Goal: Information Seeking & Learning: Learn about a topic

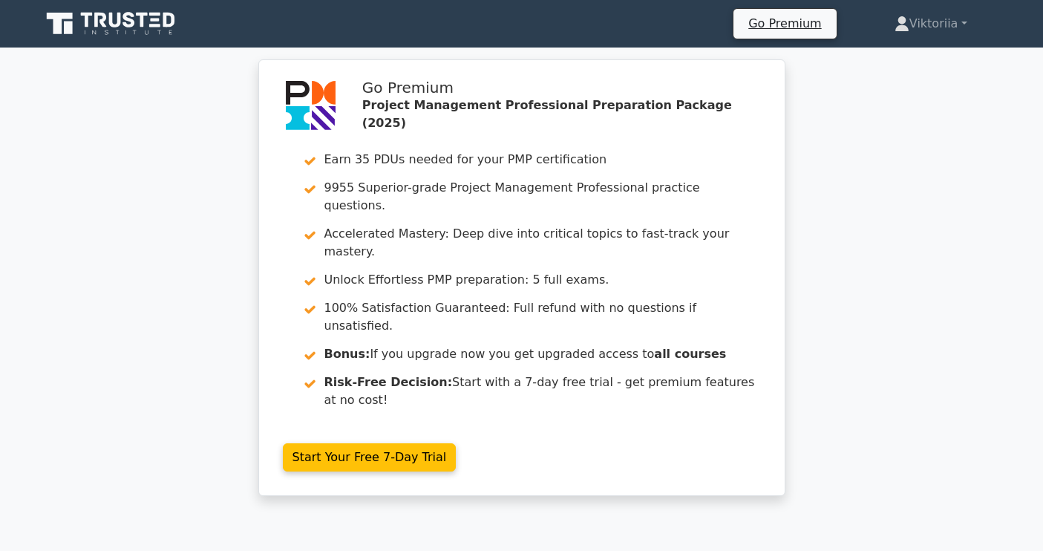
click at [157, 22] on icon at bounding box center [112, 24] width 143 height 28
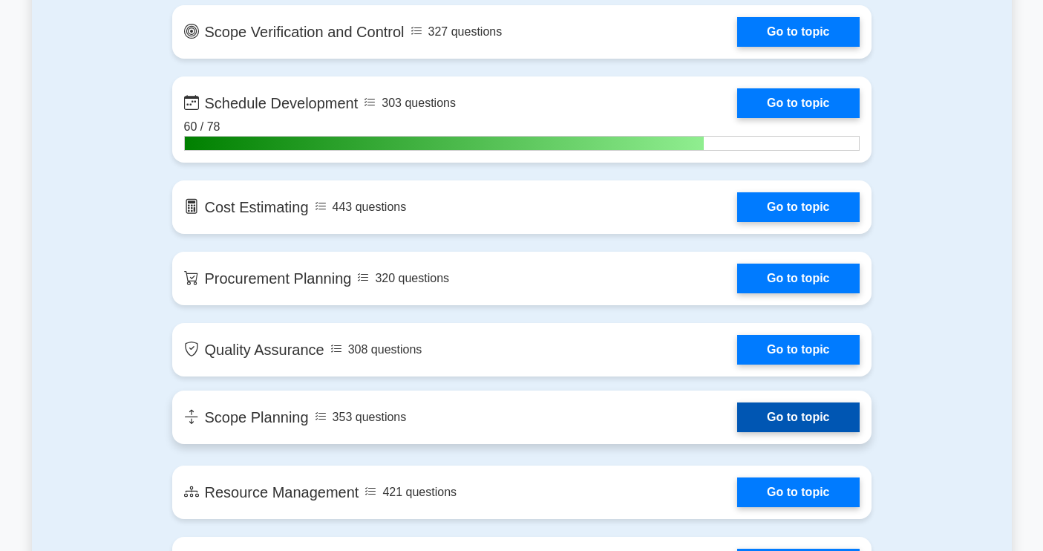
scroll to position [1955, 0]
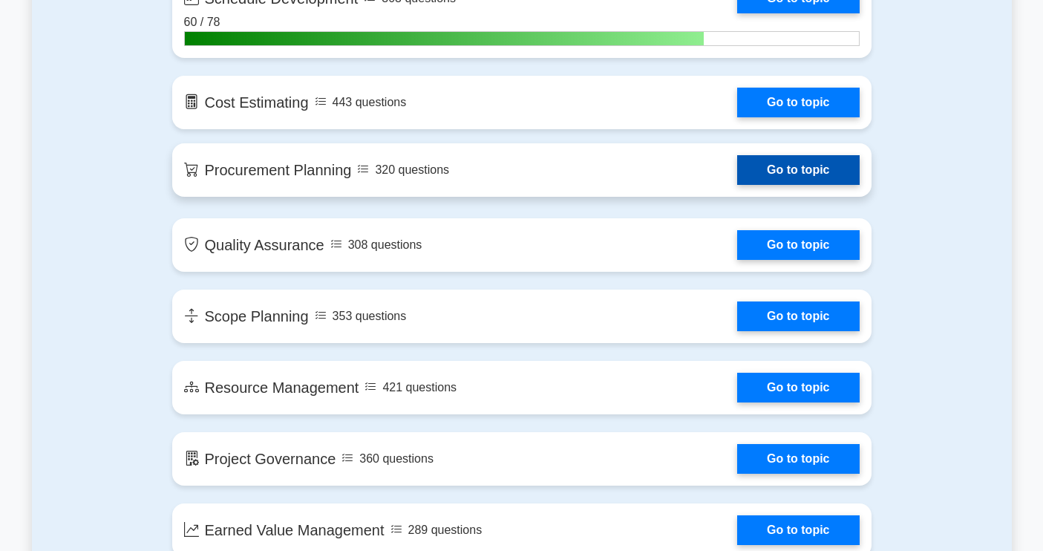
click at [786, 178] on link "Go to topic" at bounding box center [798, 170] width 122 height 30
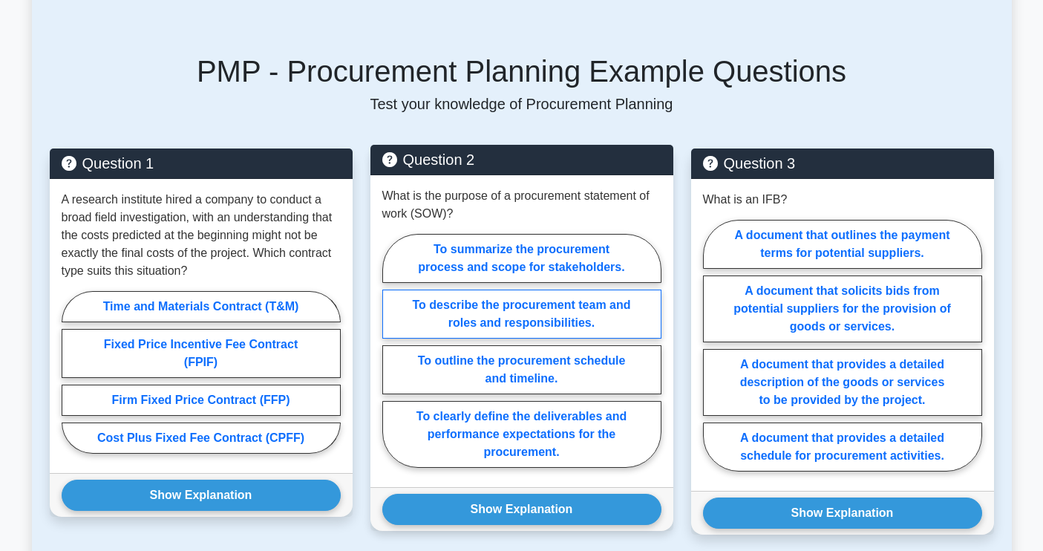
scroll to position [718, 0]
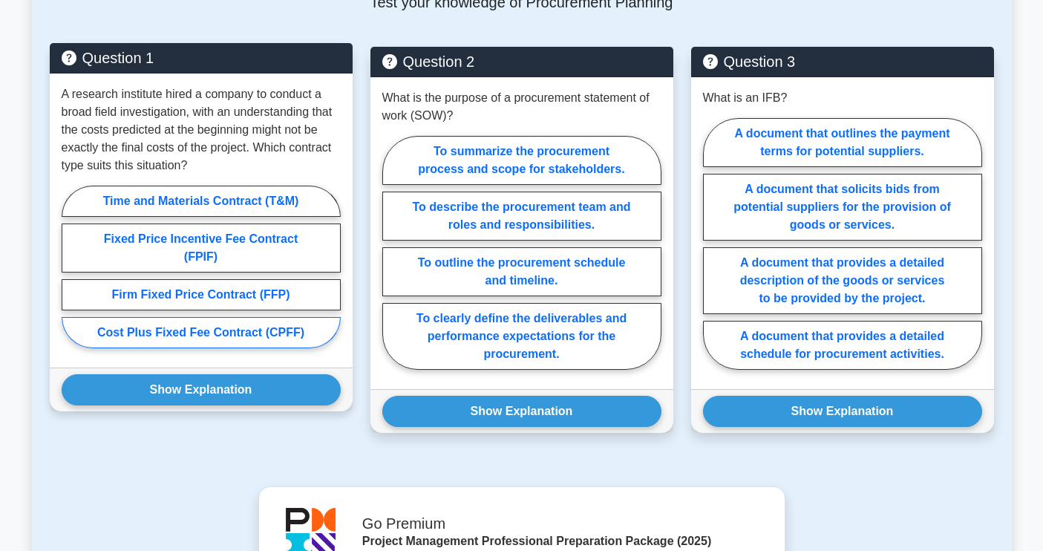
click at [247, 329] on label "Cost Plus Fixed Fee Contract (CPFF)" at bounding box center [201, 332] width 279 height 31
click at [71, 276] on input "Cost Plus Fixed Fee Contract (CPFF)" at bounding box center [67, 272] width 10 height 10
radio input "true"
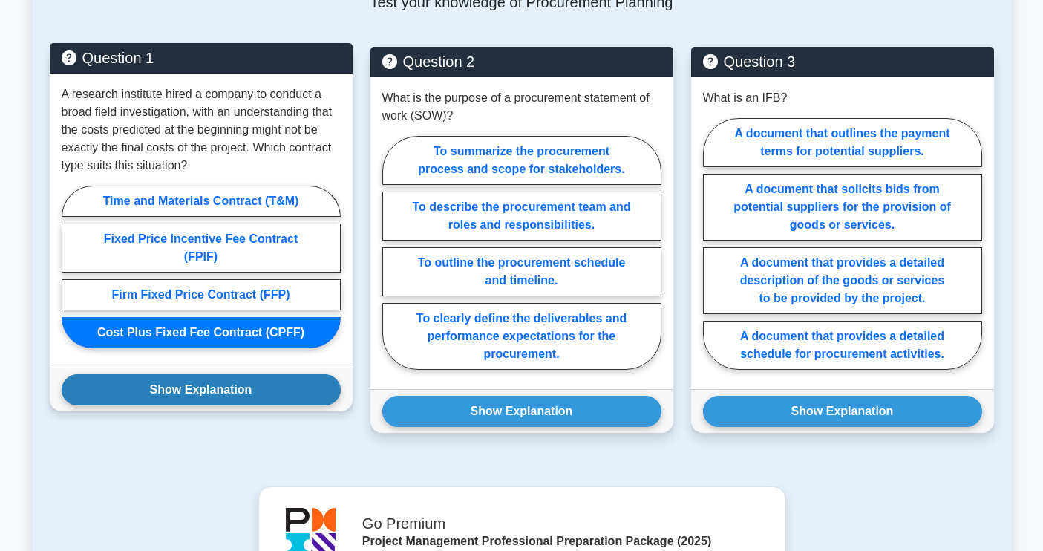
click at [231, 394] on button "Show Explanation" at bounding box center [201, 389] width 279 height 31
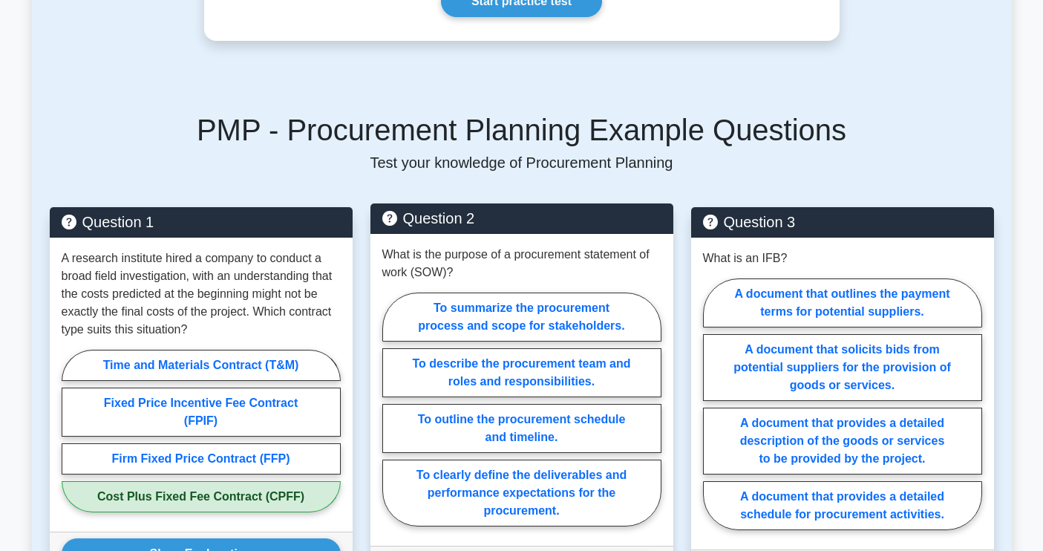
scroll to position [680, 0]
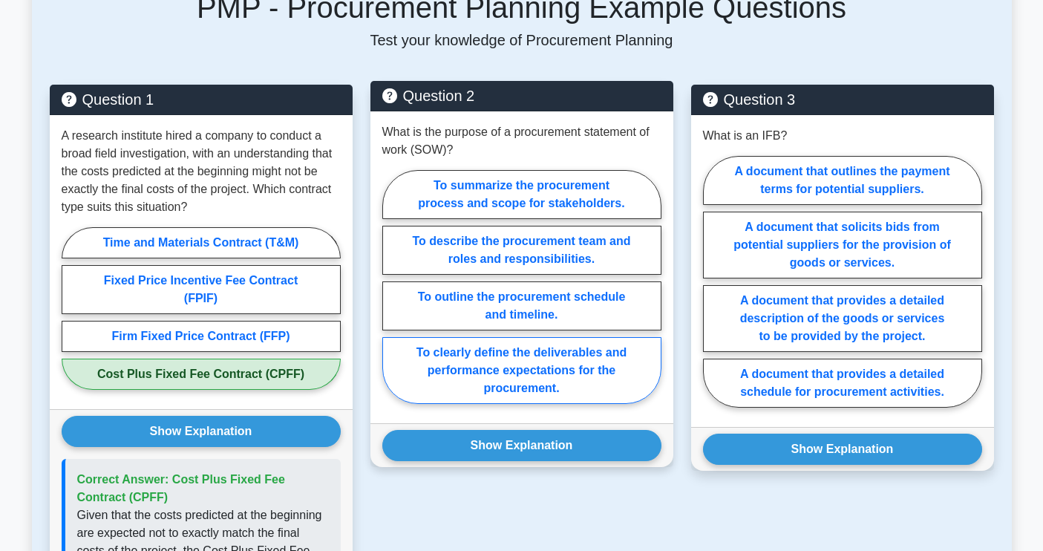
click at [552, 389] on label "To clearly define the deliverables and performance expectations for the procure…" at bounding box center [521, 370] width 279 height 67
click at [392, 296] on input "To clearly define the deliverables and performance expectations for the procure…" at bounding box center [387, 292] width 10 height 10
radio input "true"
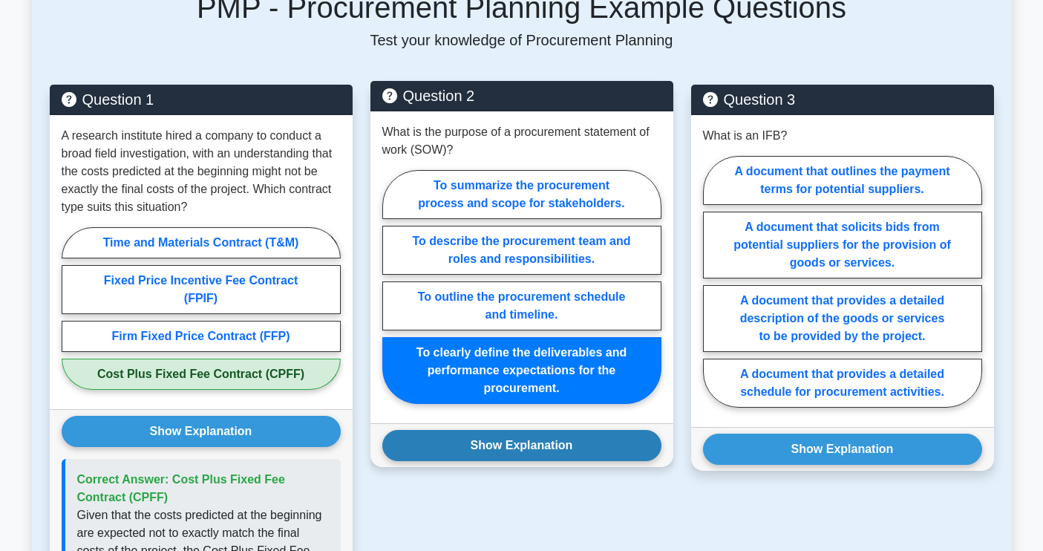
click at [547, 450] on button "Show Explanation" at bounding box center [521, 445] width 279 height 31
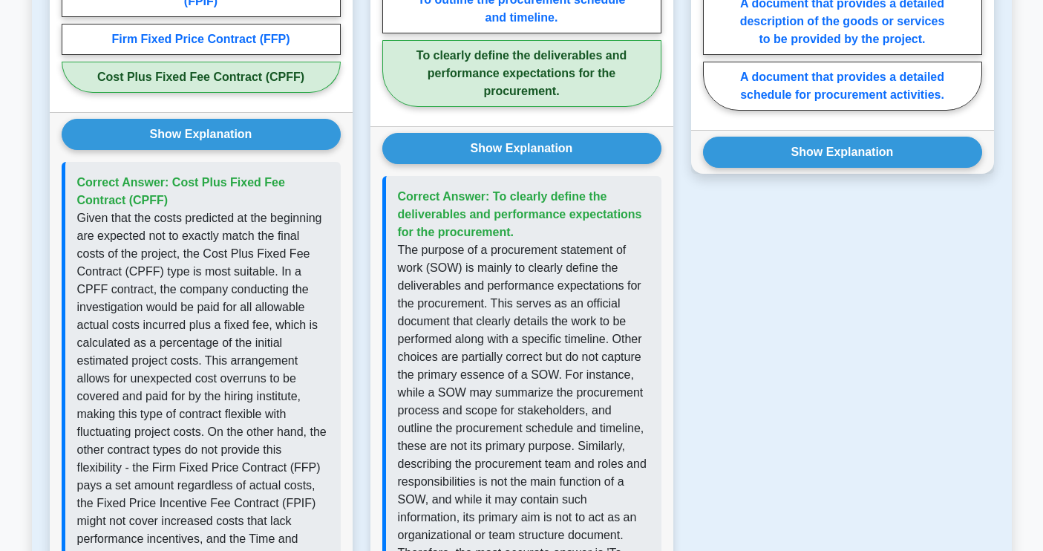
scroll to position [980, 0]
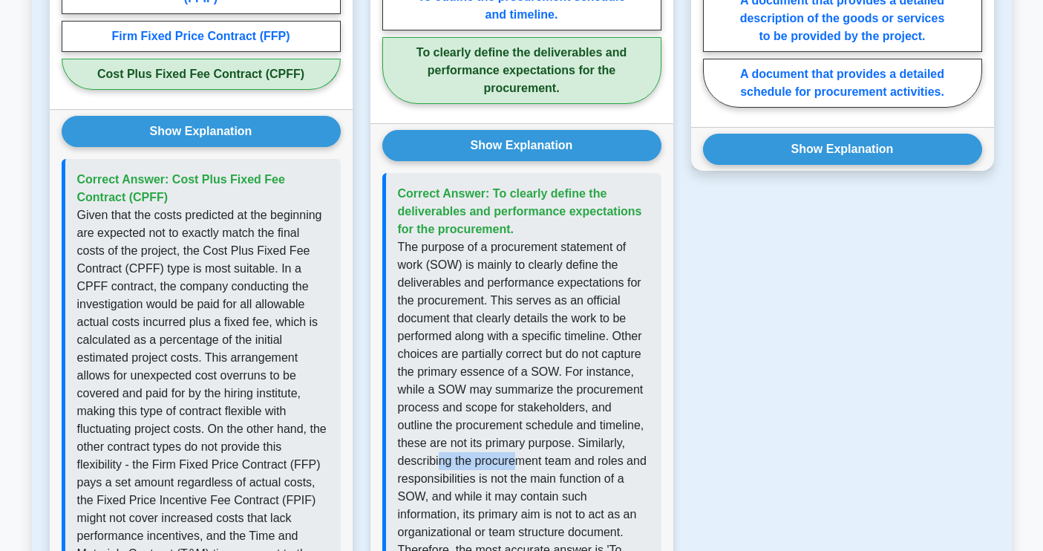
drag, startPoint x: 437, startPoint y: 463, endPoint x: 516, endPoint y: 465, distance: 79.5
click at [516, 465] on p "The purpose of a procurement statement of work (SOW) is mainly to clearly defin…" at bounding box center [524, 416] width 252 height 356
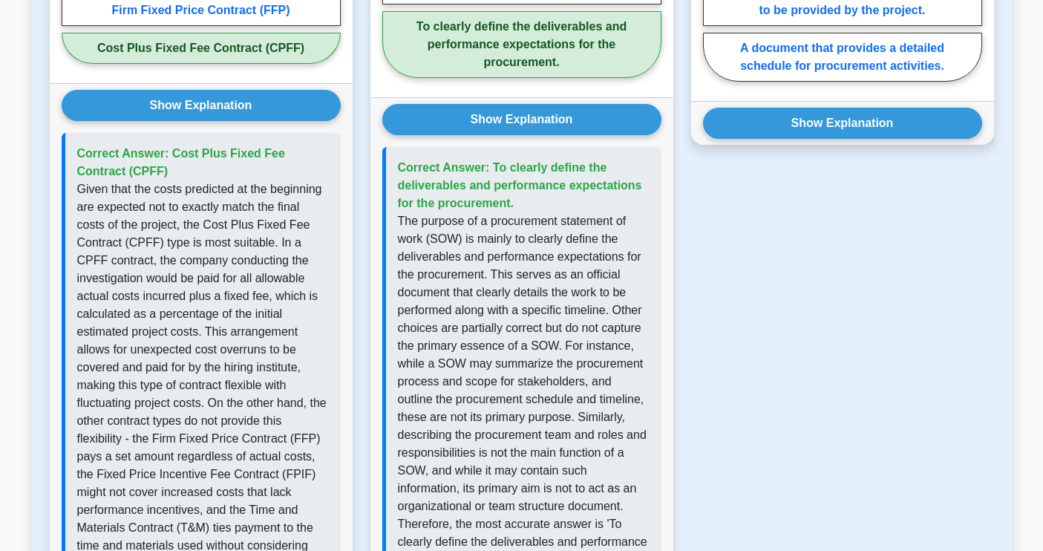
click at [424, 454] on p "The purpose of a procurement statement of work (SOW) is mainly to clearly defin…" at bounding box center [524, 390] width 252 height 356
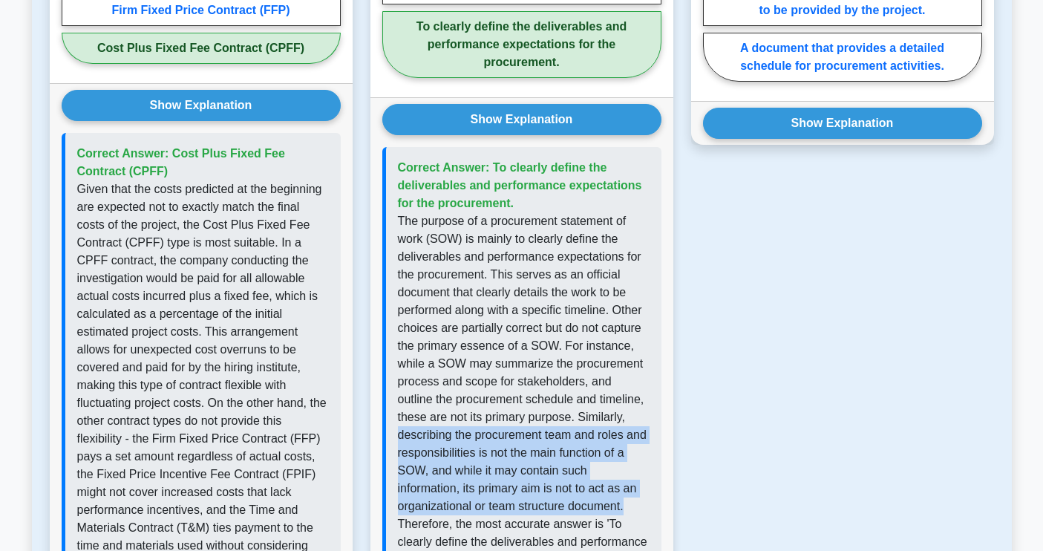
drag, startPoint x: 400, startPoint y: 435, endPoint x: 627, endPoint y: 504, distance: 237.5
click at [627, 504] on p "The purpose of a procurement statement of work (SOW) is mainly to clearly defin…" at bounding box center [524, 390] width 252 height 356
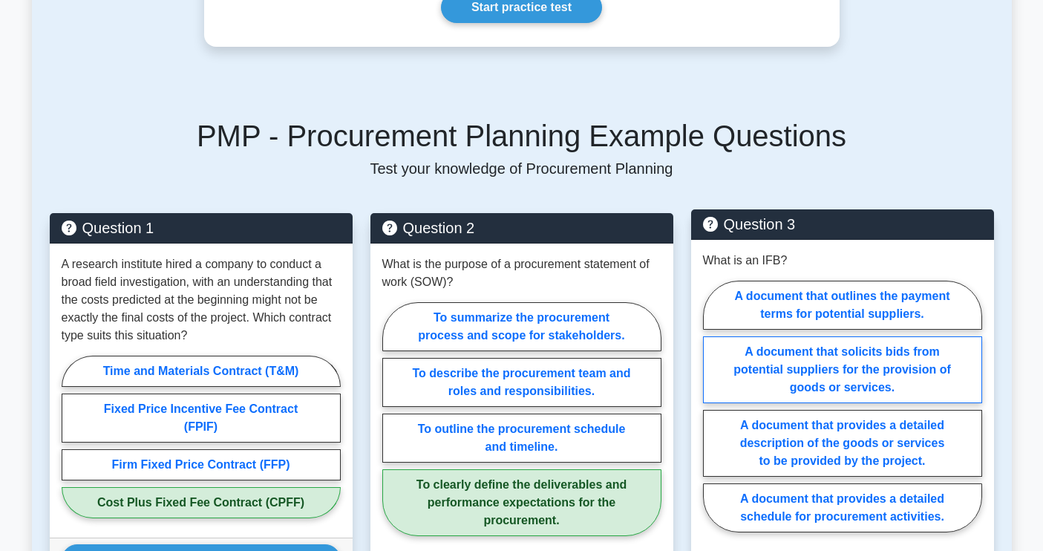
scroll to position [577, 0]
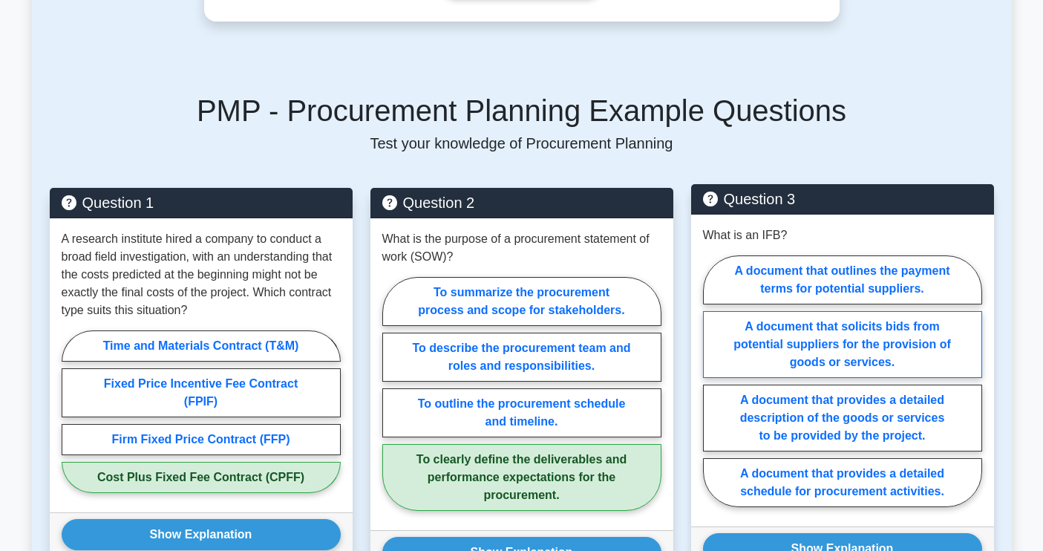
click at [891, 353] on label "A document that solicits bids from potential suppliers for the provision of goo…" at bounding box center [842, 344] width 279 height 67
click at [713, 381] on input "A document that solicits bids from potential suppliers for the provision of goo…" at bounding box center [708, 386] width 10 height 10
radio input "true"
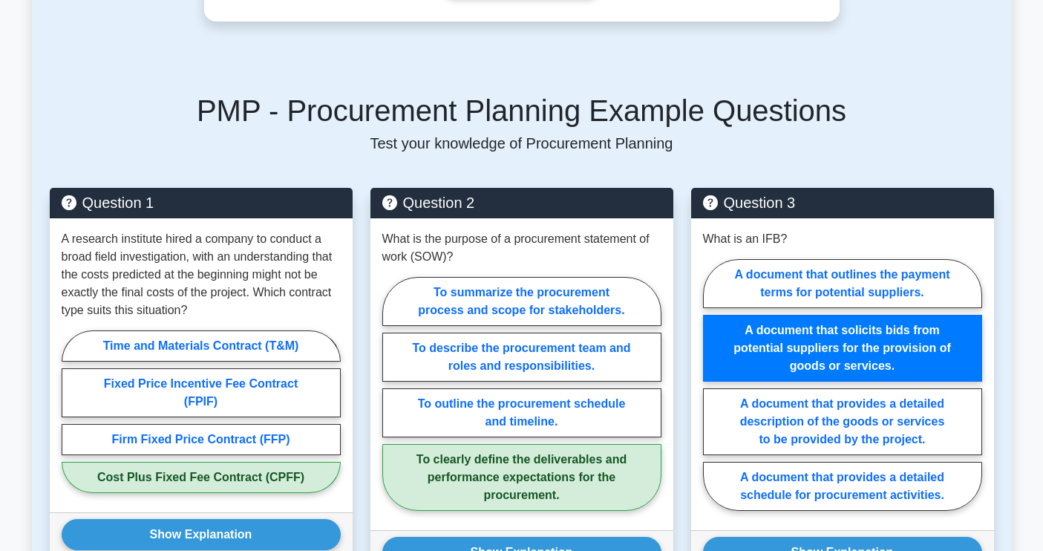
scroll to position [890, 0]
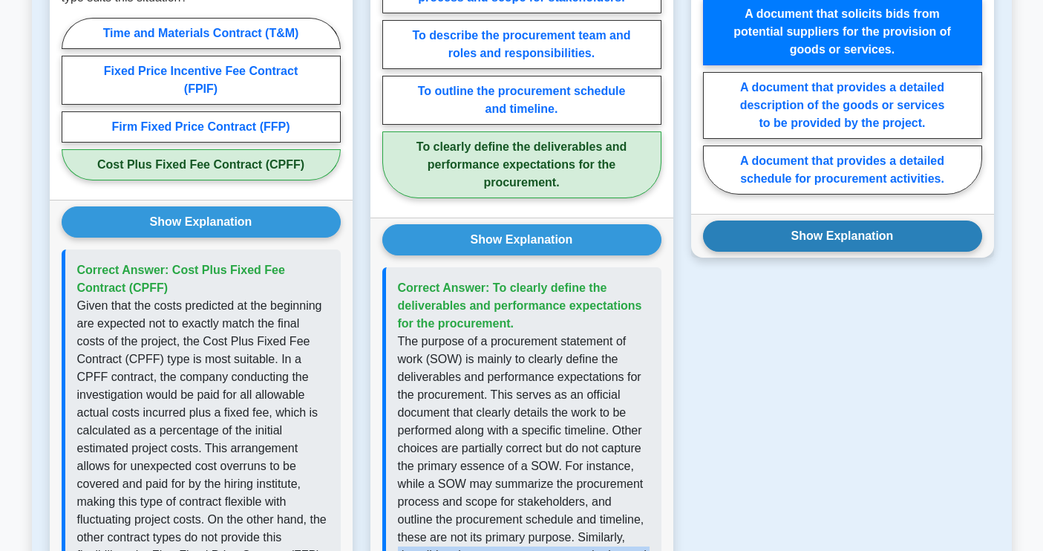
click at [819, 247] on button "Show Explanation" at bounding box center [842, 236] width 279 height 31
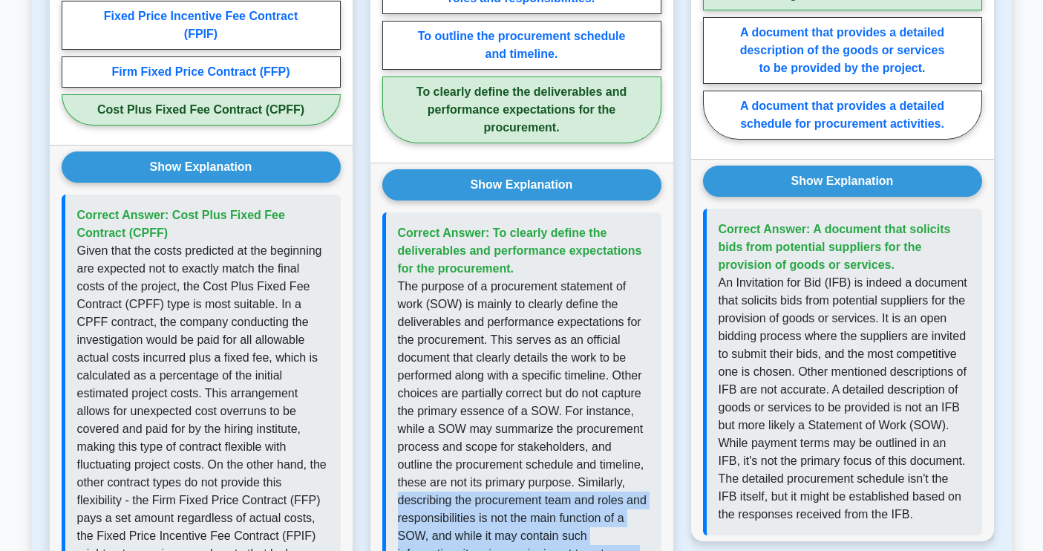
scroll to position [1024, 0]
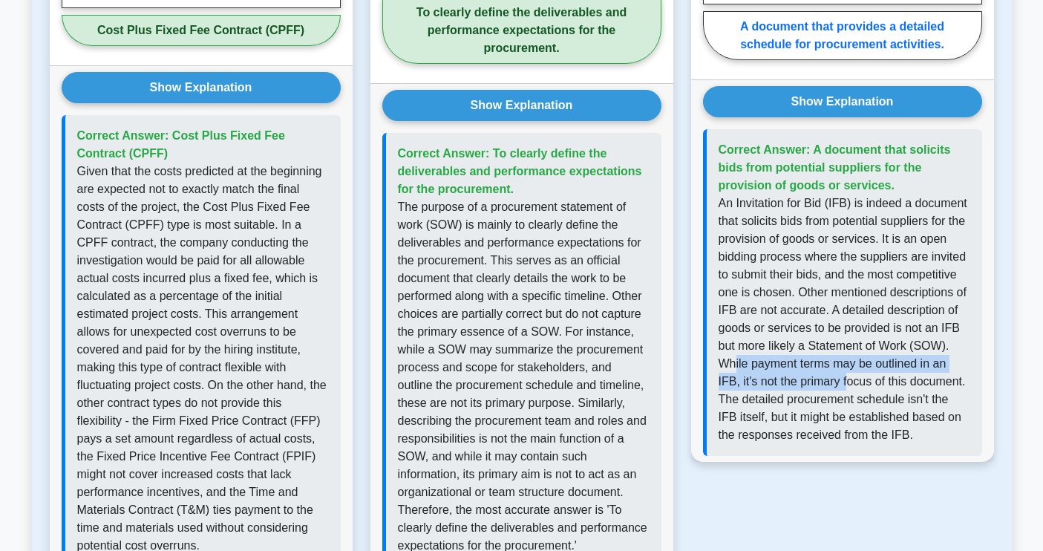
drag, startPoint x: 735, startPoint y: 362, endPoint x: 843, endPoint y: 382, distance: 109.5
click at [849, 377] on p "An Invitation for Bid (IFB) is indeed a document that solicits bids from potent…" at bounding box center [845, 320] width 252 height 250
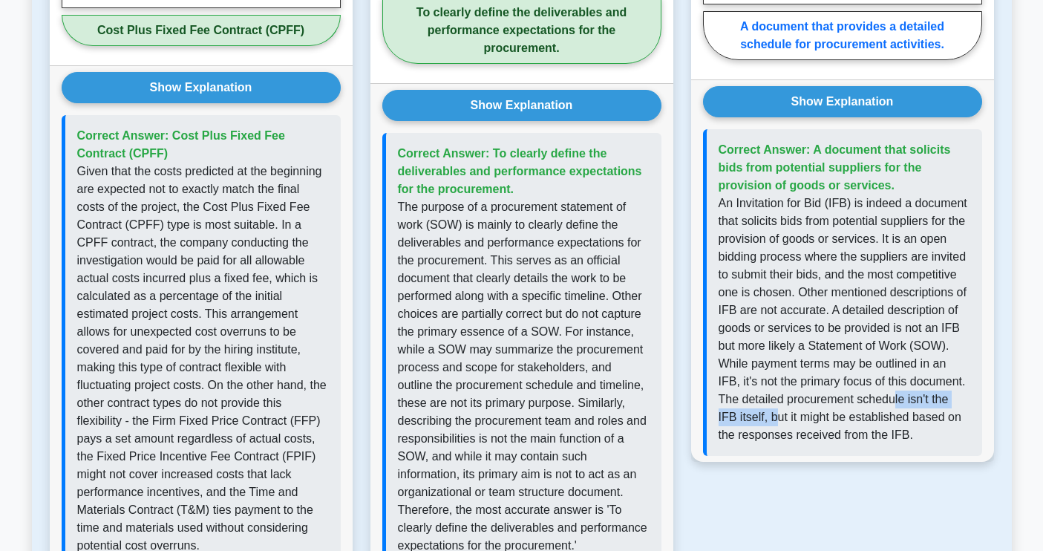
drag, startPoint x: 760, startPoint y: 408, endPoint x: 896, endPoint y: 398, distance: 136.2
click at [896, 398] on p "An Invitation for Bid (IFB) is indeed a document that solicits bids from potent…" at bounding box center [845, 320] width 252 height 250
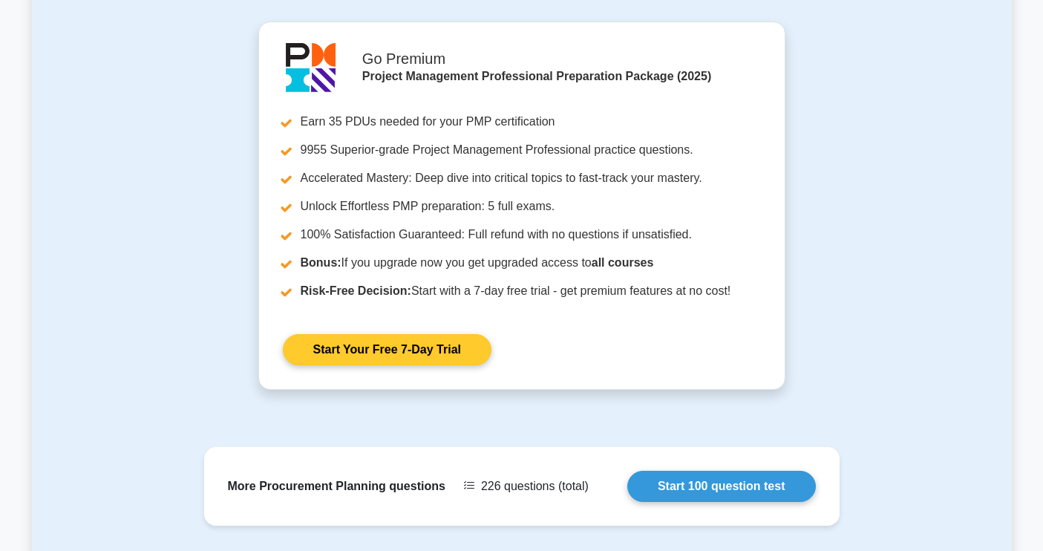
scroll to position [1852, 0]
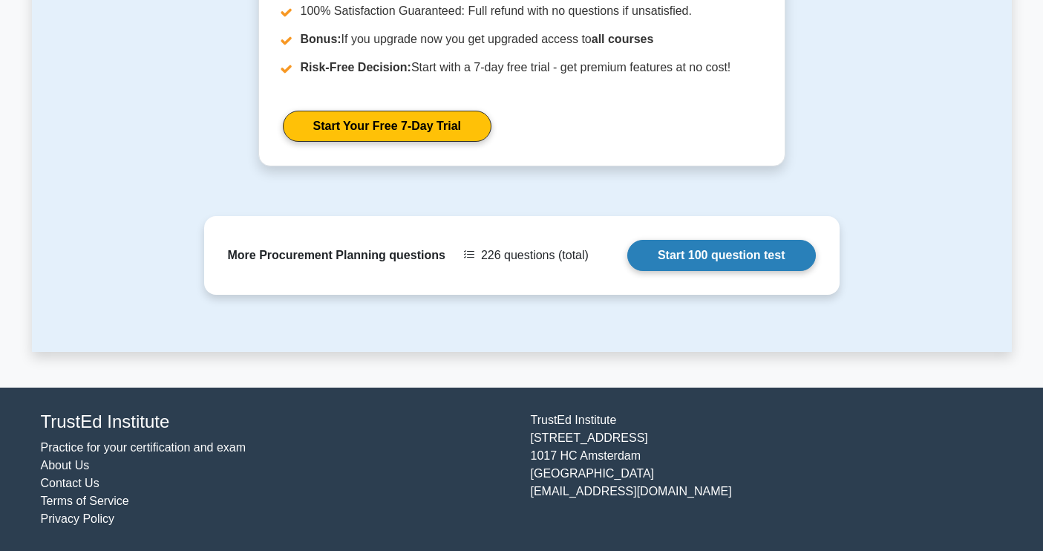
click at [742, 256] on link "Start 100 question test" at bounding box center [721, 255] width 189 height 31
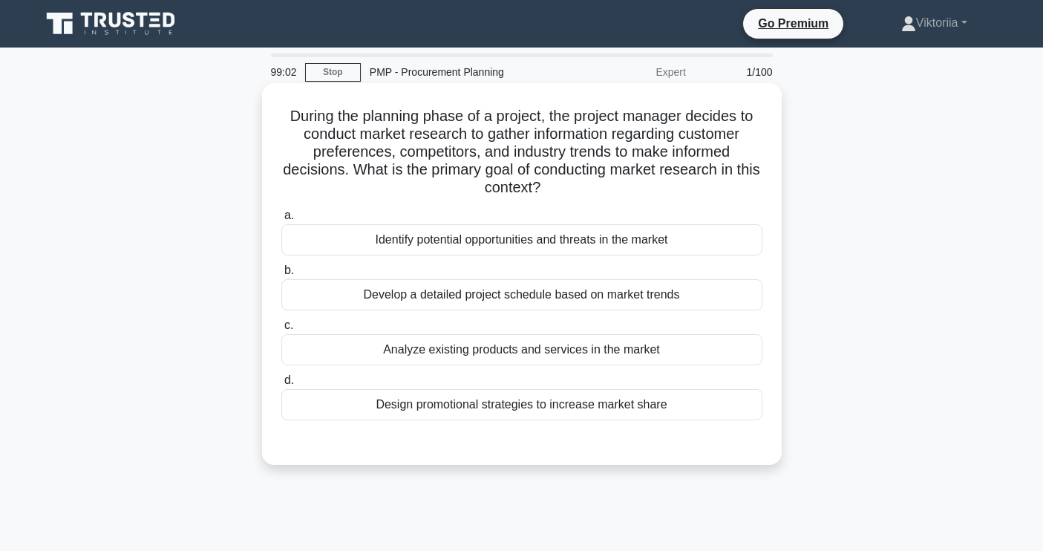
drag, startPoint x: 299, startPoint y: 135, endPoint x: 574, endPoint y: 192, distance: 281.2
click at [574, 192] on h5 "During the planning phase of a project, the project manager decides to conduct …" at bounding box center [522, 152] width 484 height 91
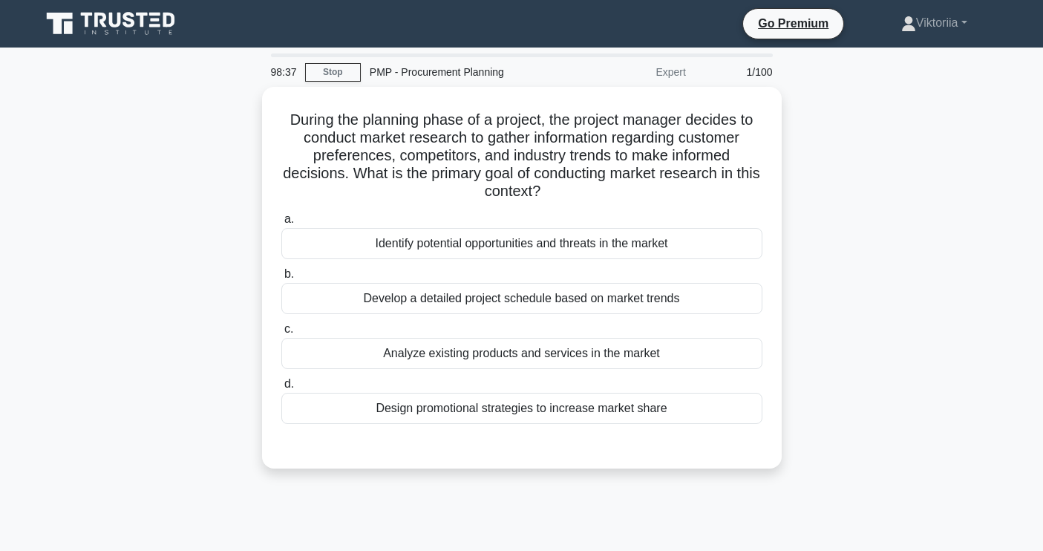
click at [871, 290] on div "During the planning phase of a project, the project manager decides to conduct …" at bounding box center [522, 286] width 980 height 399
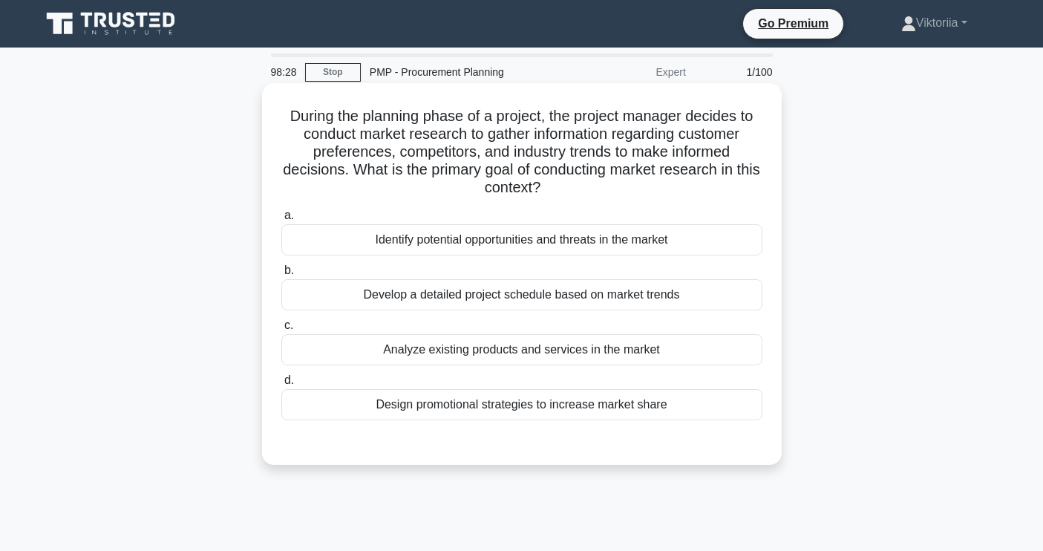
click at [633, 287] on div "Develop a detailed project schedule based on market trends" at bounding box center [521, 294] width 481 height 31
click at [281, 275] on input "b. Develop a detailed project schedule based on market trends" at bounding box center [281, 271] width 0 height 10
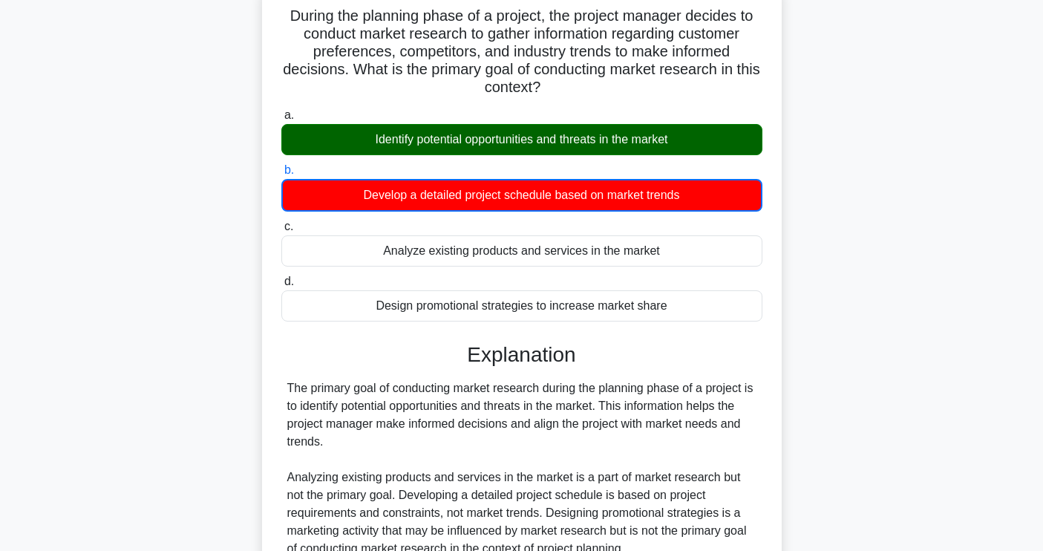
scroll to position [128, 0]
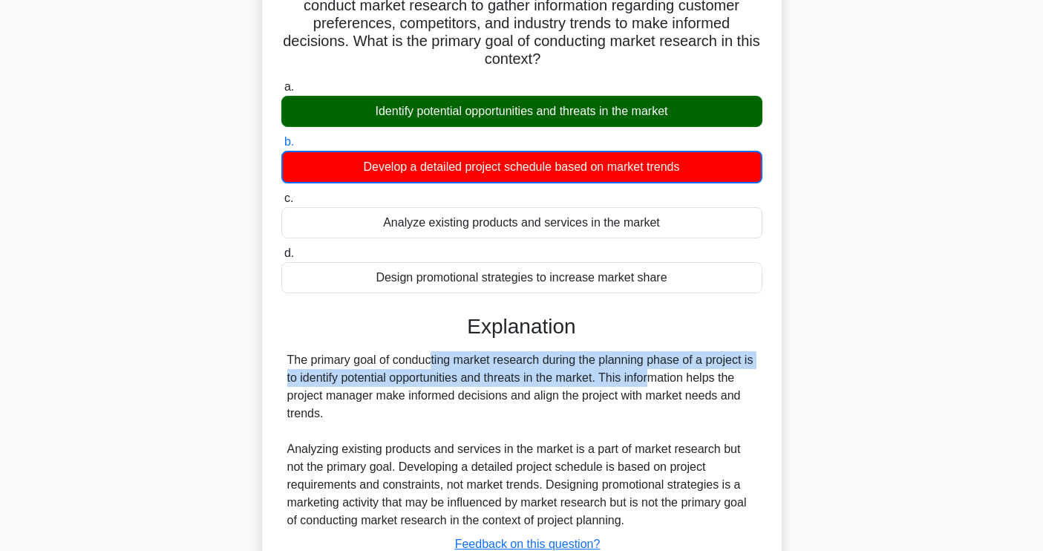
drag, startPoint x: 341, startPoint y: 358, endPoint x: 570, endPoint y: 379, distance: 230.4
click at [570, 379] on div "The primary goal of conducting market research during the planning phase of a p…" at bounding box center [521, 440] width 469 height 178
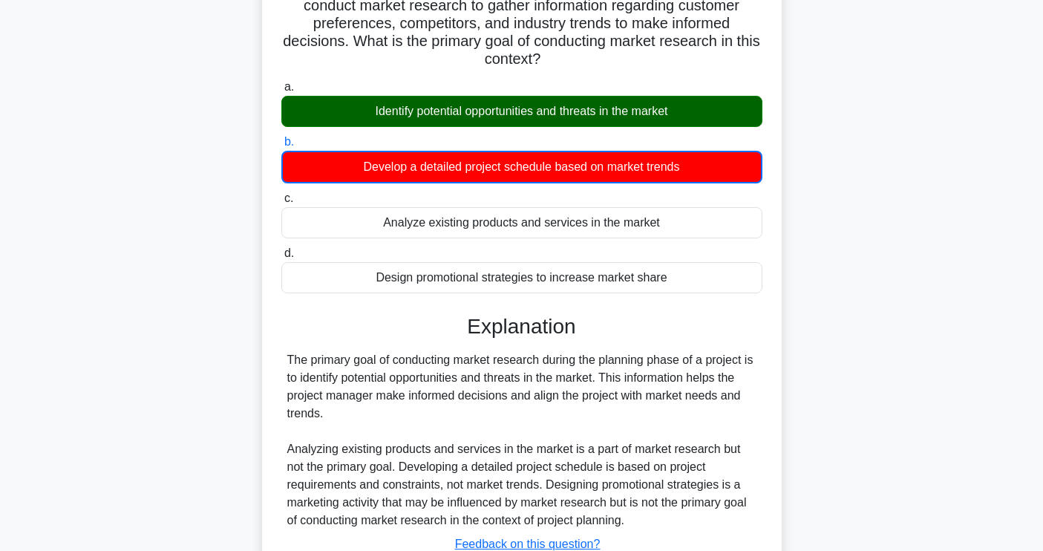
click at [653, 399] on div "The primary goal of conducting market research during the planning phase of a p…" at bounding box center [521, 440] width 469 height 178
drag, startPoint x: 289, startPoint y: 382, endPoint x: 622, endPoint y: 405, distance: 334.2
click at [625, 407] on div "The primary goal of conducting market research during the planning phase of a p…" at bounding box center [521, 440] width 469 height 178
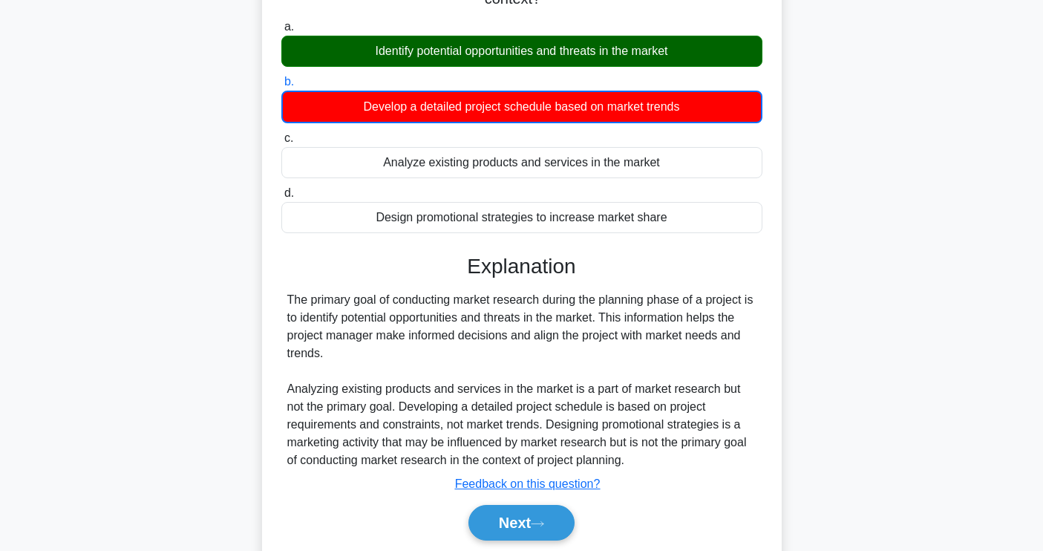
scroll to position [215, 0]
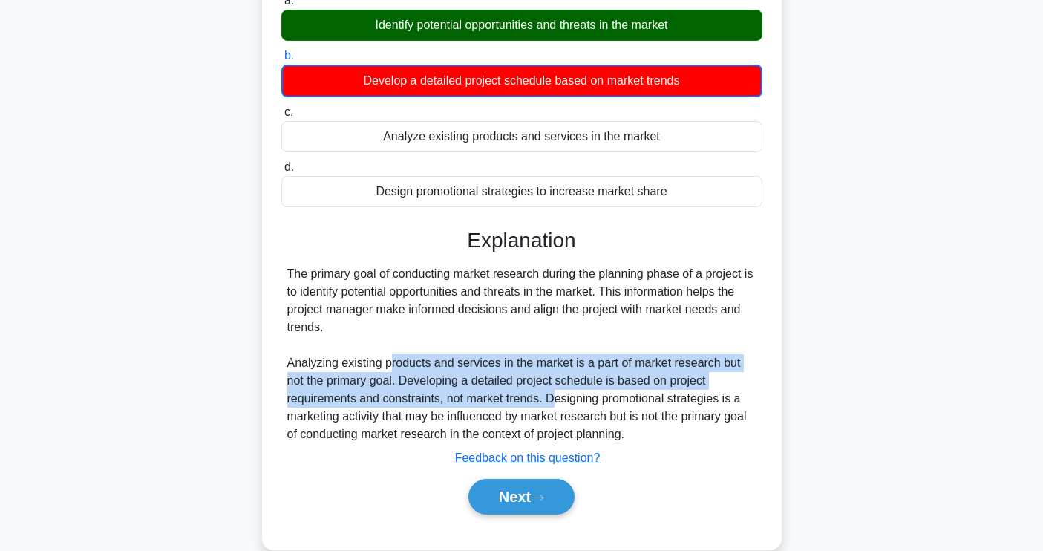
drag, startPoint x: 388, startPoint y: 362, endPoint x: 552, endPoint y: 399, distance: 169.0
click at [552, 399] on div "The primary goal of conducting market research during the planning phase of a p…" at bounding box center [521, 354] width 469 height 178
click at [497, 496] on button "Next" at bounding box center [522, 497] width 106 height 36
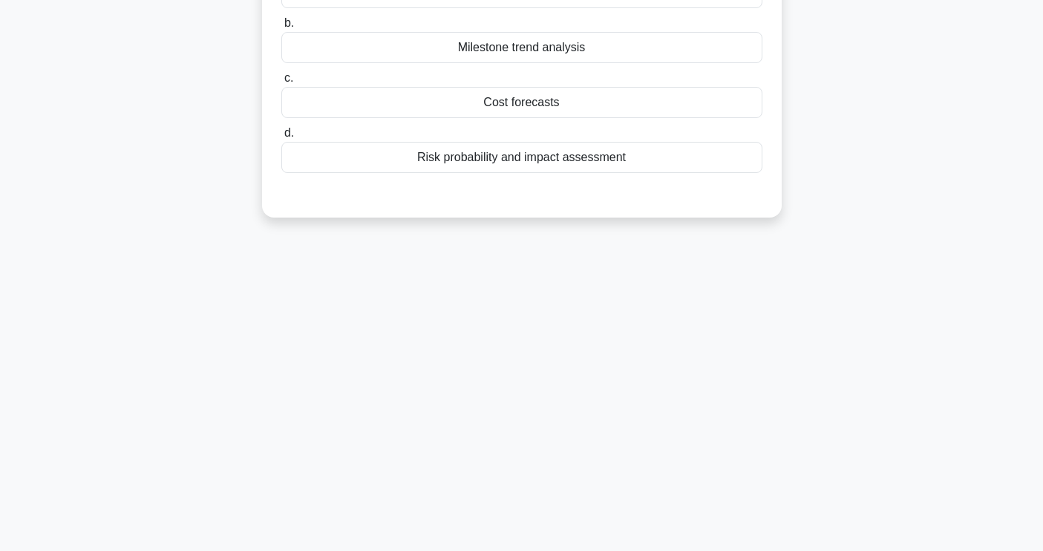
scroll to position [0, 0]
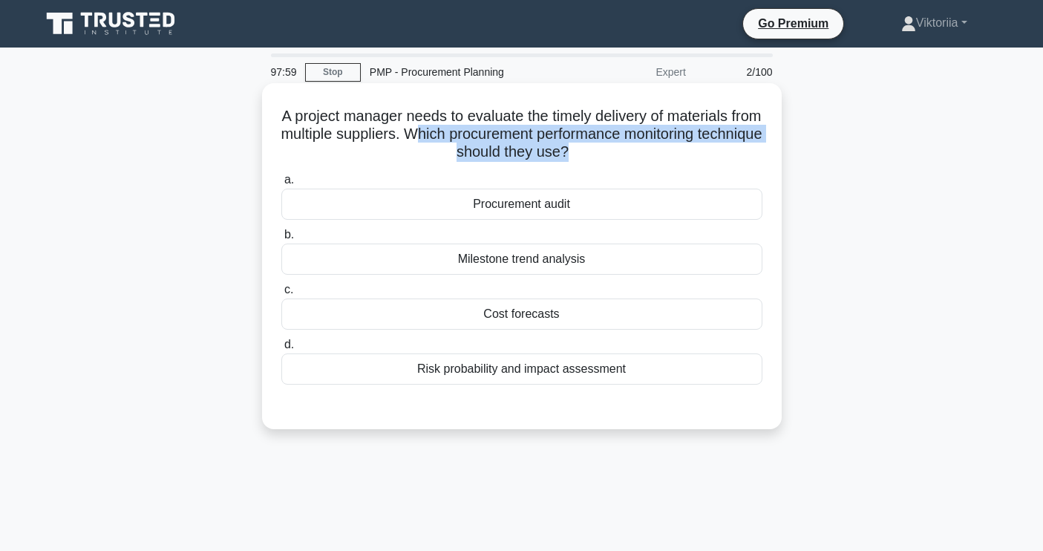
drag, startPoint x: 412, startPoint y: 131, endPoint x: 564, endPoint y: 149, distance: 153.3
click at [564, 149] on h5 "A project manager needs to evaluate the timely delivery of materials from multi…" at bounding box center [522, 134] width 484 height 55
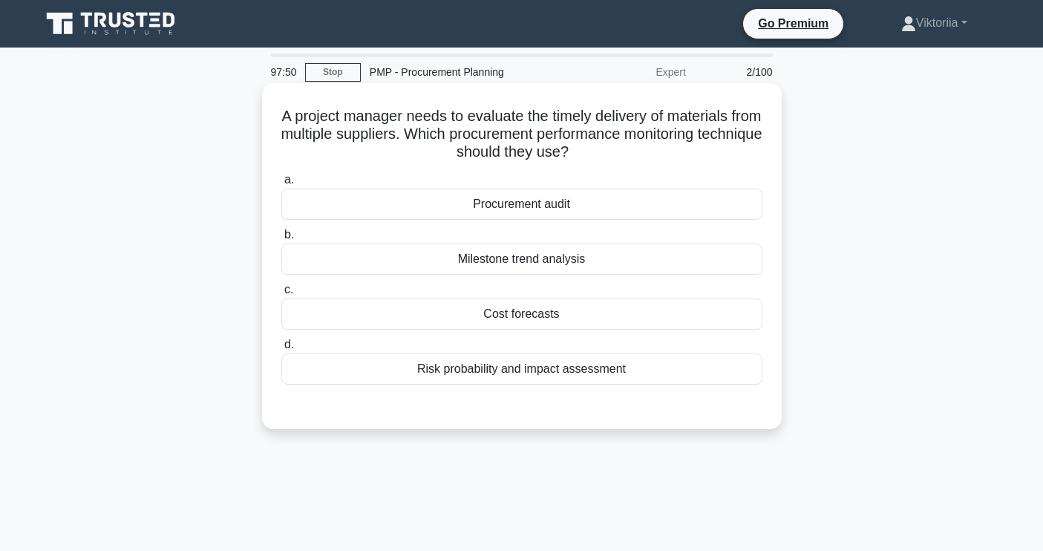
click at [584, 203] on div "Procurement audit" at bounding box center [521, 204] width 481 height 31
click at [281, 185] on input "a. Procurement audit" at bounding box center [281, 180] width 0 height 10
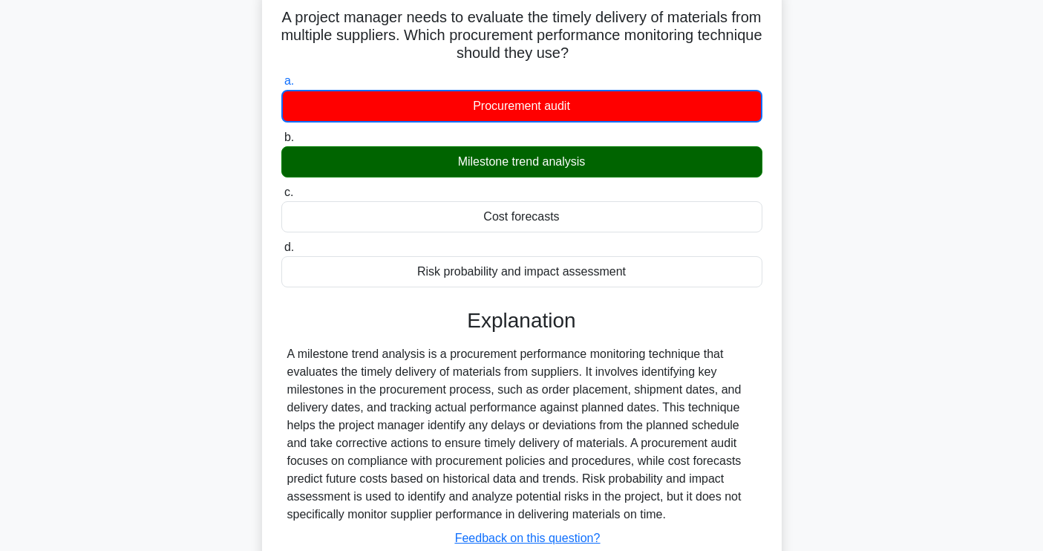
scroll to position [218, 0]
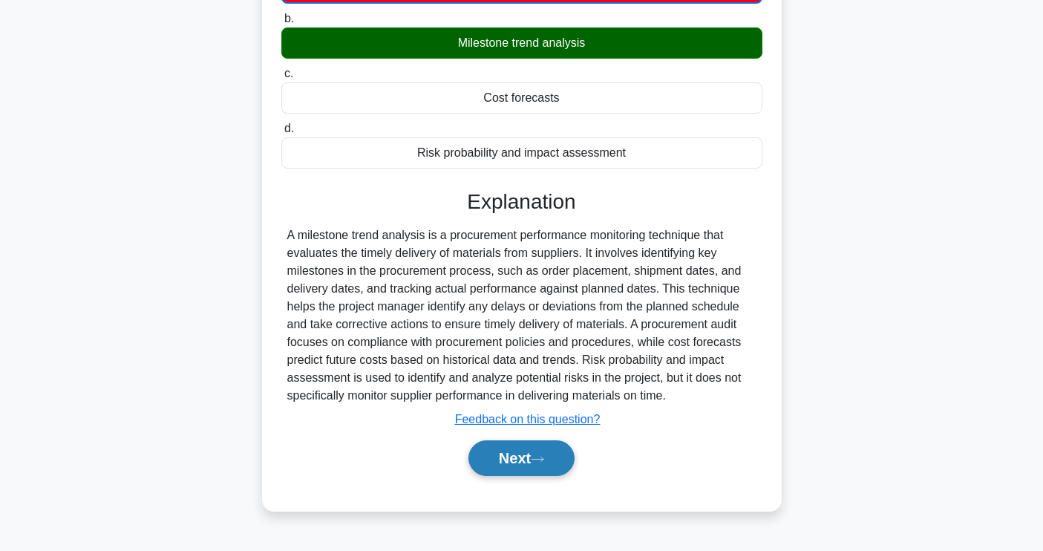
click at [544, 457] on icon at bounding box center [537, 459] width 13 height 8
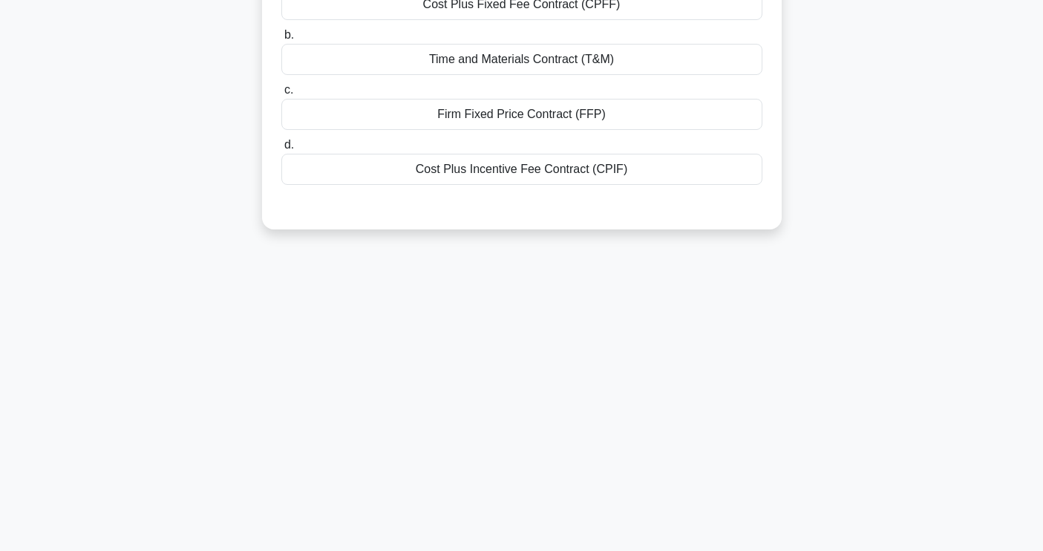
scroll to position [0, 0]
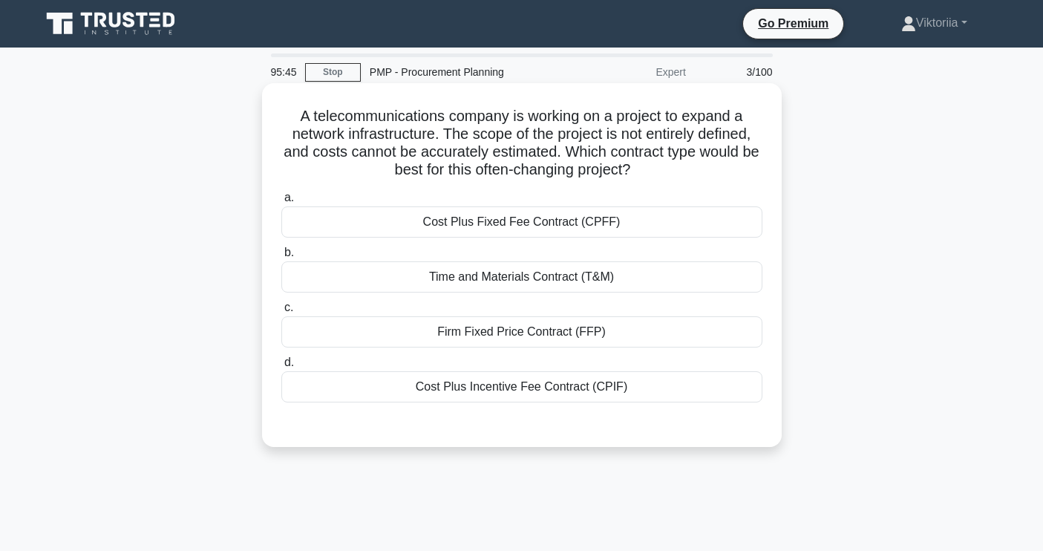
click at [535, 225] on div "Cost Plus Fixed Fee Contract (CPFF)" at bounding box center [521, 221] width 481 height 31
click at [281, 203] on input "a. Cost Plus Fixed Fee Contract (CPFF)" at bounding box center [281, 198] width 0 height 10
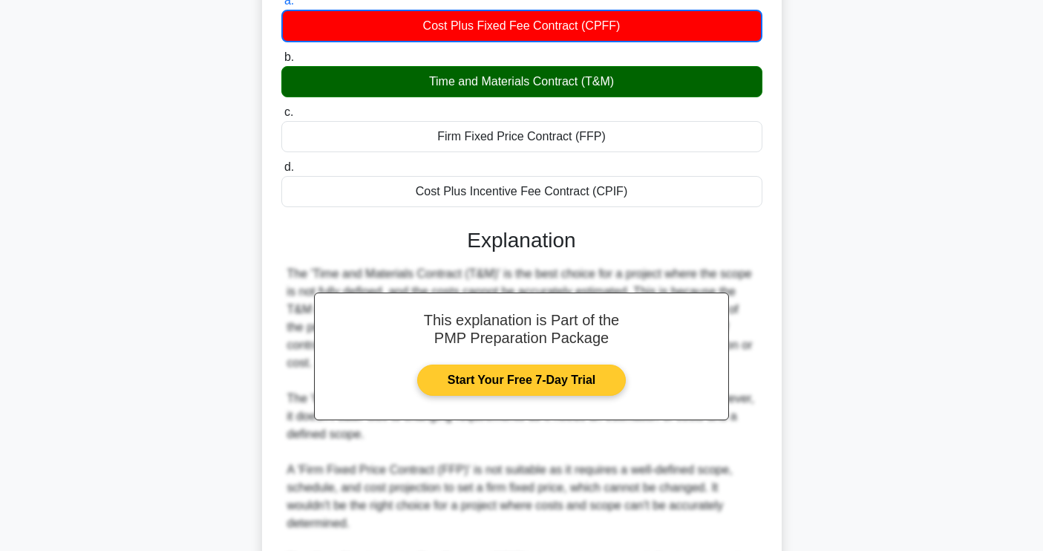
scroll to position [339, 0]
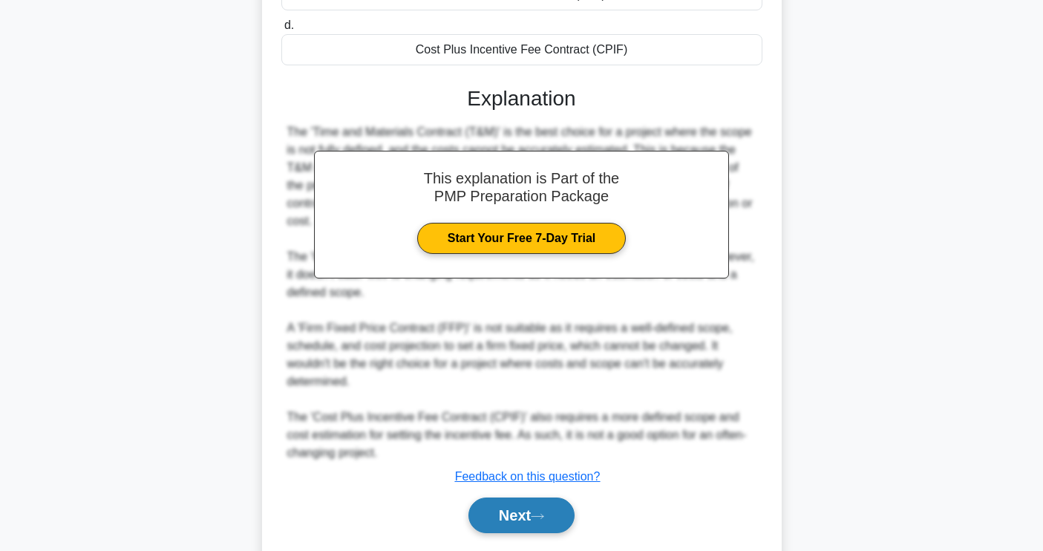
click at [536, 517] on button "Next" at bounding box center [522, 516] width 106 height 36
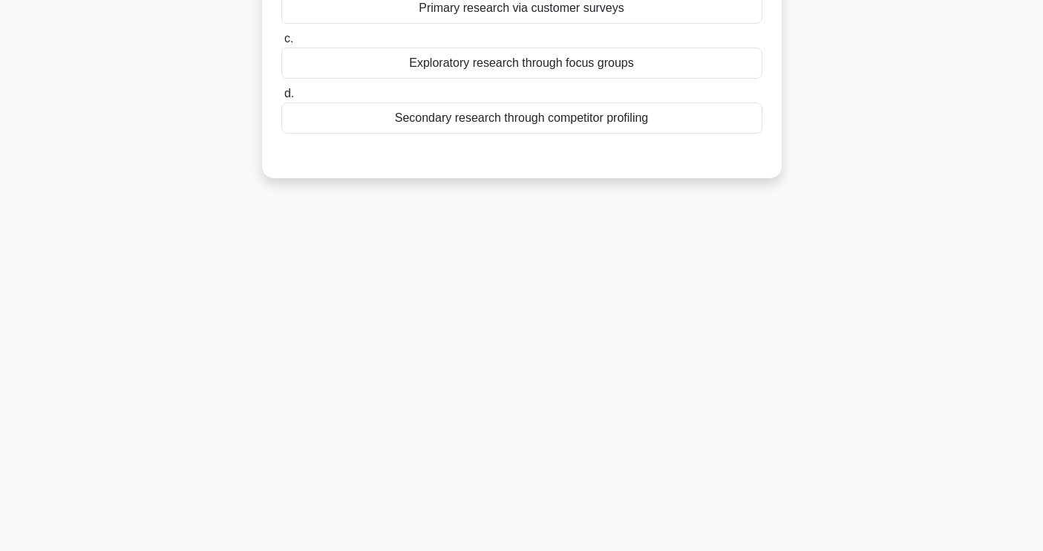
scroll to position [0, 0]
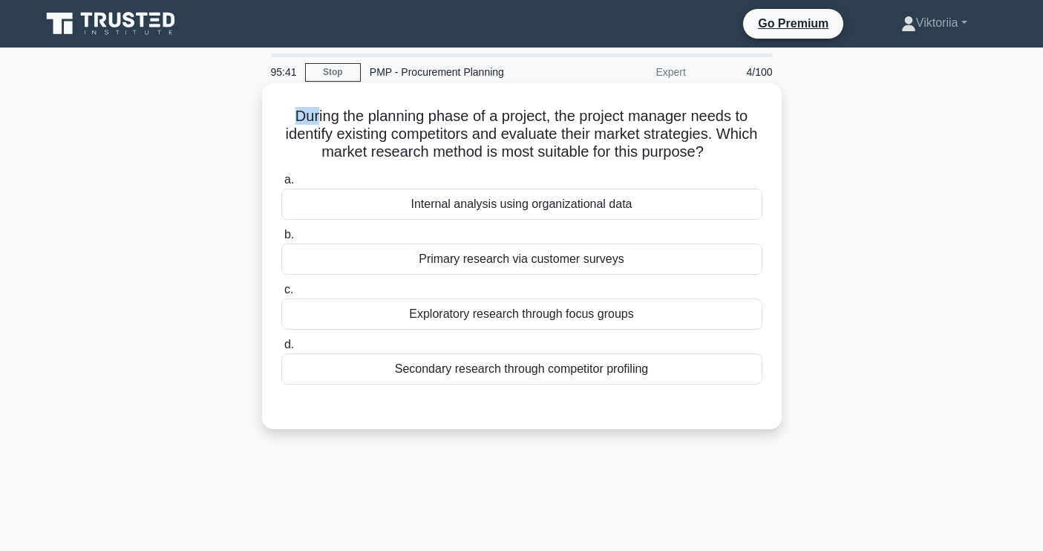
drag, startPoint x: 289, startPoint y: 117, endPoint x: 317, endPoint y: 117, distance: 28.2
click at [317, 117] on h5 "During the planning phase of a project, the project manager needs to identify e…" at bounding box center [522, 134] width 484 height 55
click at [371, 117] on h5 "During the planning phase of a project, the project manager needs to identify e…" at bounding box center [522, 134] width 484 height 55
drag, startPoint x: 366, startPoint y: 118, endPoint x: 548, endPoint y: 114, distance: 182.0
click at [548, 114] on h5 "During the planning phase of a project, the project manager needs to identify e…" at bounding box center [522, 134] width 484 height 55
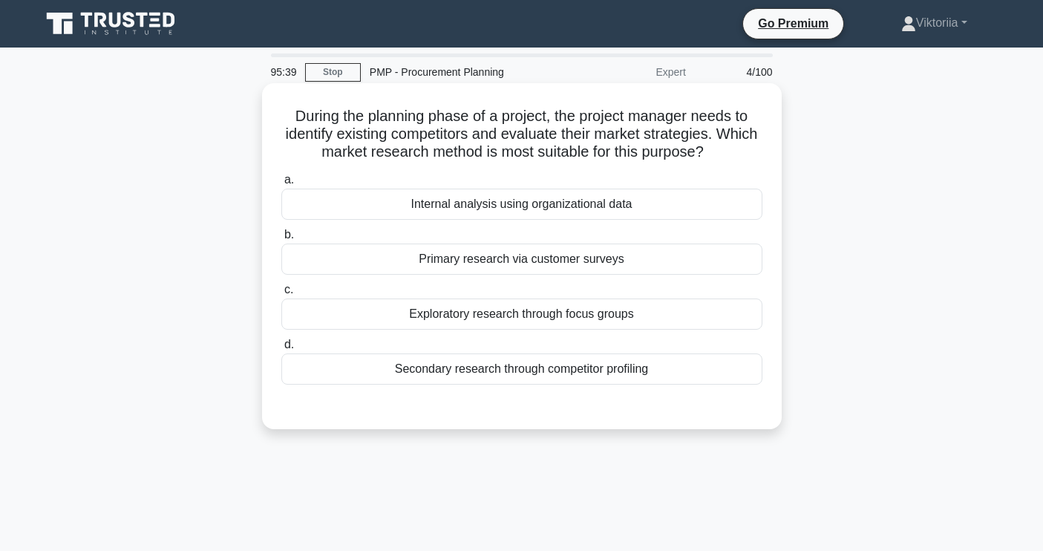
click at [599, 117] on h5 "During the planning phase of a project, the project manager needs to identify e…" at bounding box center [522, 134] width 484 height 55
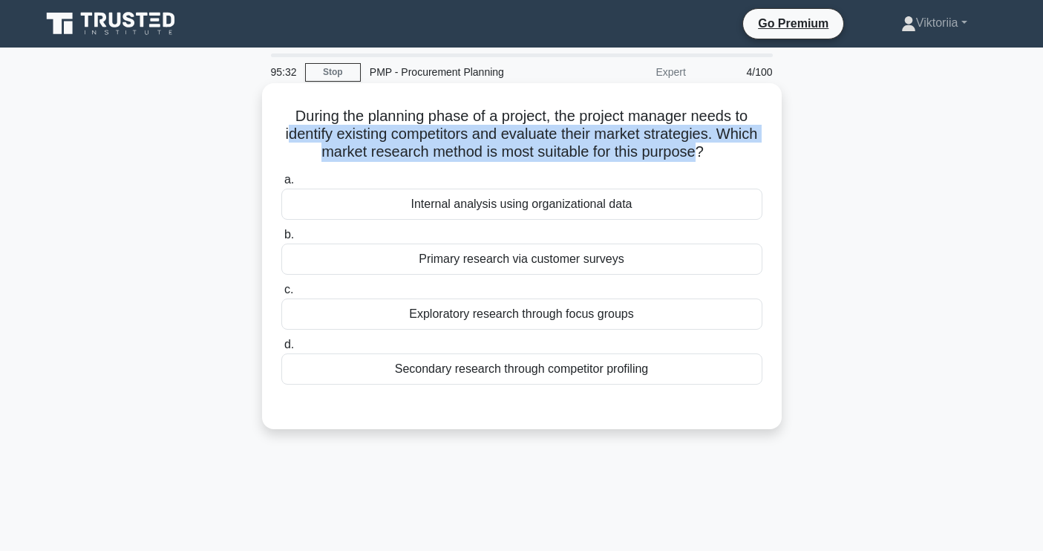
drag, startPoint x: 328, startPoint y: 137, endPoint x: 697, endPoint y: 156, distance: 368.8
click at [697, 156] on h5 "During the planning phase of a project, the project manager needs to identify e…" at bounding box center [522, 134] width 484 height 55
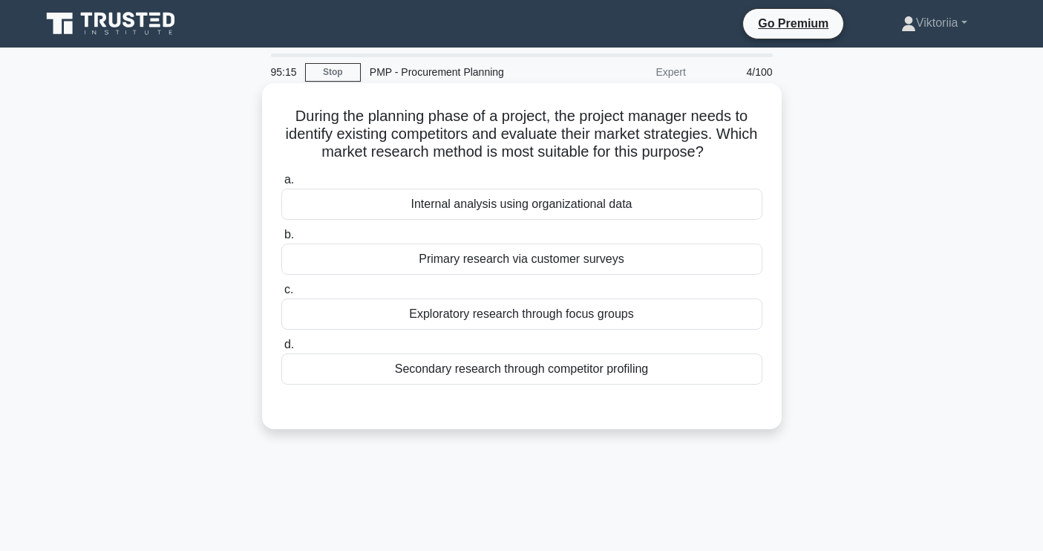
drag, startPoint x: 628, startPoint y: 356, endPoint x: 632, endPoint y: 370, distance: 13.9
click at [628, 362] on div "Secondary research through competitor profiling" at bounding box center [521, 368] width 481 height 31
click at [281, 350] on input "d. Secondary research through competitor profiling" at bounding box center [281, 345] width 0 height 10
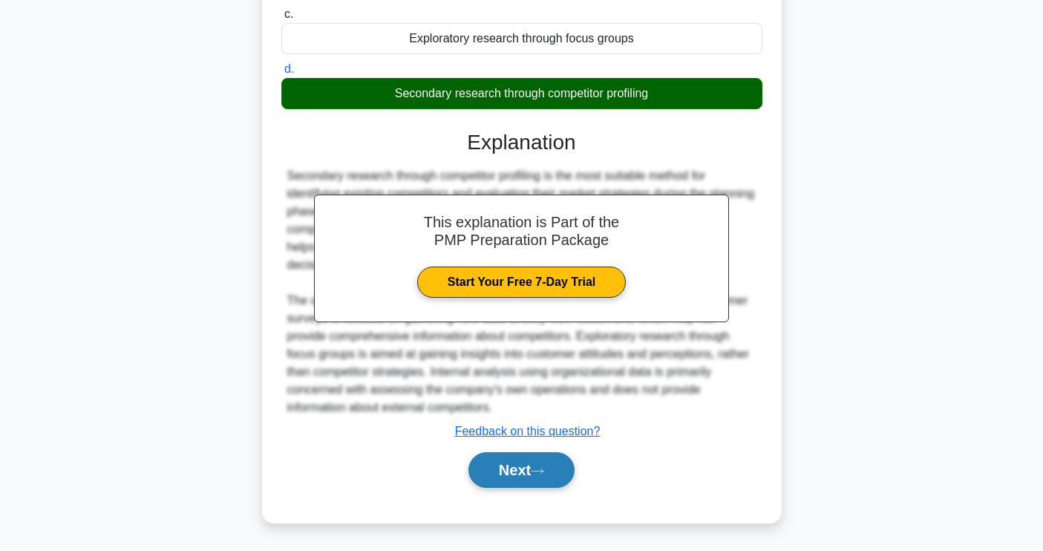
click at [521, 480] on button "Next" at bounding box center [522, 470] width 106 height 36
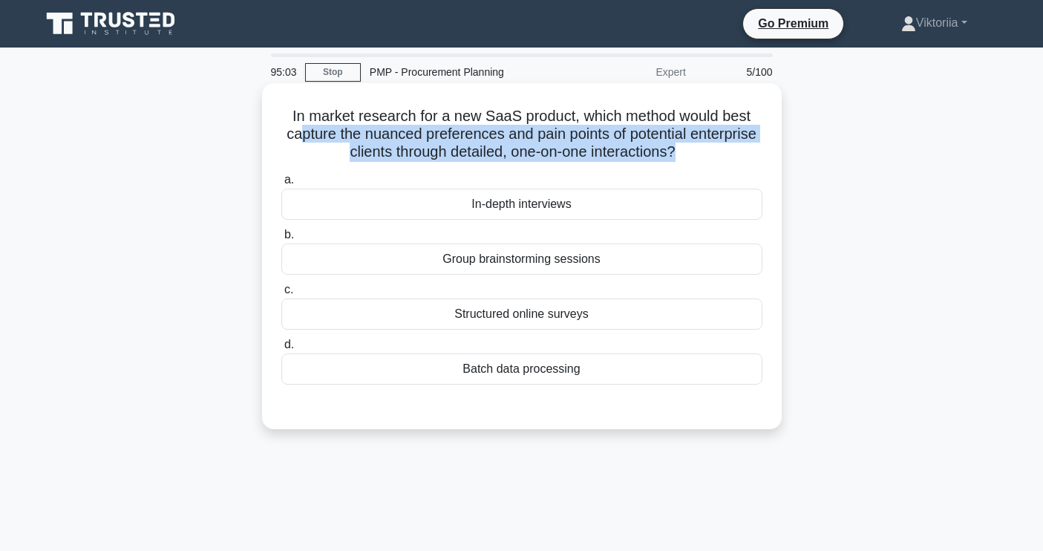
drag, startPoint x: 297, startPoint y: 131, endPoint x: 675, endPoint y: 154, distance: 378.7
click at [675, 154] on h5 "In market research for a new SaaS product, which method would best capture the …" at bounding box center [522, 134] width 484 height 55
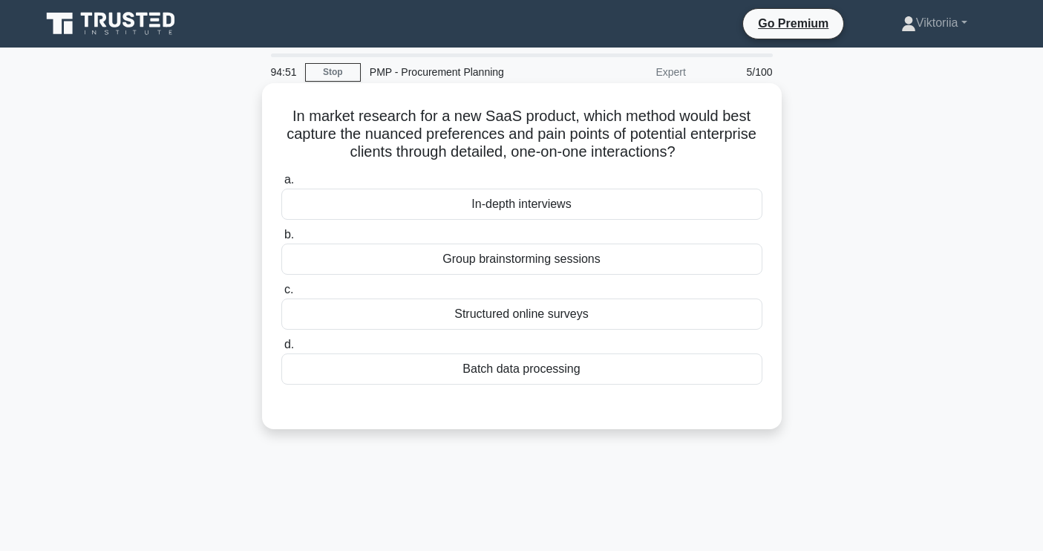
click at [590, 214] on div "In-depth interviews" at bounding box center [521, 204] width 481 height 31
click at [281, 185] on input "a. In-depth interviews" at bounding box center [281, 180] width 0 height 10
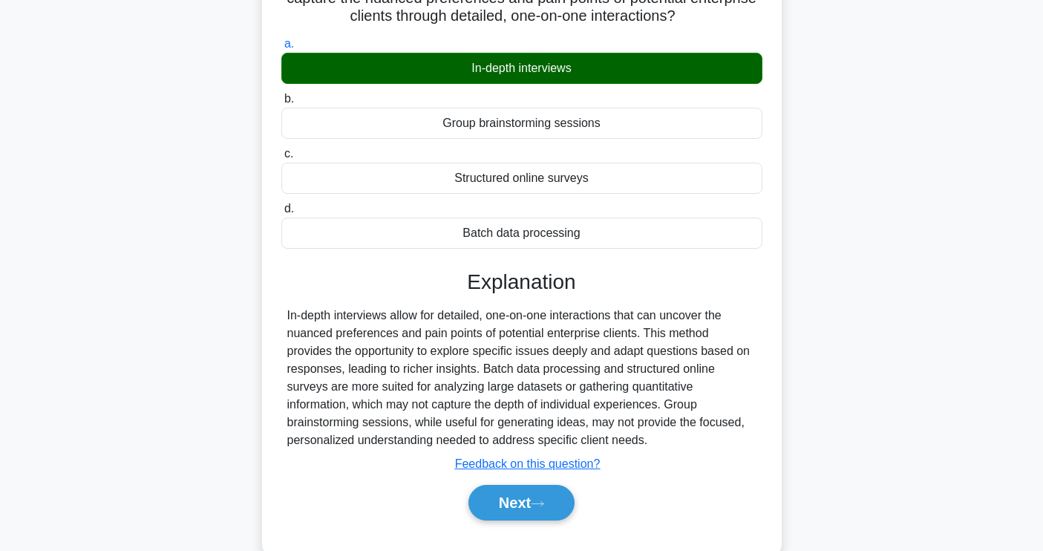
scroll to position [139, 0]
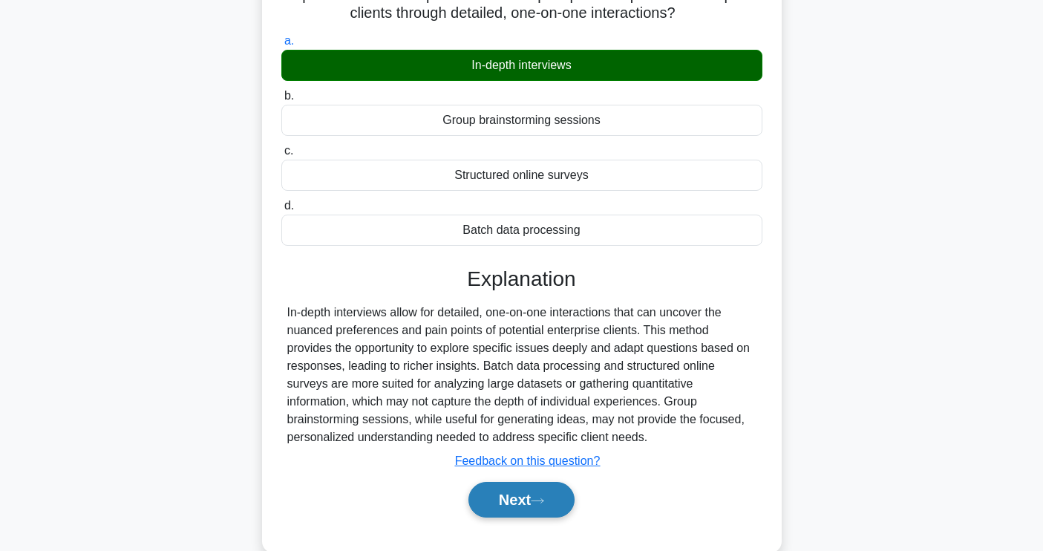
click at [527, 502] on button "Next" at bounding box center [522, 500] width 106 height 36
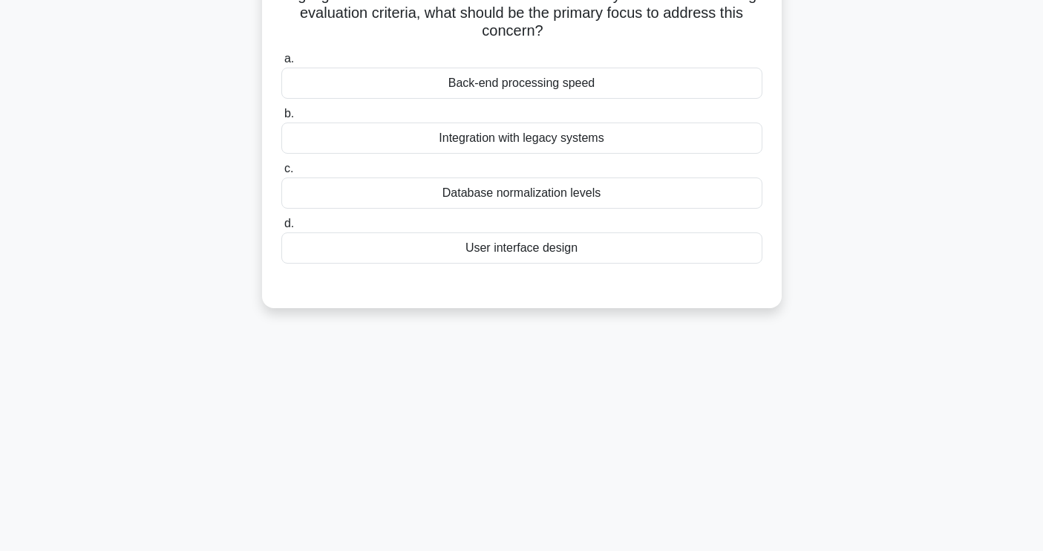
scroll to position [10, 0]
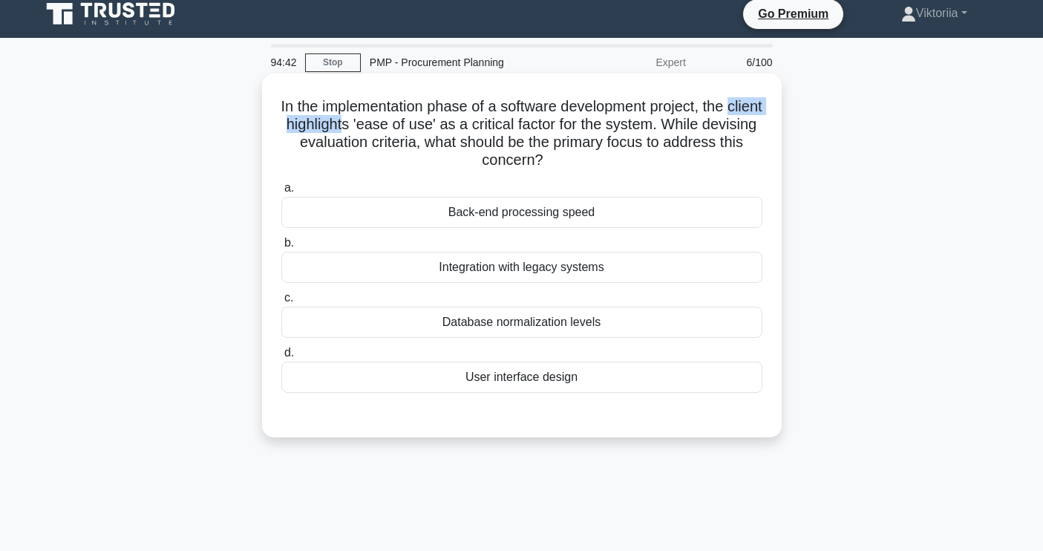
drag, startPoint x: 290, startPoint y: 128, endPoint x: 390, endPoint y: 127, distance: 100.3
click at [389, 128] on h5 "In the implementation phase of a software development project, the client highl…" at bounding box center [522, 133] width 484 height 73
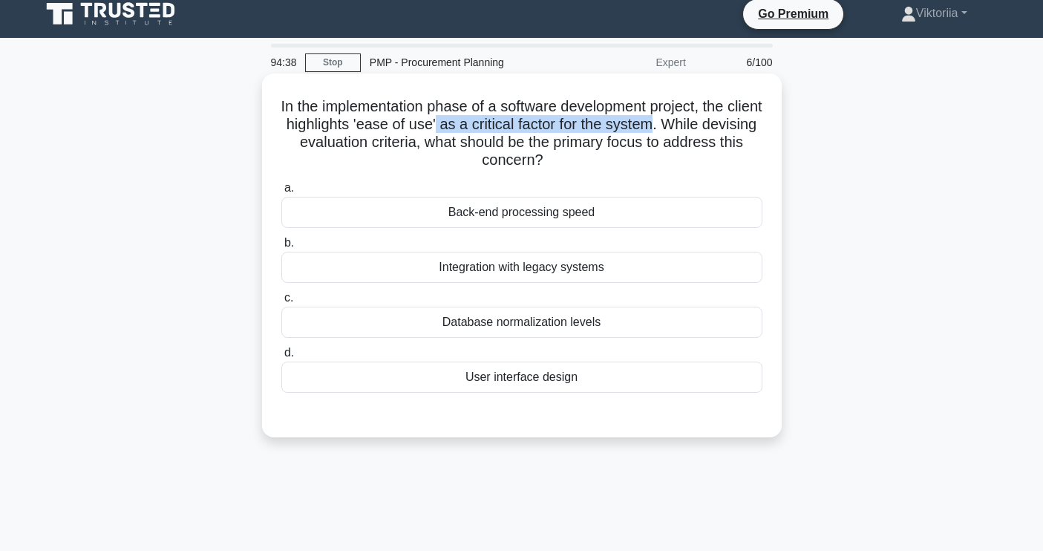
drag, startPoint x: 483, startPoint y: 124, endPoint x: 703, endPoint y: 125, distance: 220.5
click at [703, 125] on h5 "In the implementation phase of a software development project, the client highl…" at bounding box center [522, 133] width 484 height 73
drag, startPoint x: 293, startPoint y: 143, endPoint x: 566, endPoint y: 164, distance: 274.1
click at [566, 164] on h5 "In the implementation phase of a software development project, the client highl…" at bounding box center [522, 133] width 484 height 73
click at [521, 382] on div "User interface design" at bounding box center [521, 377] width 481 height 31
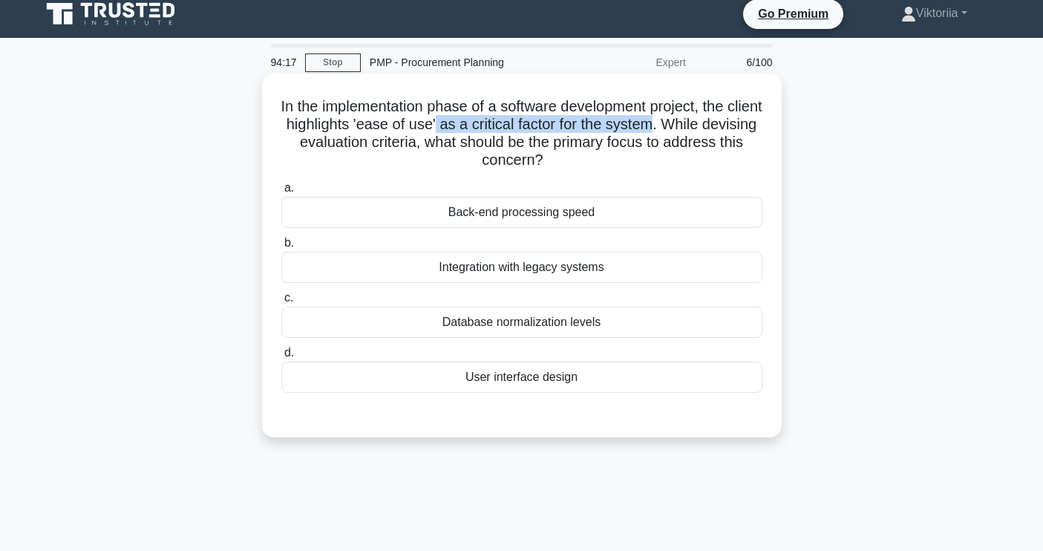
click at [281, 358] on input "d. User interface design" at bounding box center [281, 353] width 0 height 10
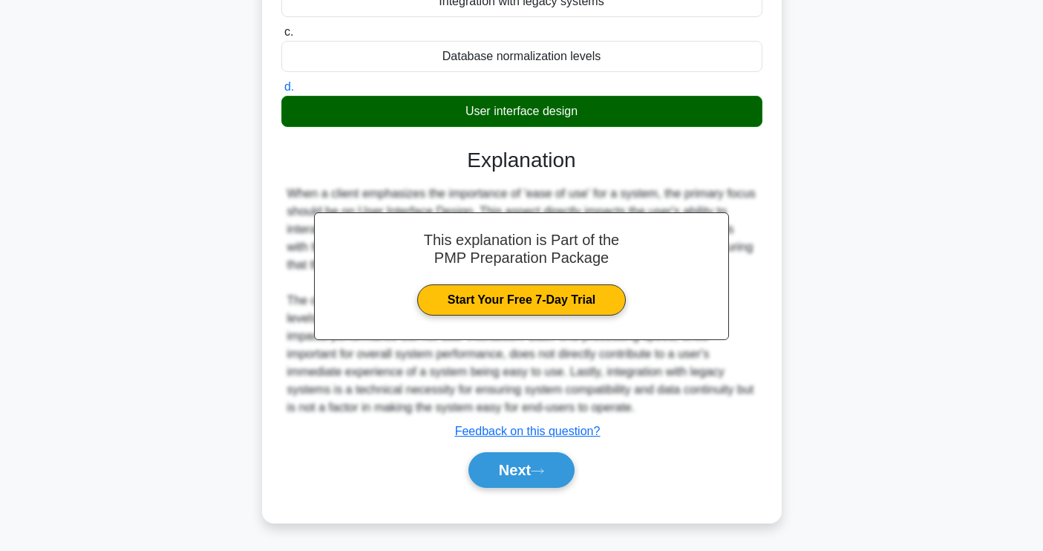
scroll to position [0, 0]
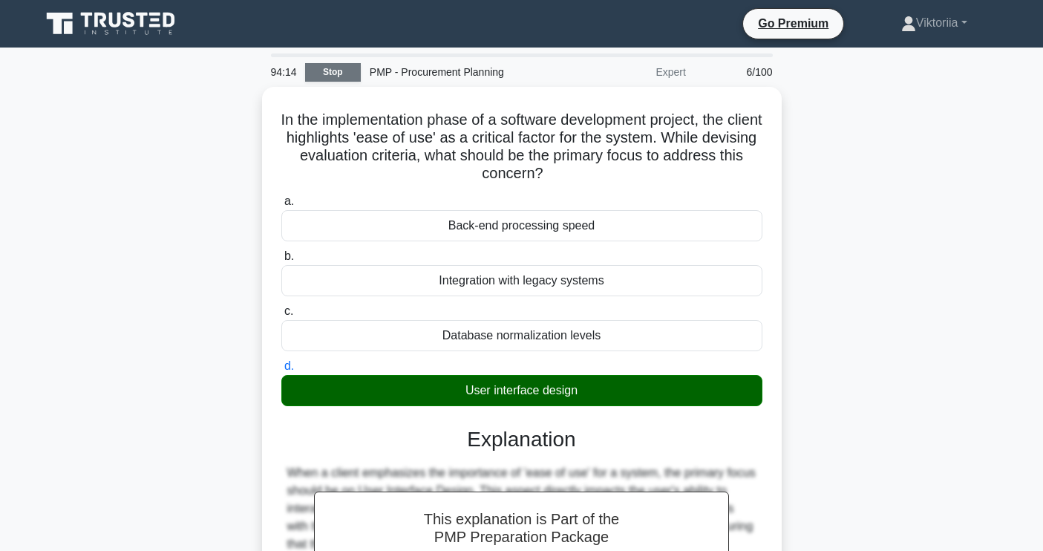
click at [327, 67] on link "Stop" at bounding box center [333, 72] width 56 height 19
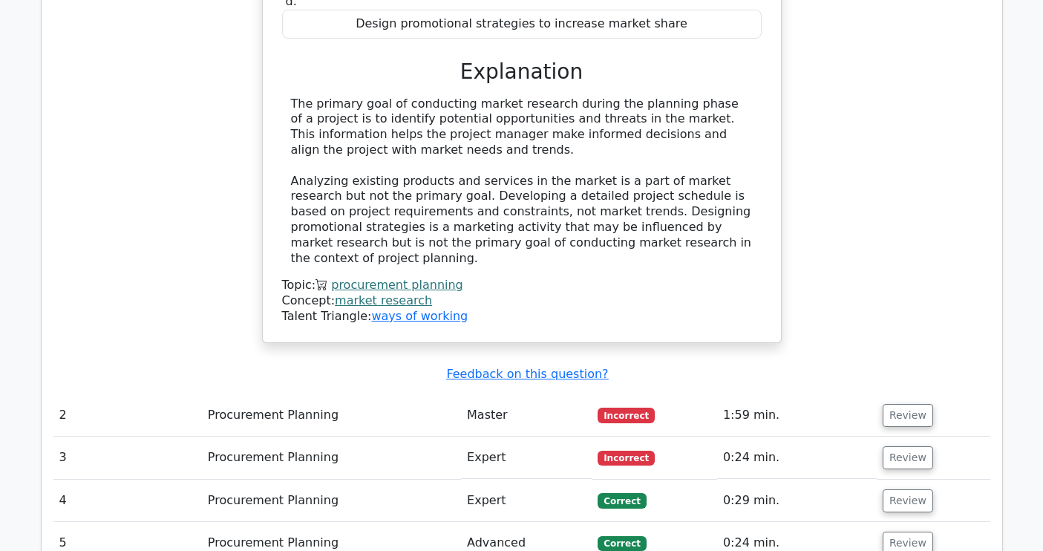
scroll to position [2233, 0]
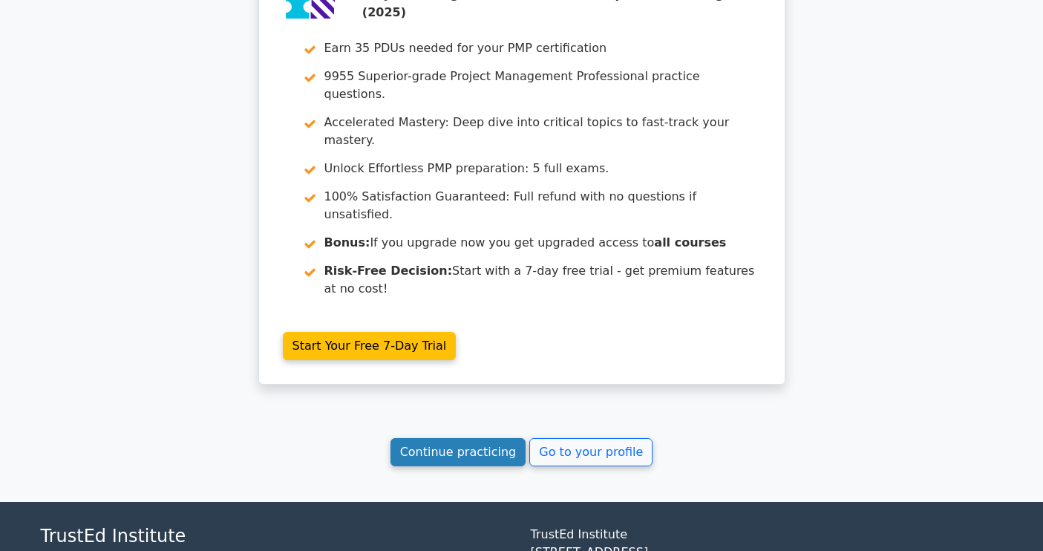
click at [464, 438] on link "Continue practicing" at bounding box center [459, 452] width 136 height 28
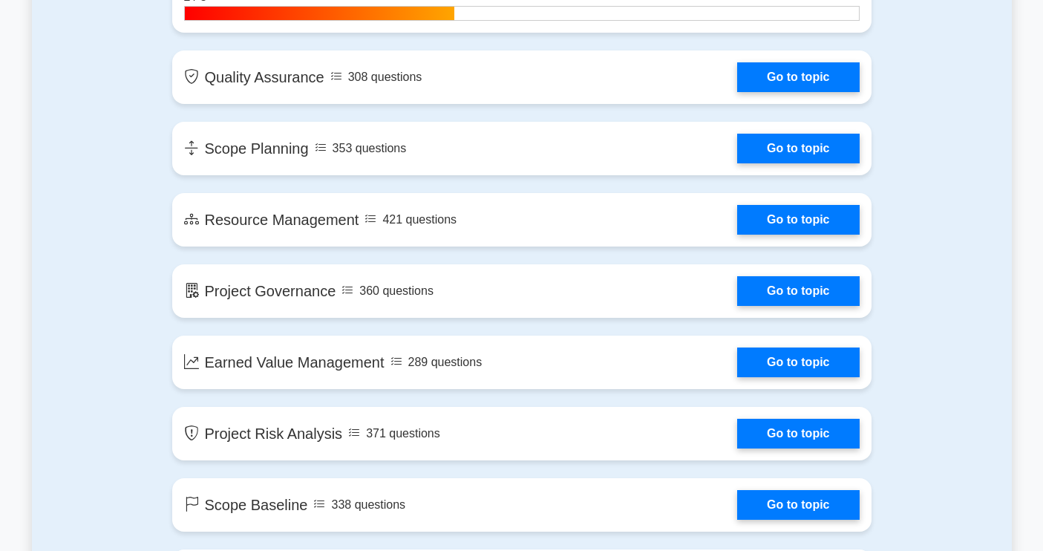
scroll to position [1853, 0]
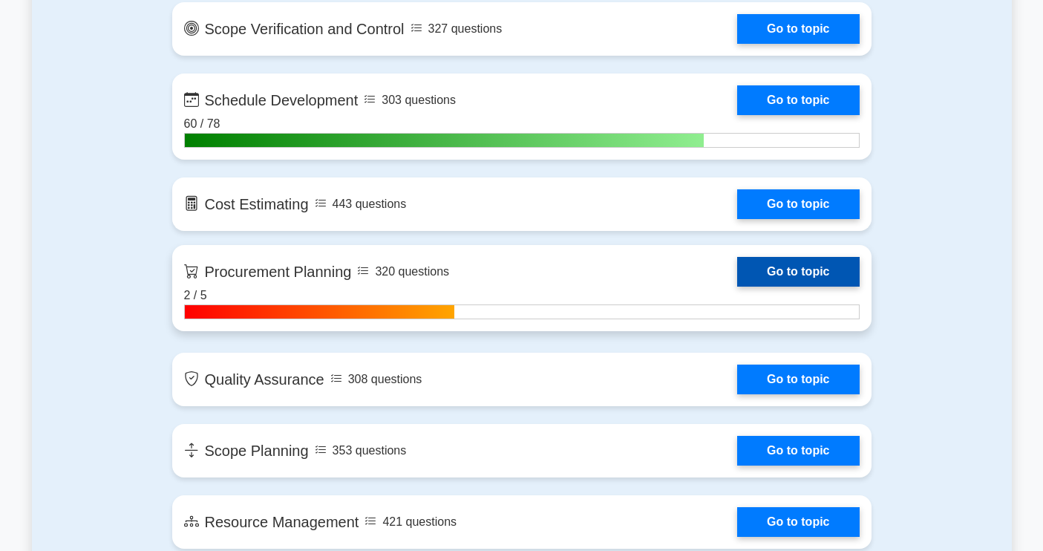
click at [769, 270] on link "Go to topic" at bounding box center [798, 272] width 122 height 30
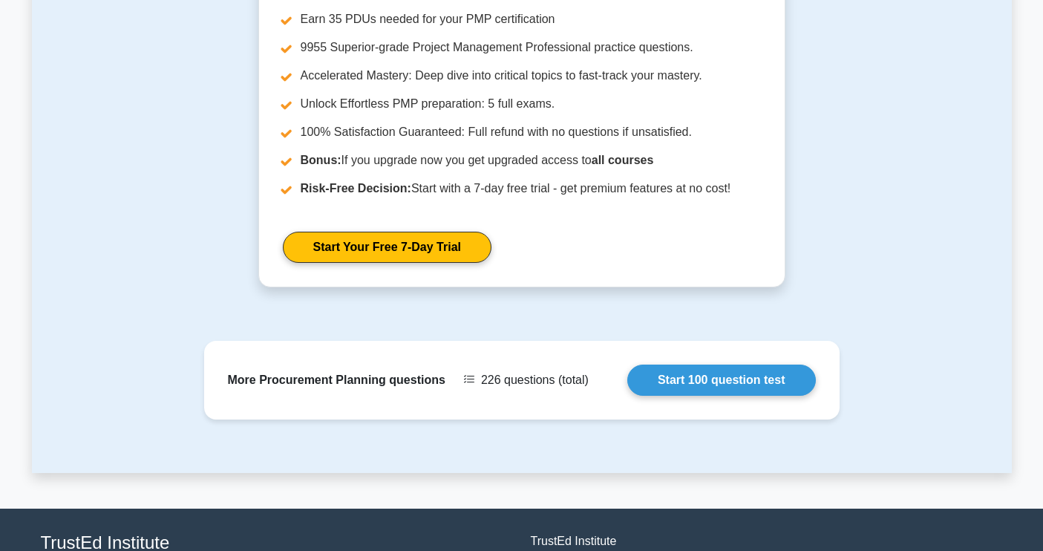
scroll to position [1406, 0]
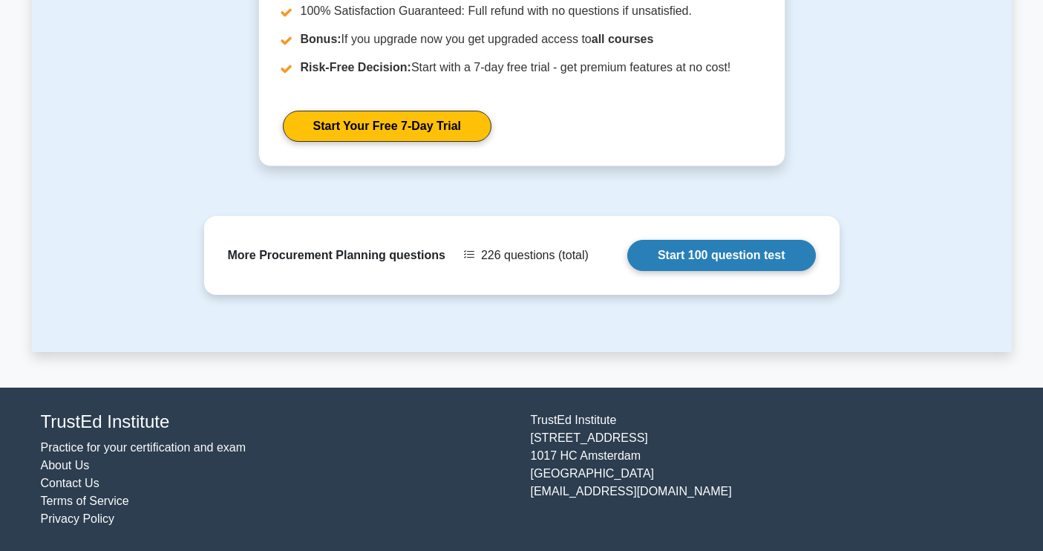
click at [697, 261] on link "Start 100 question test" at bounding box center [721, 255] width 189 height 31
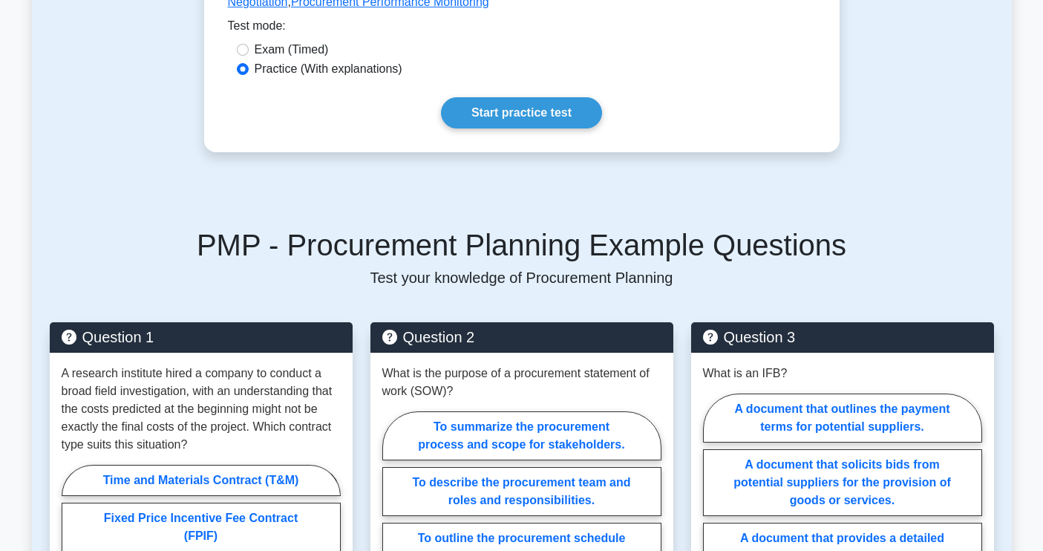
scroll to position [0, 0]
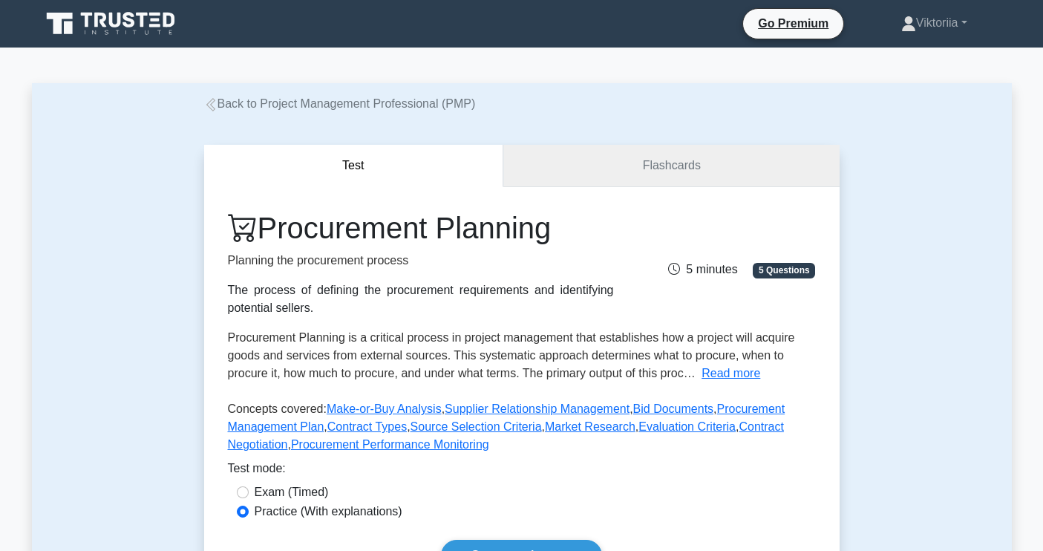
click at [667, 174] on link "Flashcards" at bounding box center [671, 166] width 336 height 42
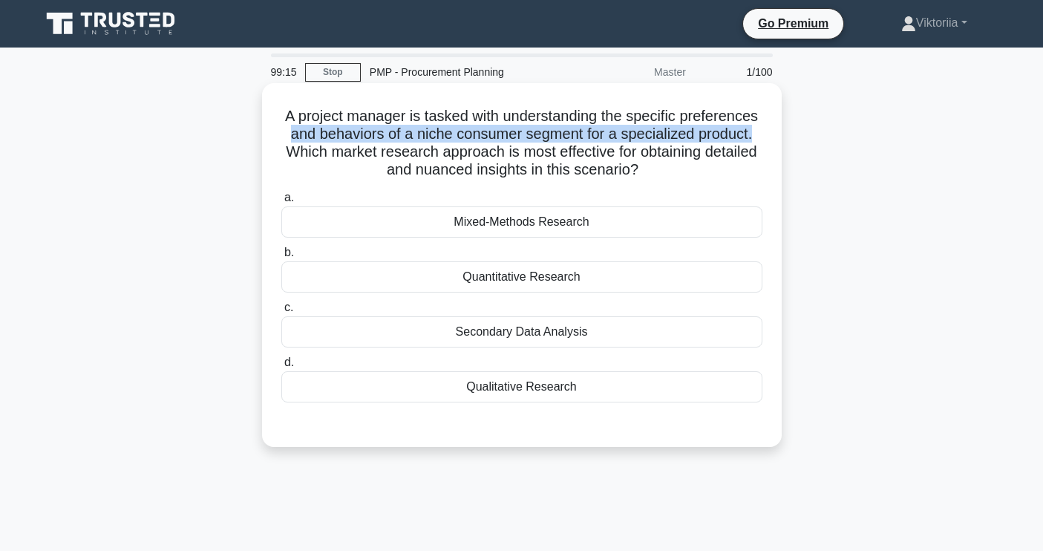
drag, startPoint x: 295, startPoint y: 138, endPoint x: 751, endPoint y: 140, distance: 456.7
click at [751, 140] on h5 "A project manager is tasked with understanding the specific preferences and beh…" at bounding box center [522, 143] width 484 height 73
drag, startPoint x: 374, startPoint y: 154, endPoint x: 654, endPoint y: 175, distance: 280.8
click at [654, 175] on h5 "A project manager is tasked with understanding the specific preferences and beh…" at bounding box center [522, 143] width 484 height 73
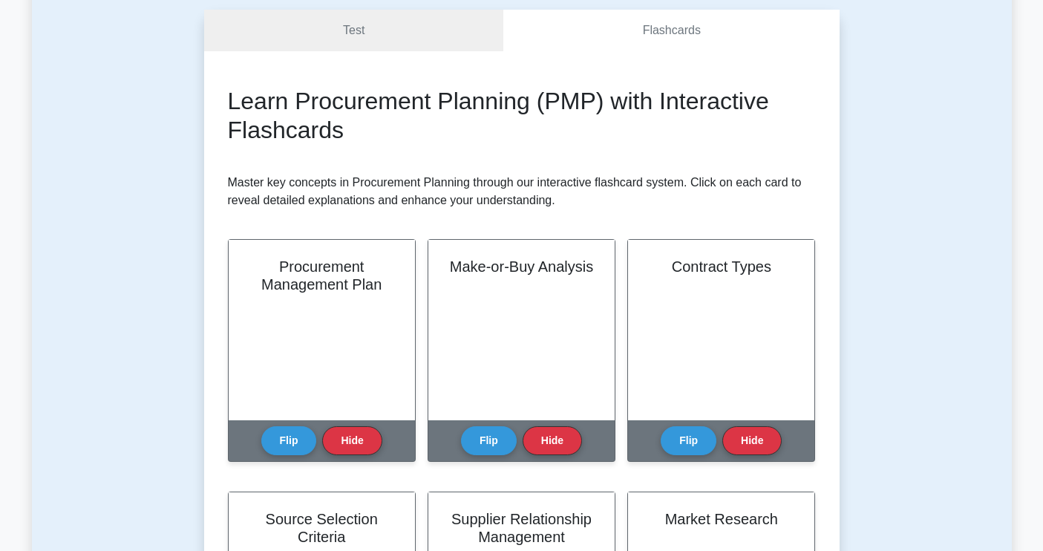
scroll to position [154, 0]
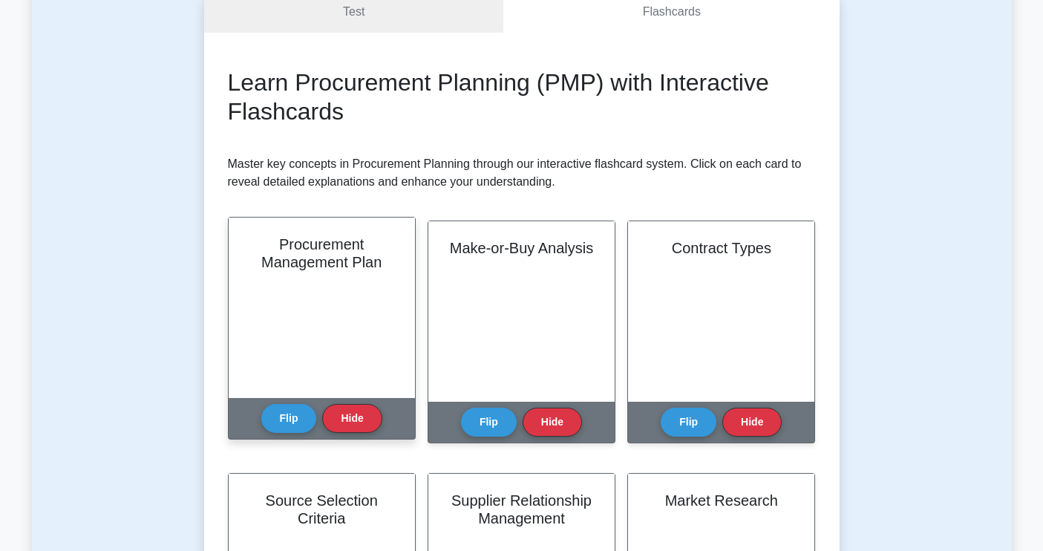
click at [332, 251] on h2 "Procurement Management Plan" at bounding box center [322, 253] width 151 height 36
click at [293, 414] on button "Flip" at bounding box center [289, 417] width 56 height 29
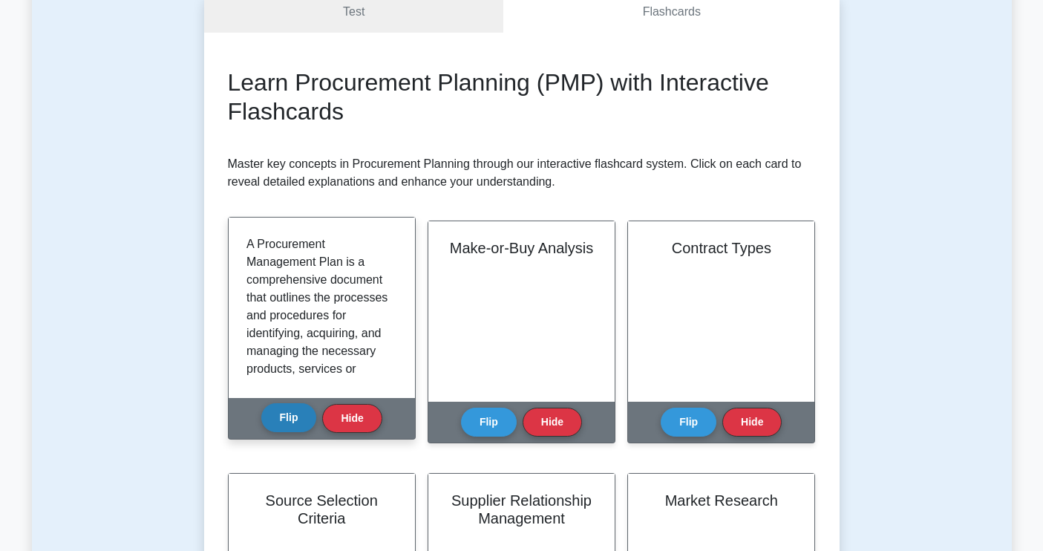
click at [293, 414] on button "Flip" at bounding box center [289, 417] width 56 height 29
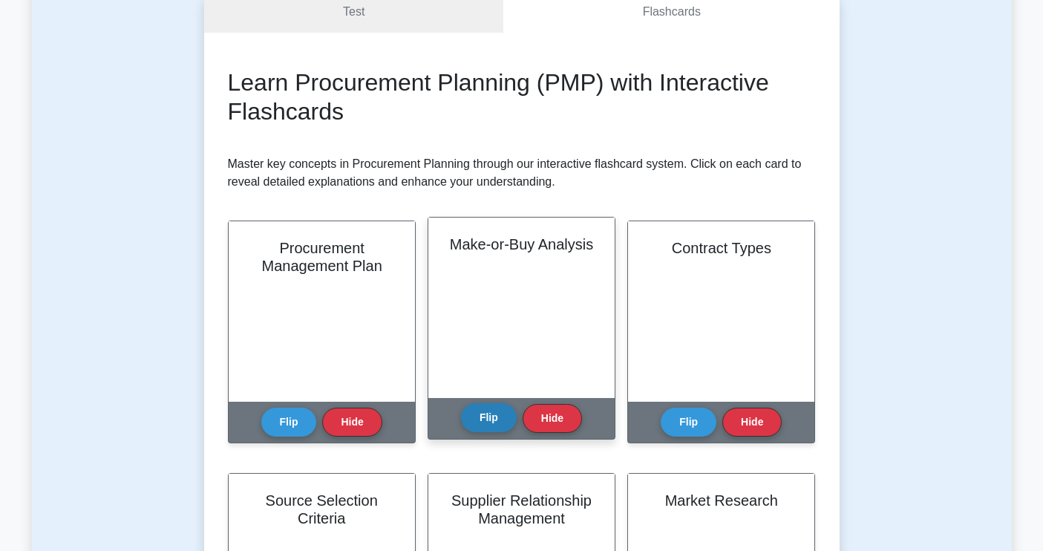
click at [476, 420] on button "Flip" at bounding box center [489, 417] width 56 height 29
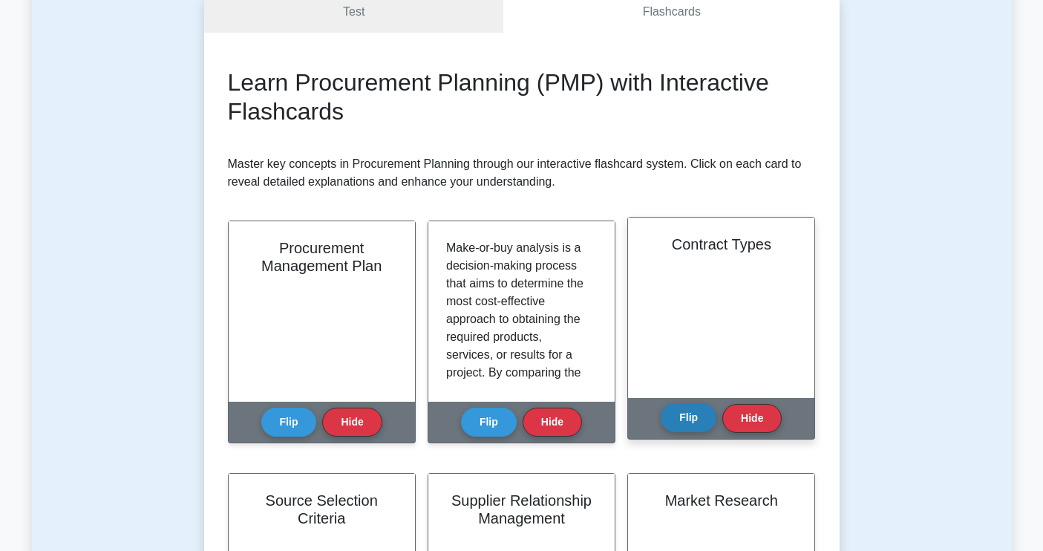
click at [689, 425] on button "Flip" at bounding box center [689, 417] width 56 height 29
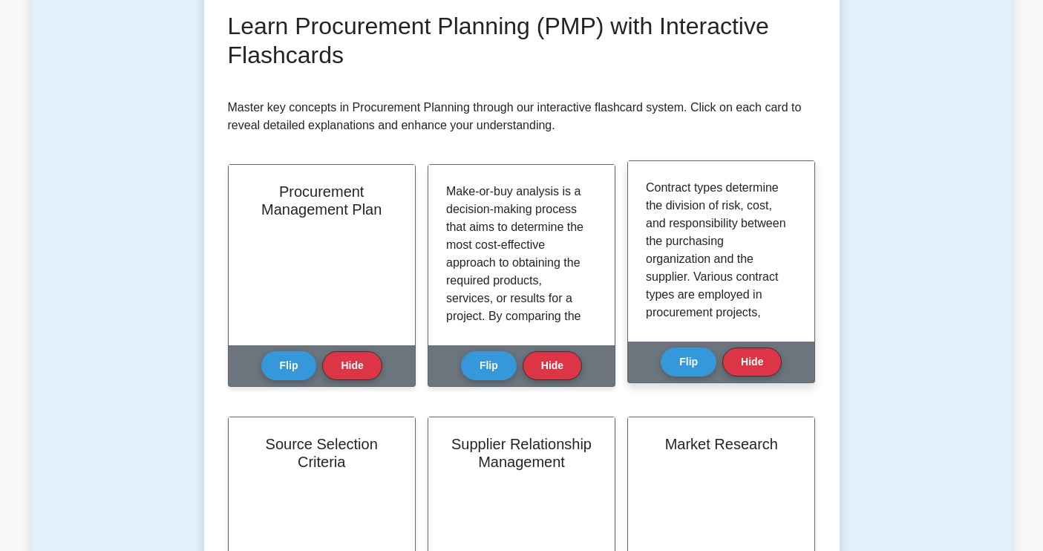
scroll to position [229, 0]
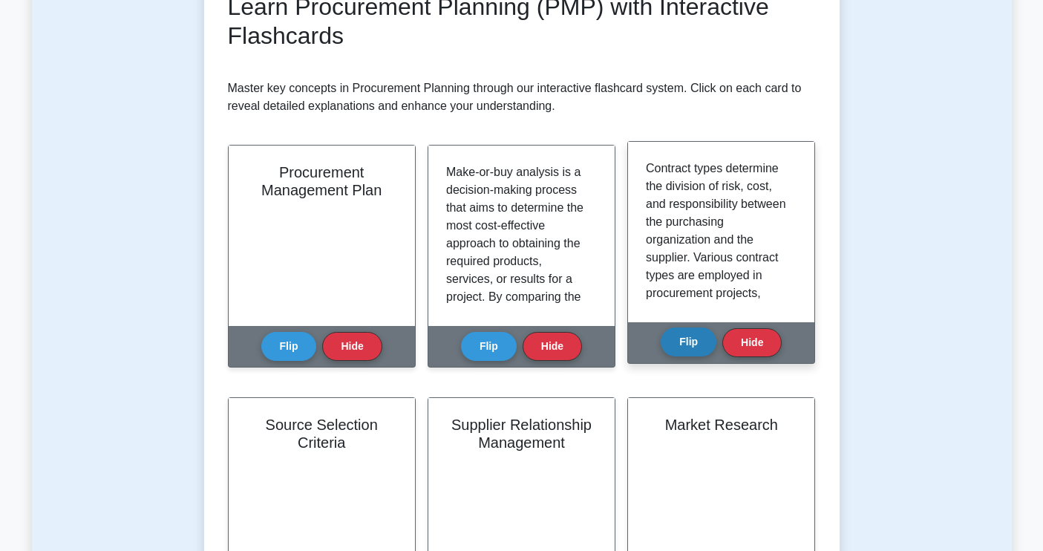
click at [688, 350] on button "Flip" at bounding box center [689, 341] width 56 height 29
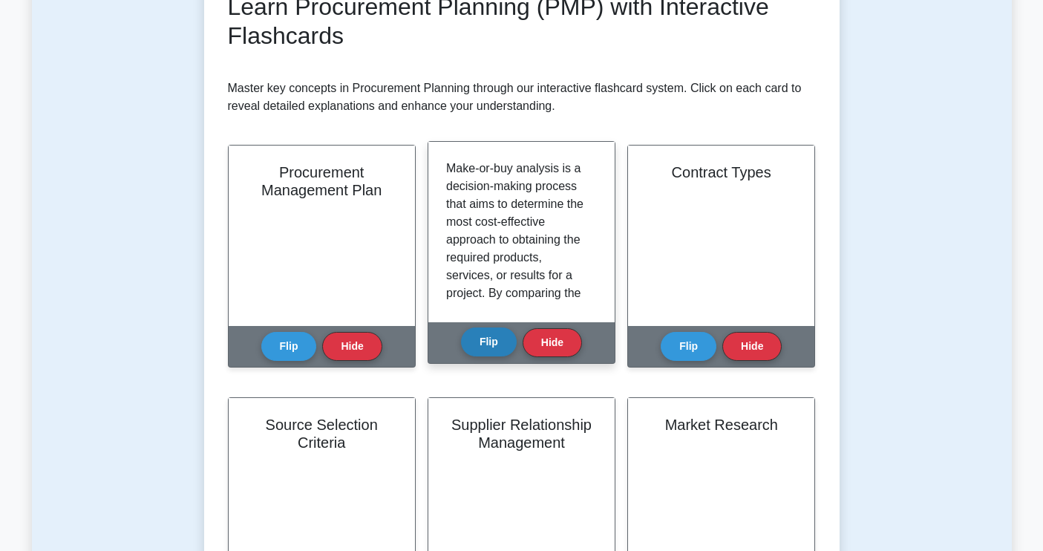
click at [469, 345] on button "Flip" at bounding box center [489, 341] width 56 height 29
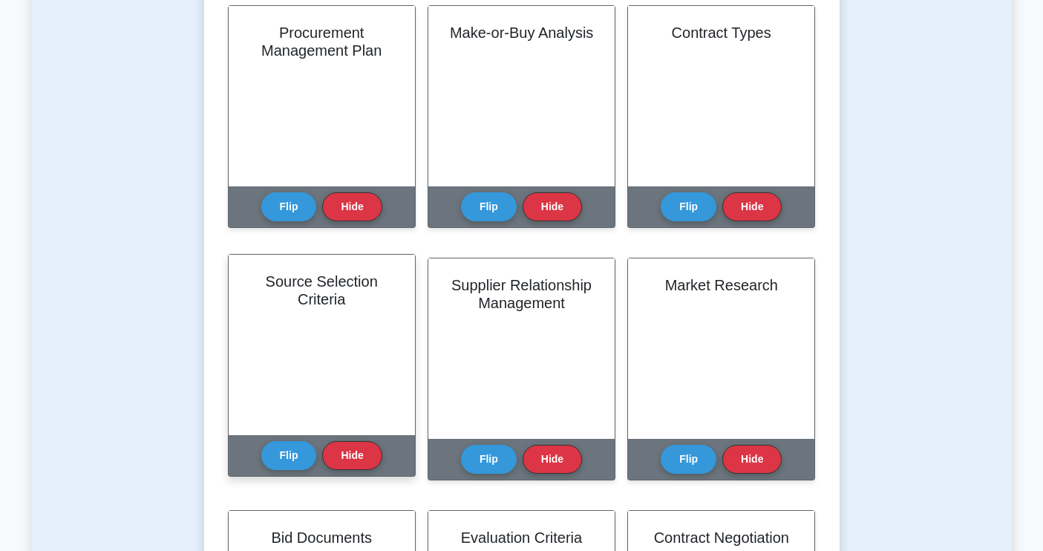
scroll to position [19, 0]
click at [287, 456] on button "Flip" at bounding box center [289, 454] width 56 height 29
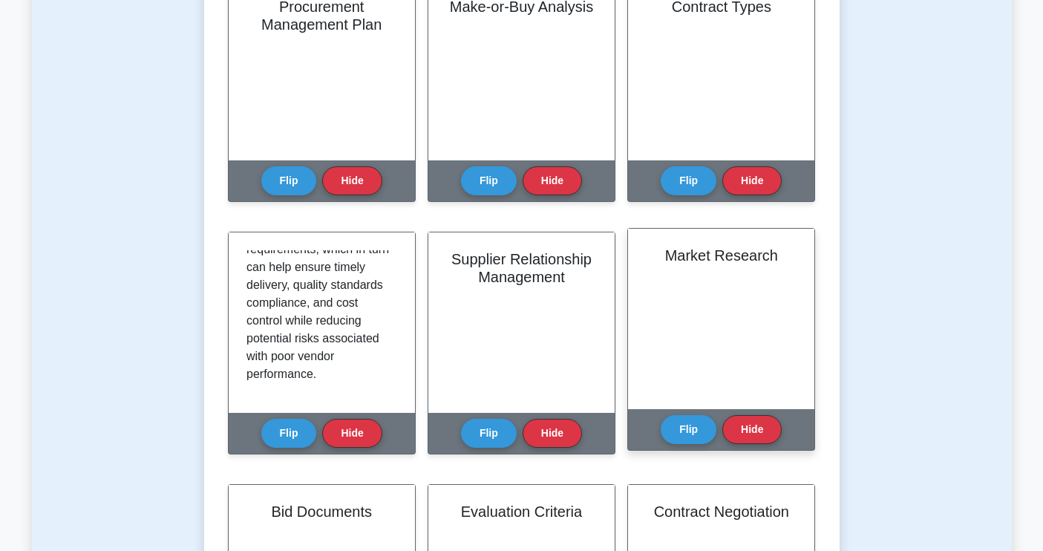
scroll to position [378, 0]
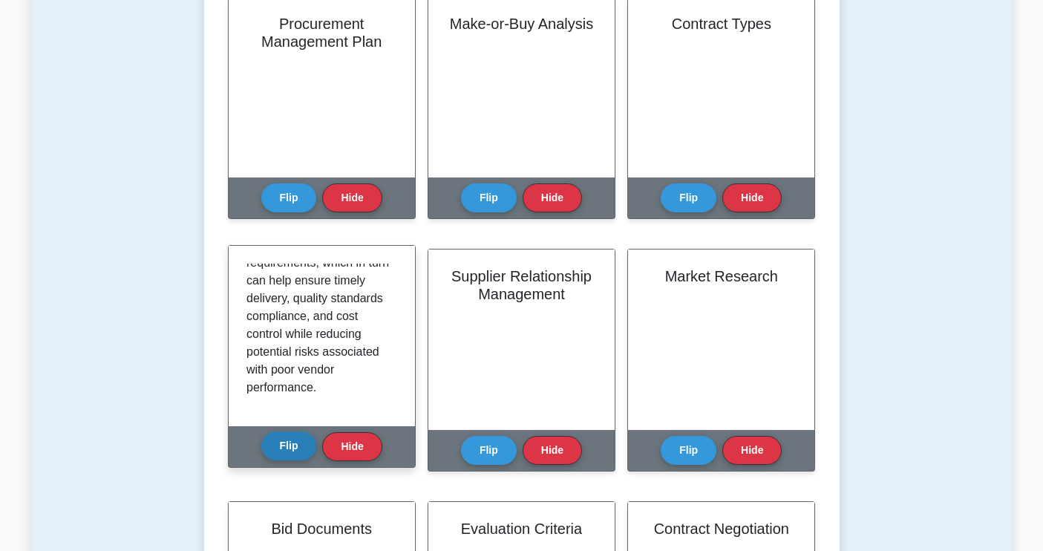
click at [290, 444] on button "Flip" at bounding box center [289, 445] width 56 height 29
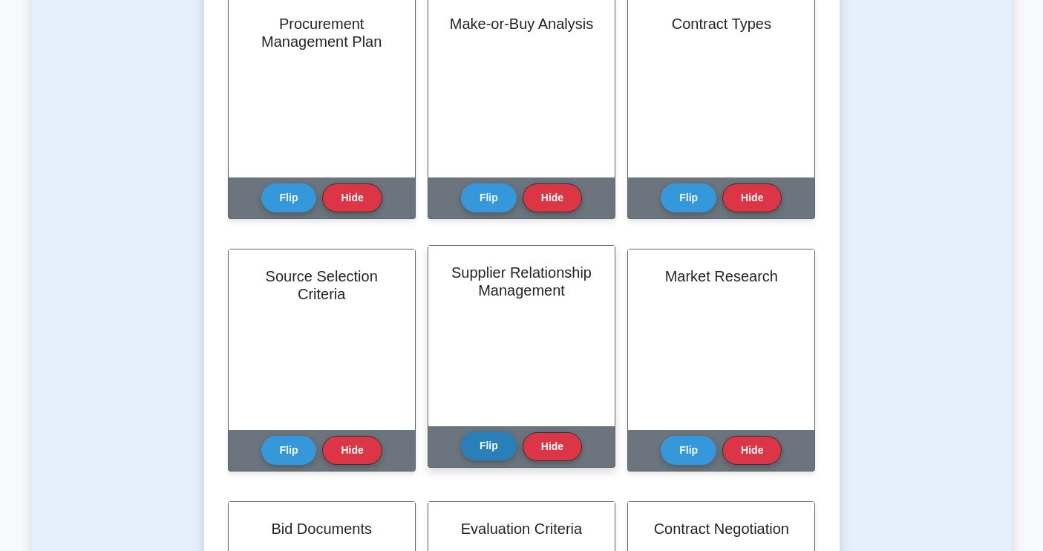
click at [495, 447] on button "Flip" at bounding box center [489, 445] width 56 height 29
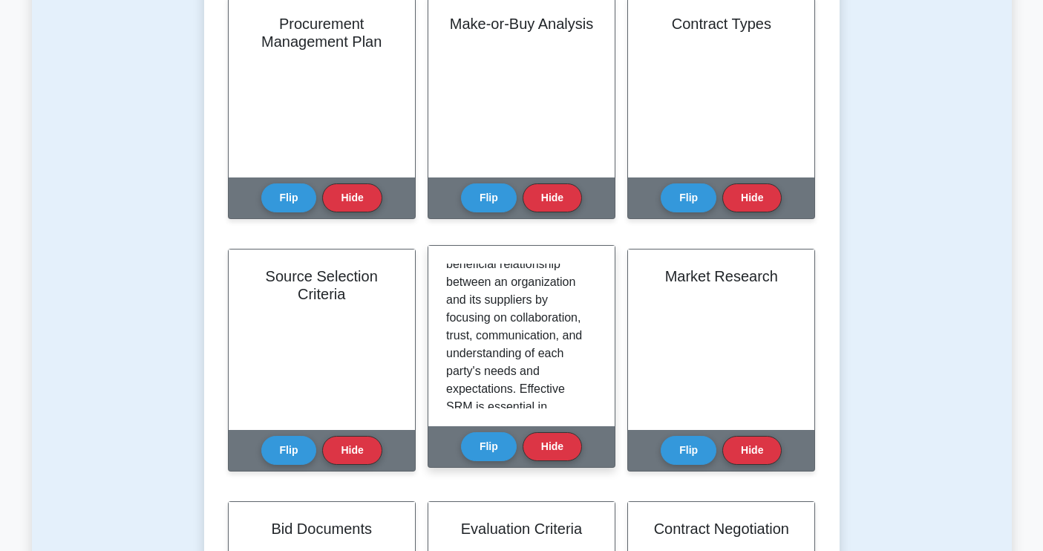
scroll to position [114, 0]
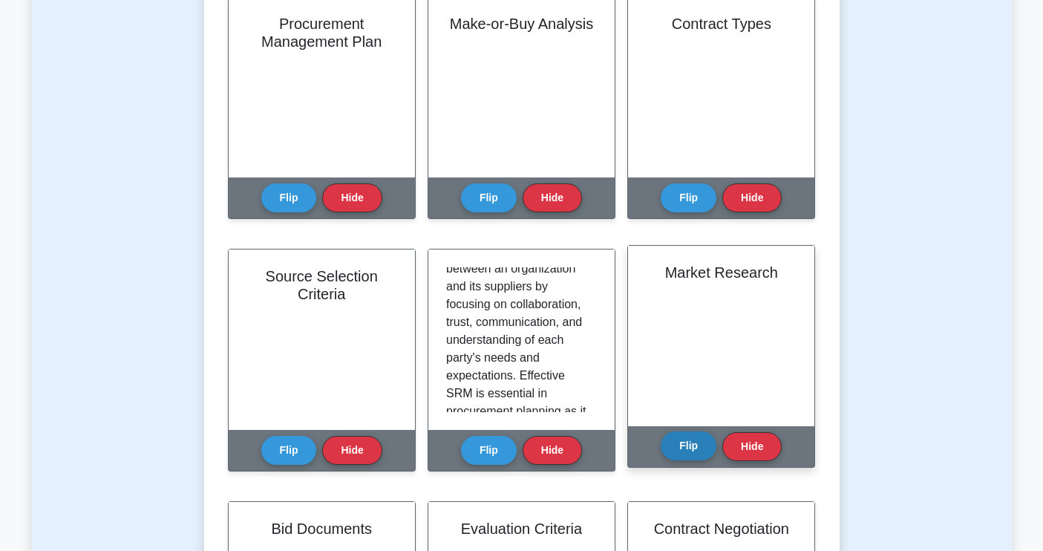
click at [680, 450] on button "Flip" at bounding box center [689, 445] width 56 height 29
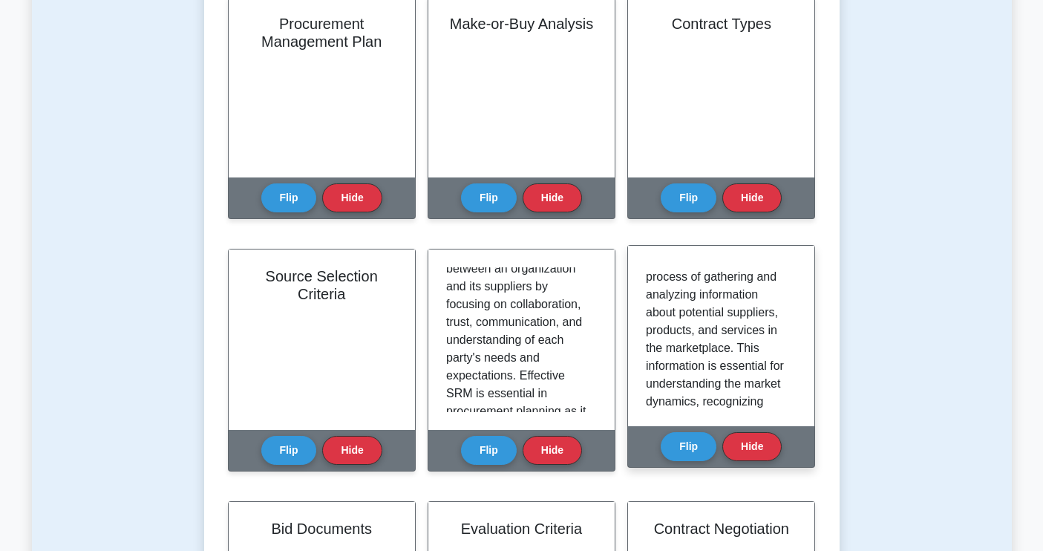
scroll to position [16, 0]
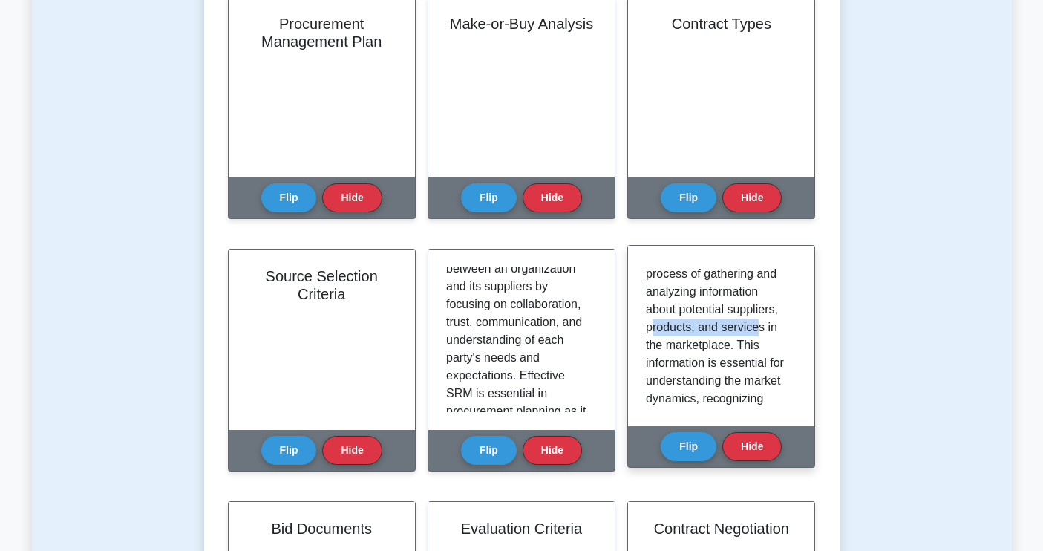
drag, startPoint x: 649, startPoint y: 327, endPoint x: 754, endPoint y: 326, distance: 105.5
click at [754, 326] on p "Market research is the process of gathering and analyzing information about pot…" at bounding box center [718, 505] width 145 height 517
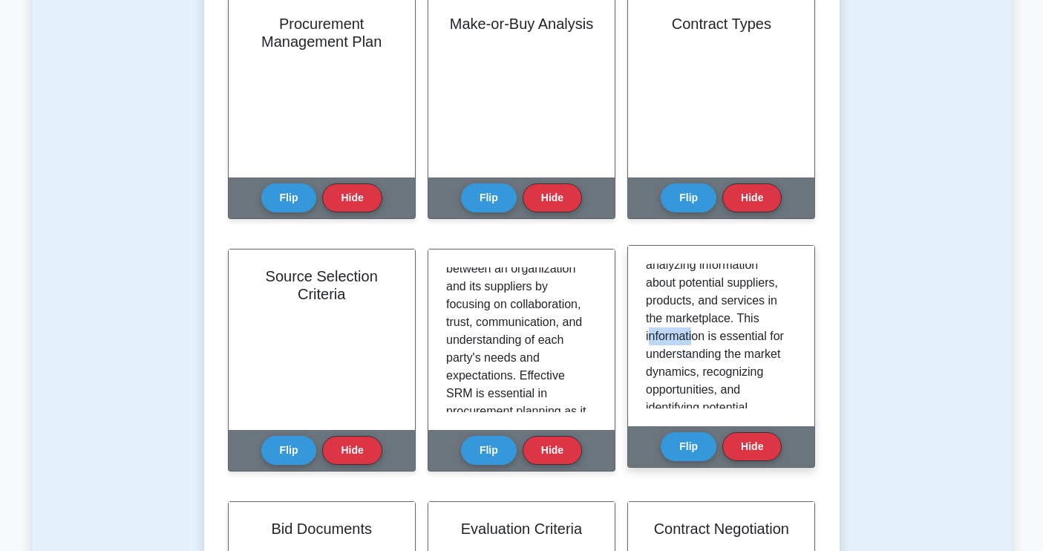
drag, startPoint x: 649, startPoint y: 340, endPoint x: 693, endPoint y: 340, distance: 43.8
click at [693, 340] on p "Market research is the process of gathering and analyzing information about pot…" at bounding box center [718, 479] width 145 height 517
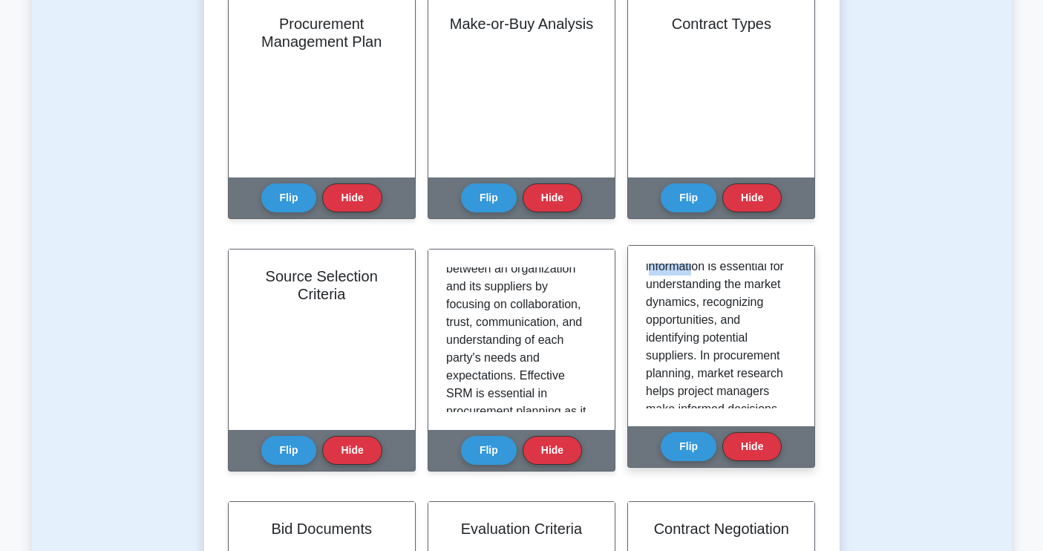
scroll to position [131, 0]
drag, startPoint x: 697, startPoint y: 336, endPoint x: 722, endPoint y: 339, distance: 24.6
click at [722, 338] on p "Market research is the process of gathering and analyzing information about pot…" at bounding box center [718, 390] width 145 height 517
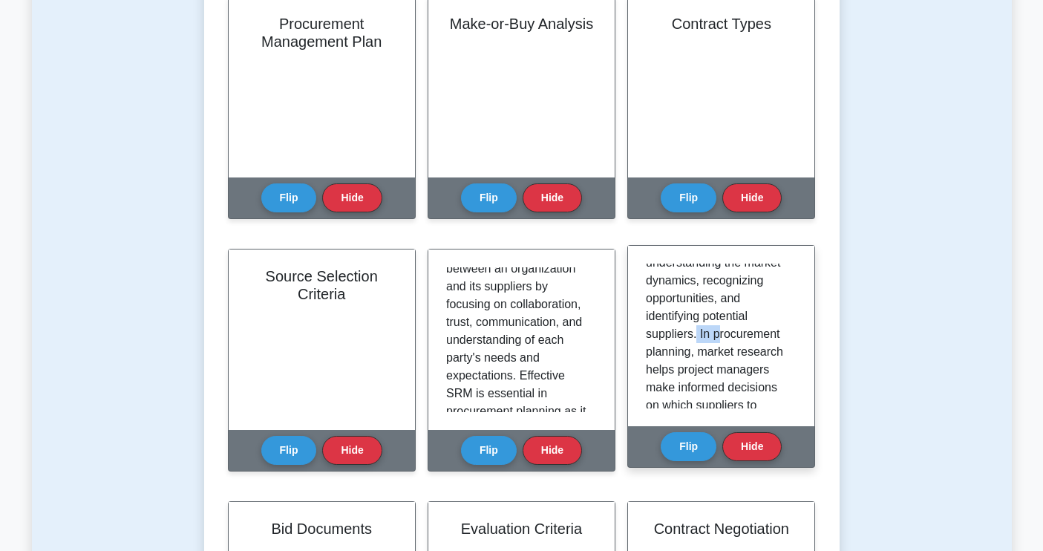
scroll to position [155, 0]
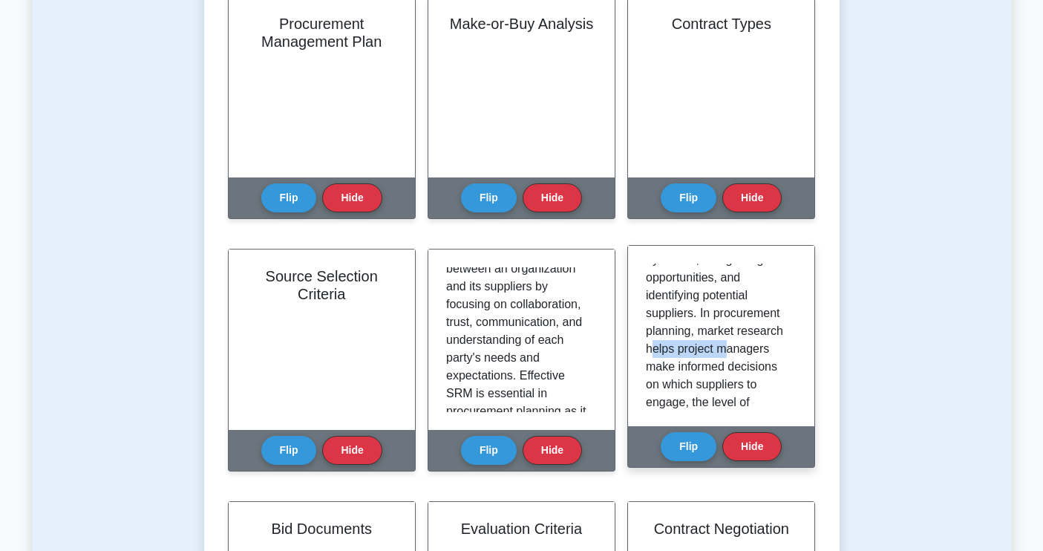
drag, startPoint x: 650, startPoint y: 350, endPoint x: 723, endPoint y: 348, distance: 72.8
click at [723, 348] on p "Market research is the process of gathering and analyzing information about pot…" at bounding box center [718, 366] width 145 height 517
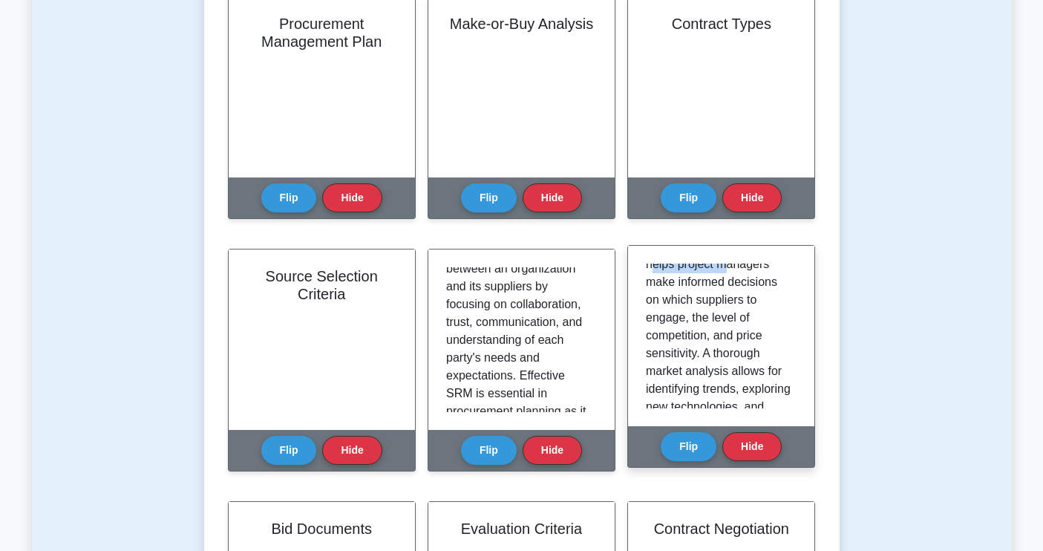
scroll to position [237, 0]
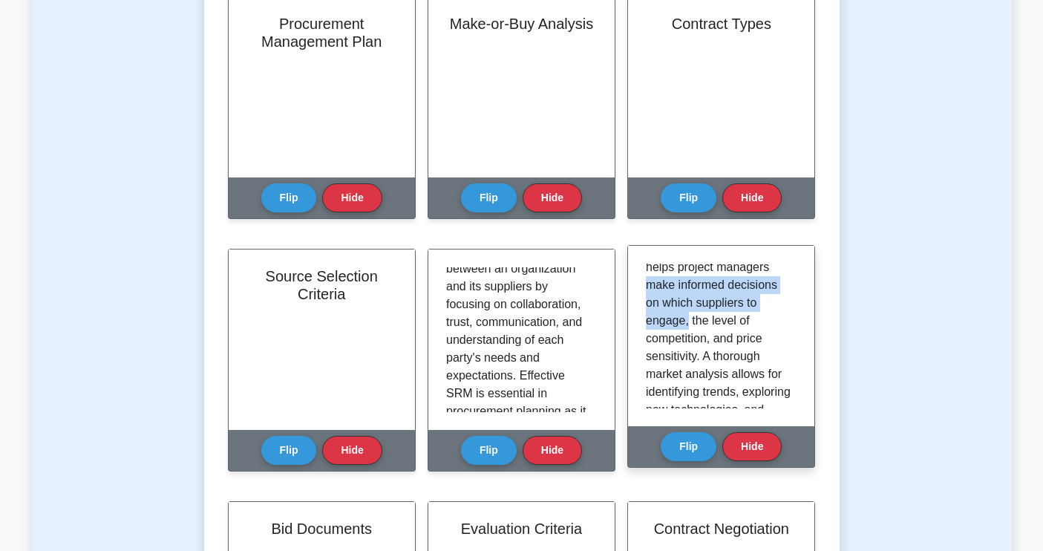
drag, startPoint x: 650, startPoint y: 287, endPoint x: 686, endPoint y: 316, distance: 46.5
click at [686, 316] on p "Market research is the process of gathering and analyzing information about pot…" at bounding box center [718, 285] width 145 height 517
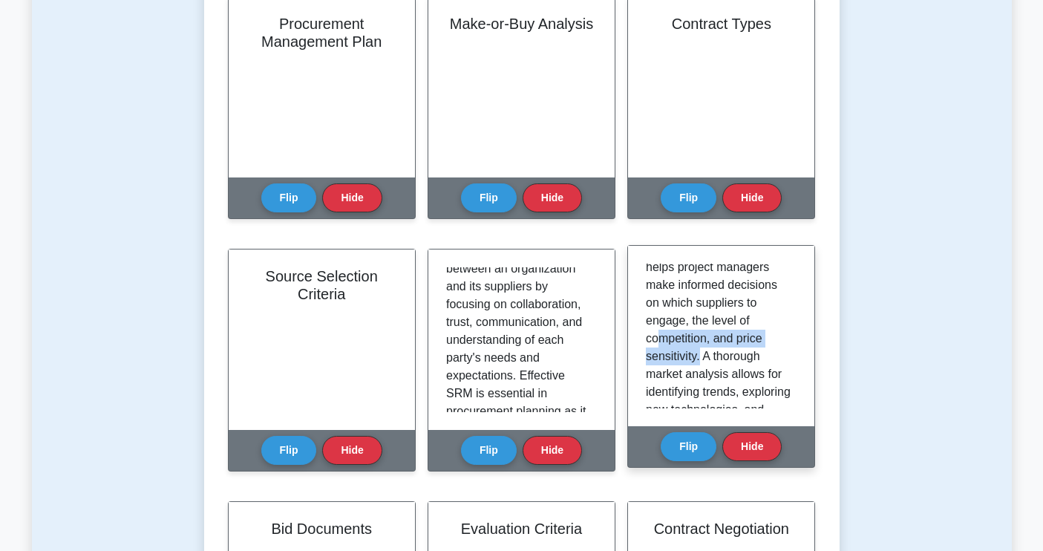
drag, startPoint x: 657, startPoint y: 338, endPoint x: 698, endPoint y: 351, distance: 43.0
click at [698, 351] on p "Market research is the process of gathering and analyzing information about pot…" at bounding box center [718, 285] width 145 height 517
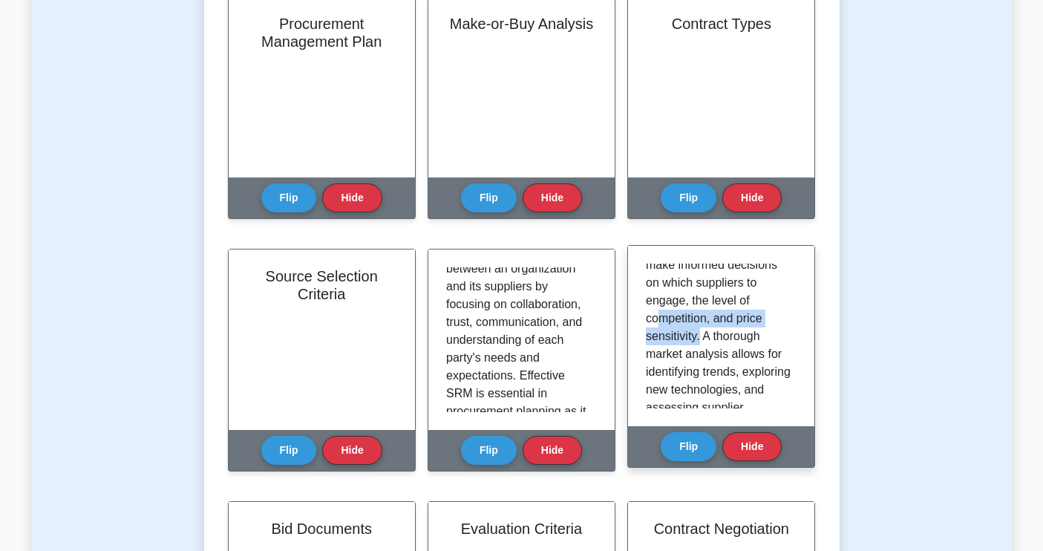
scroll to position [260, 0]
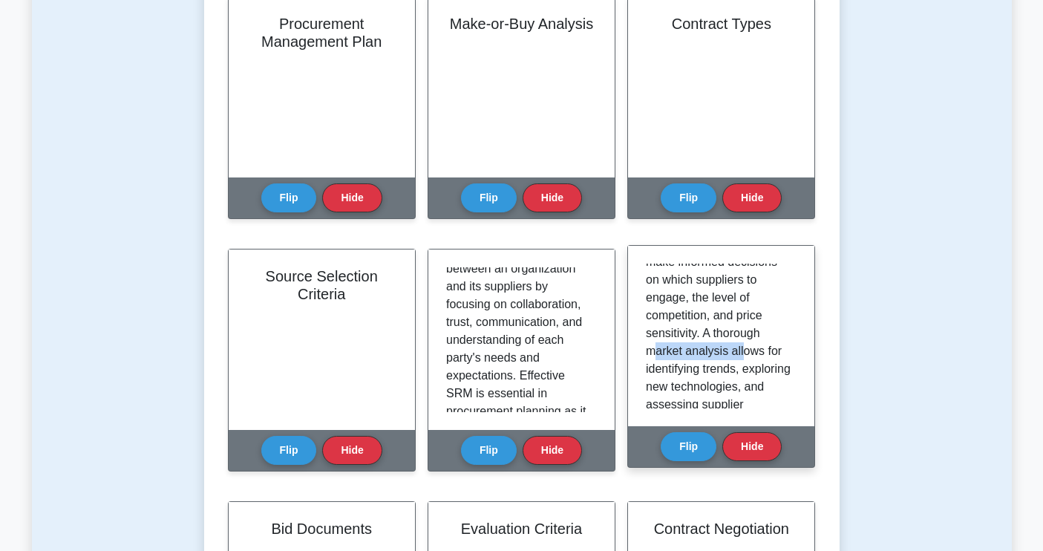
drag, startPoint x: 657, startPoint y: 353, endPoint x: 742, endPoint y: 353, distance: 84.7
click at [742, 353] on p "Market research is the process of gathering and analyzing information about pot…" at bounding box center [718, 262] width 145 height 517
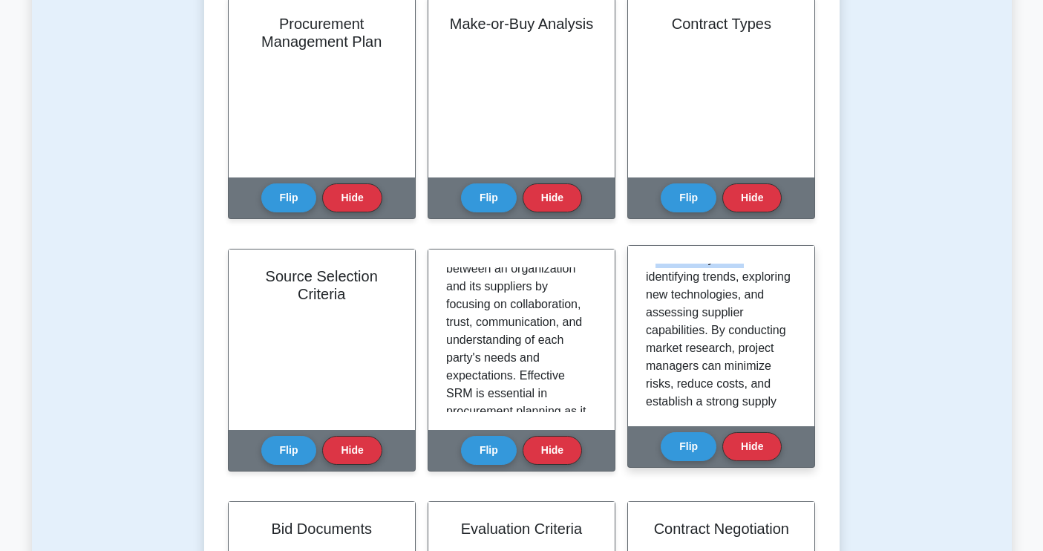
scroll to position [327, 0]
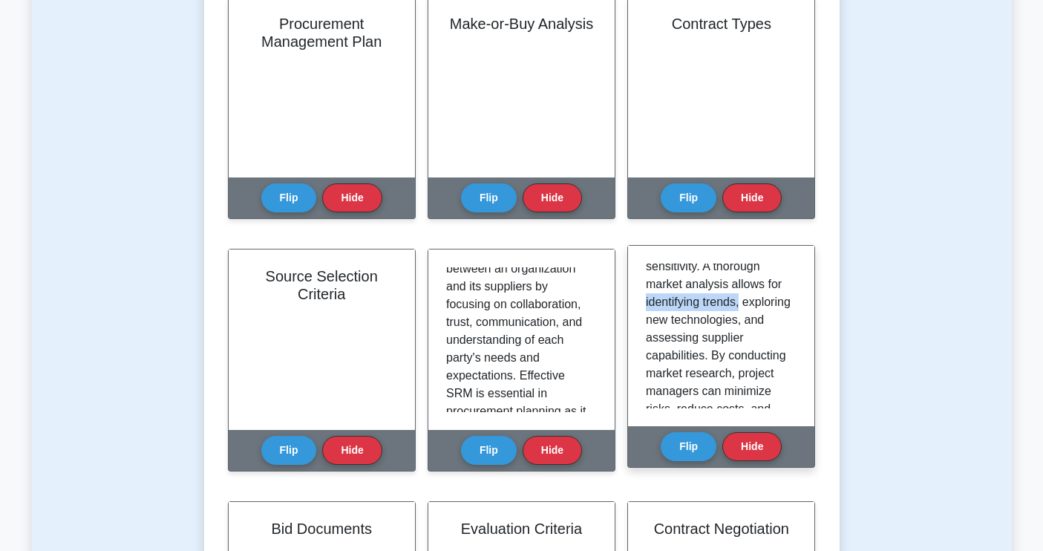
drag, startPoint x: 645, startPoint y: 305, endPoint x: 740, endPoint y: 307, distance: 95.1
click at [740, 307] on p "Market research is the process of gathering and analyzing information about pot…" at bounding box center [718, 195] width 145 height 517
drag, startPoint x: 647, startPoint y: 322, endPoint x: 725, endPoint y: 323, distance: 78.0
click at [725, 323] on p "Market research is the process of gathering and analyzing information about pot…" at bounding box center [718, 195] width 145 height 517
drag, startPoint x: 658, startPoint y: 339, endPoint x: 709, endPoint y: 342, distance: 51.3
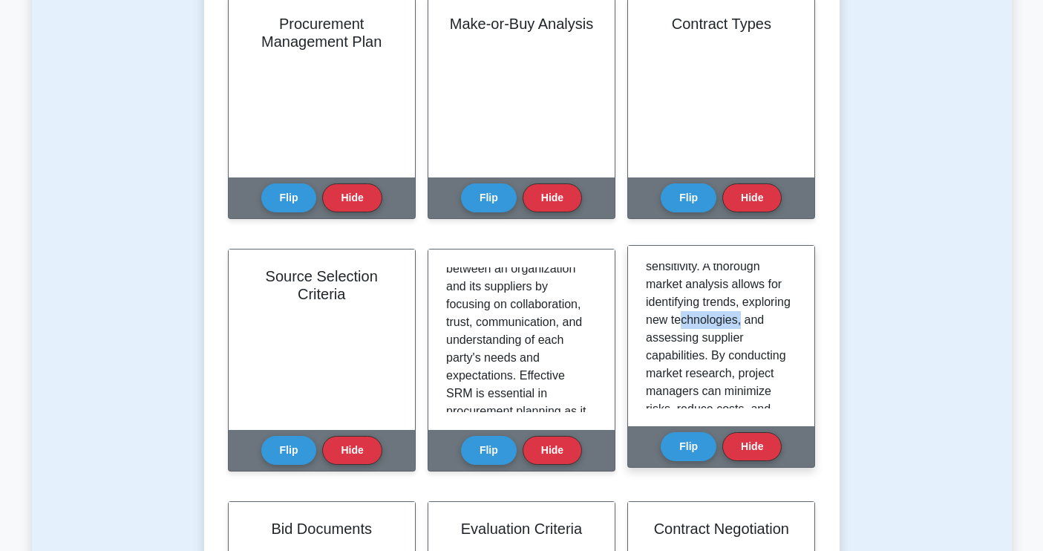
click at [714, 339] on p "Market research is the process of gathering and analyzing information about pot…" at bounding box center [718, 195] width 145 height 517
drag, startPoint x: 660, startPoint y: 359, endPoint x: 719, endPoint y: 358, distance: 58.7
click at [719, 358] on p "Market research is the process of gathering and analyzing information about pot…" at bounding box center [718, 195] width 145 height 517
drag, startPoint x: 661, startPoint y: 373, endPoint x: 737, endPoint y: 368, distance: 75.9
click at [735, 369] on p "Market research is the process of gathering and analyzing information about pot…" at bounding box center [718, 195] width 145 height 517
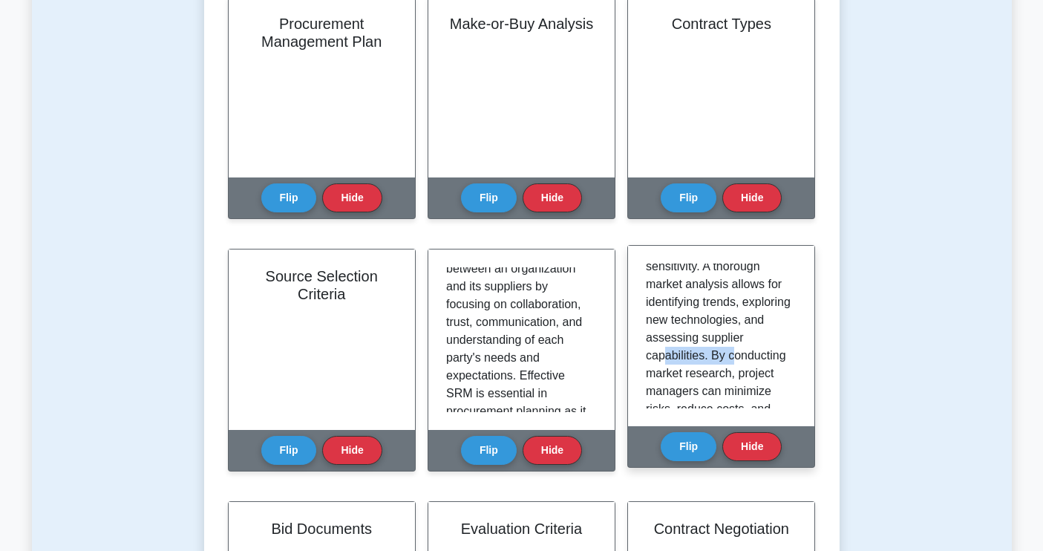
scroll to position [356, 0]
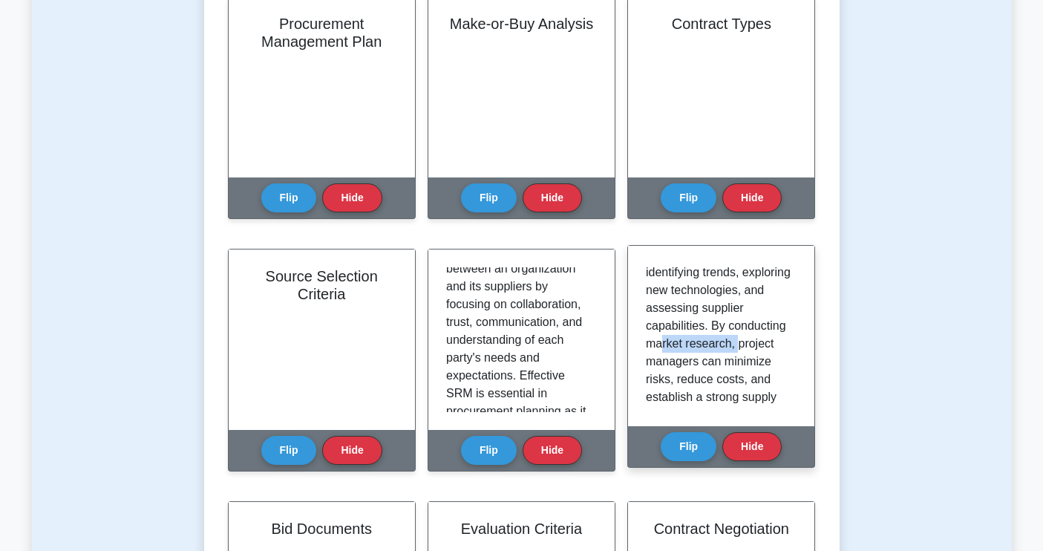
drag, startPoint x: 662, startPoint y: 364, endPoint x: 738, endPoint y: 360, distance: 76.6
click at [737, 361] on p "Market research is the process of gathering and analyzing information about pot…" at bounding box center [718, 165] width 145 height 517
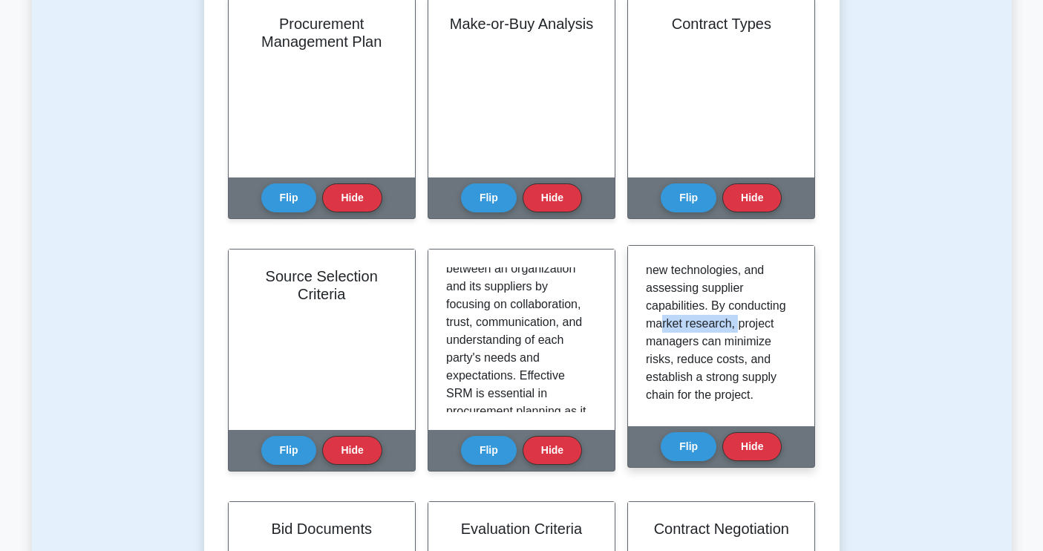
scroll to position [379, 0]
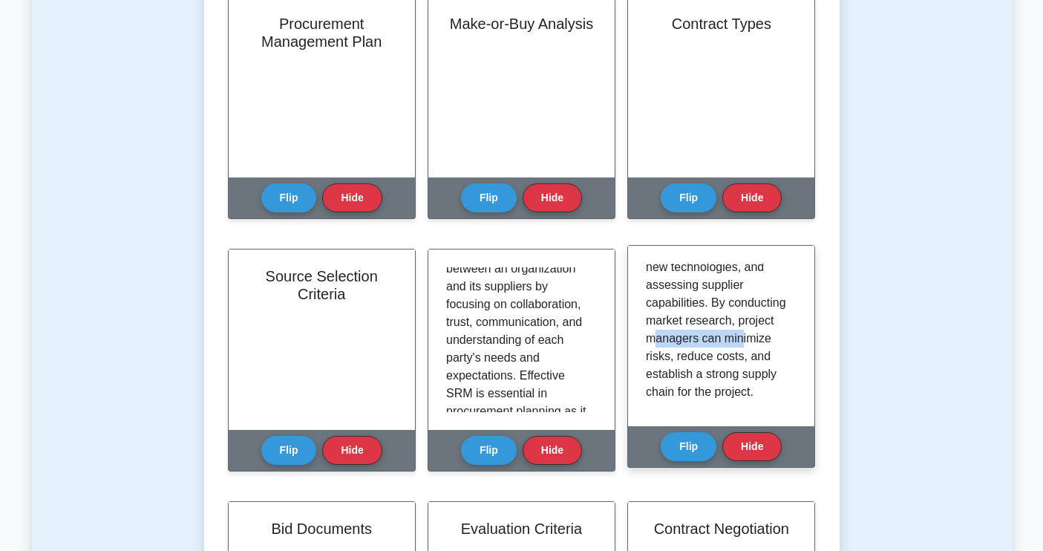
drag, startPoint x: 657, startPoint y: 358, endPoint x: 740, endPoint y: 359, distance: 83.2
click at [740, 359] on p "Market research is the process of gathering and analyzing information about pot…" at bounding box center [718, 142] width 145 height 517
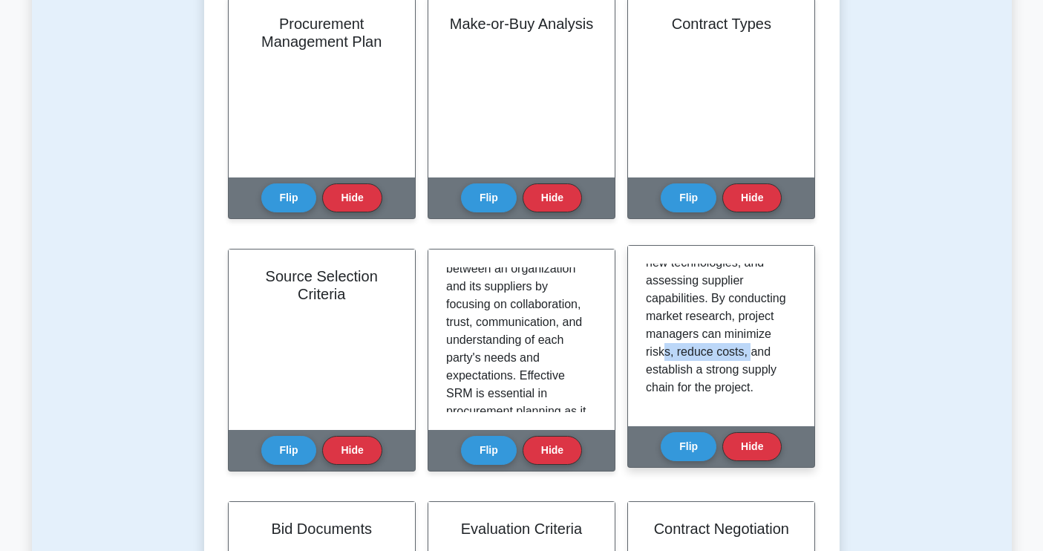
drag, startPoint x: 662, startPoint y: 362, endPoint x: 754, endPoint y: 359, distance: 92.1
click at [755, 359] on p "Market research is the process of gathering and analyzing information about pot…" at bounding box center [718, 138] width 145 height 517
drag, startPoint x: 654, startPoint y: 379, endPoint x: 734, endPoint y: 373, distance: 79.7
click at [732, 374] on p "Market research is the process of gathering and analyzing information about pot…" at bounding box center [718, 138] width 145 height 517
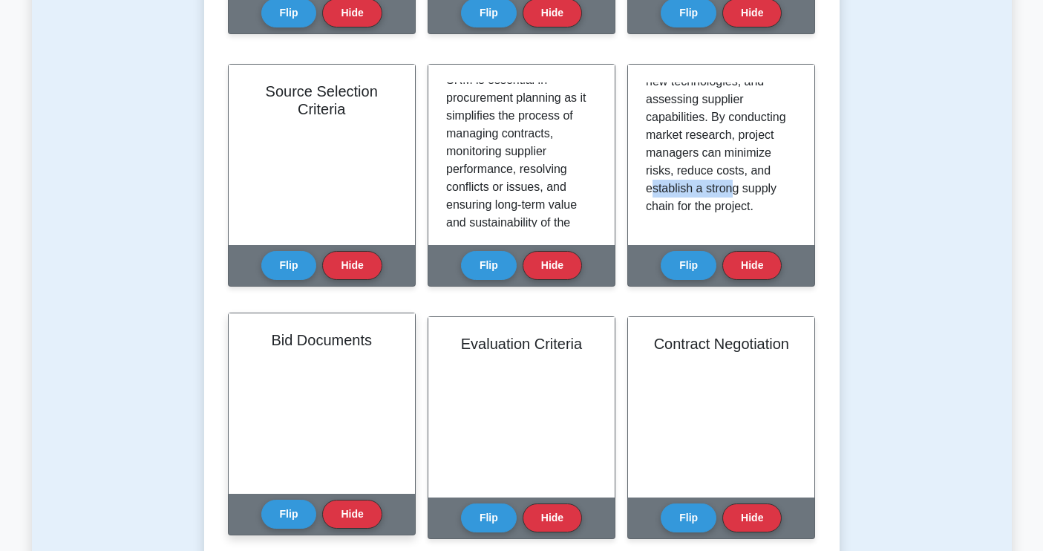
scroll to position [27, 0]
click at [290, 515] on button "Flip" at bounding box center [289, 513] width 56 height 29
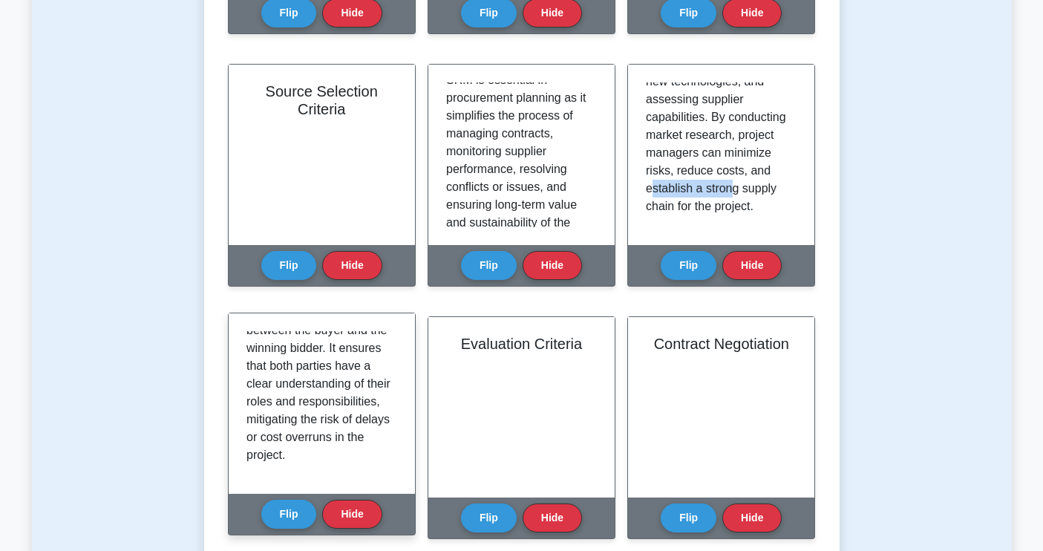
scroll to position [566, 0]
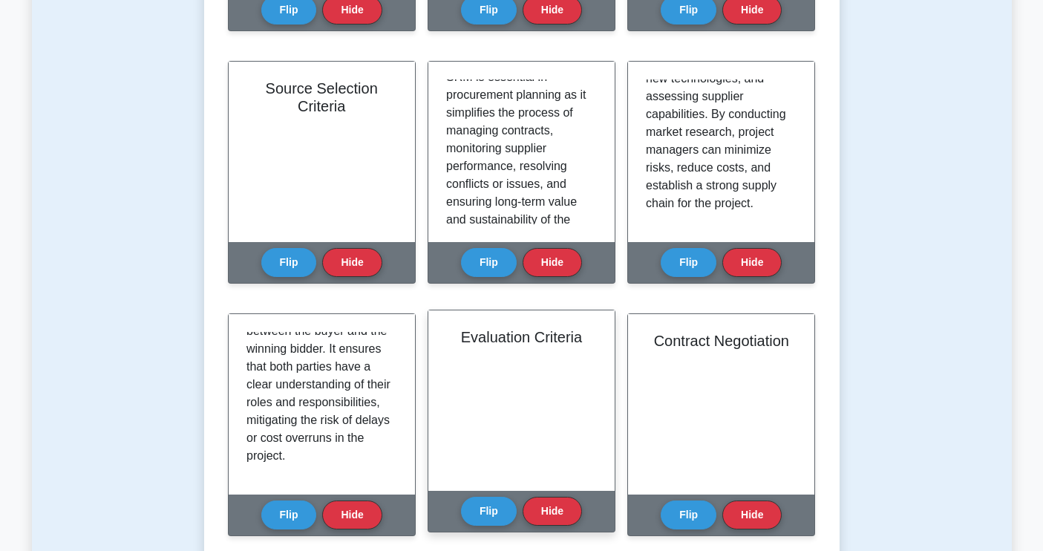
click at [489, 397] on div "Evaluation Criteria" at bounding box center [521, 400] width 186 height 180
drag, startPoint x: 491, startPoint y: 518, endPoint x: 489, endPoint y: 510, distance: 8.3
click at [491, 518] on button "Flip" at bounding box center [489, 510] width 56 height 29
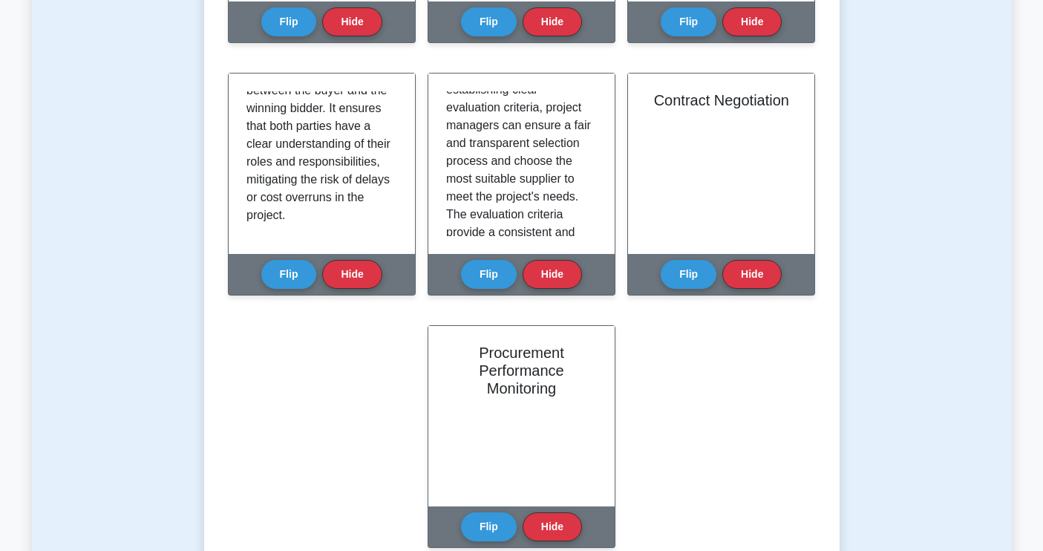
scroll to position [916, 0]
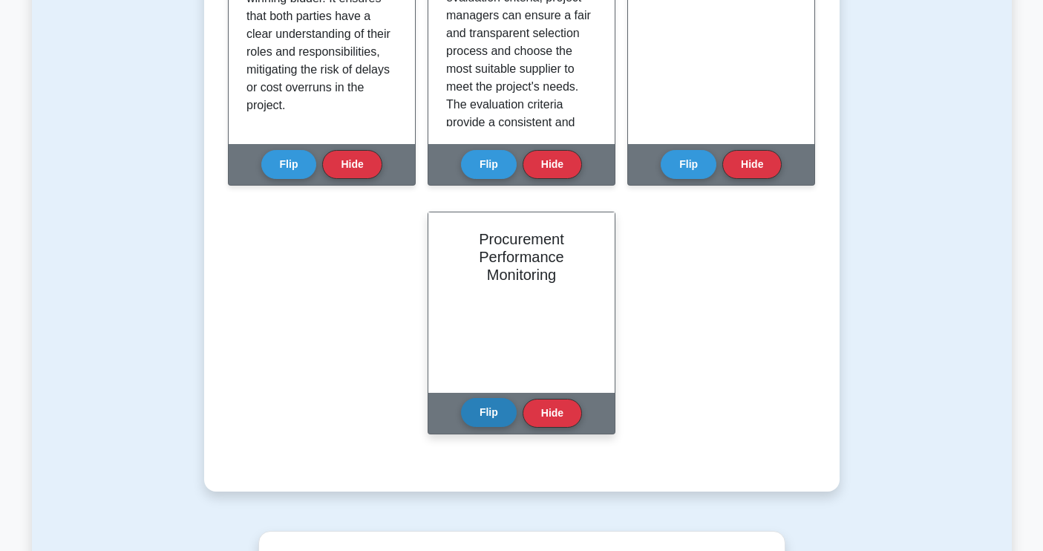
click at [493, 414] on button "Flip" at bounding box center [489, 412] width 56 height 29
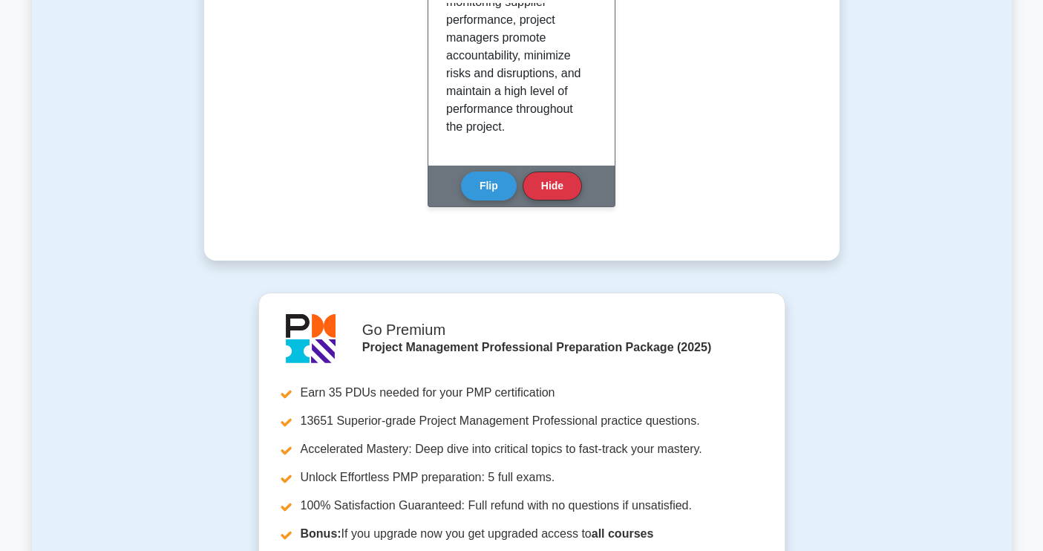
scroll to position [1453, 0]
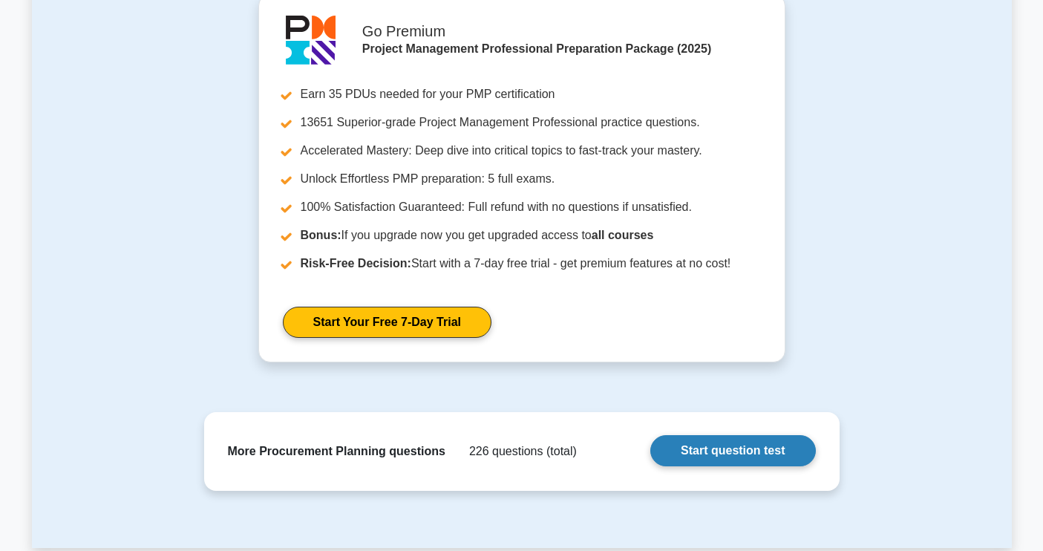
click at [702, 449] on link "Start question test" at bounding box center [732, 450] width 165 height 31
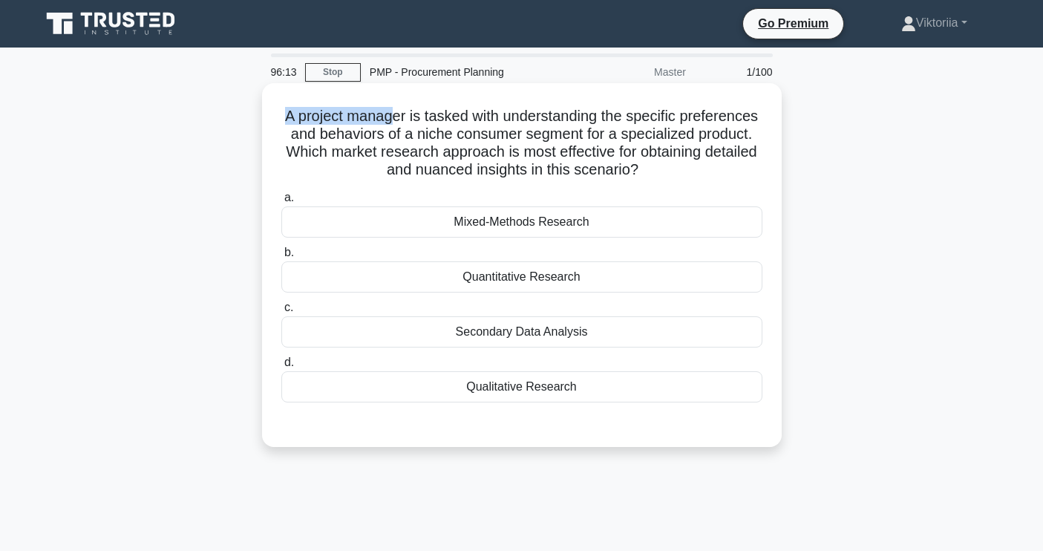
drag, startPoint x: 287, startPoint y: 119, endPoint x: 394, endPoint y: 120, distance: 106.9
click at [394, 120] on h5 "A project manager is tasked with understanding the specific preferences and beh…" at bounding box center [522, 143] width 484 height 73
click at [397, 129] on h5 "A project manager is tasked with understanding the specific preferences and beh…" at bounding box center [522, 143] width 484 height 73
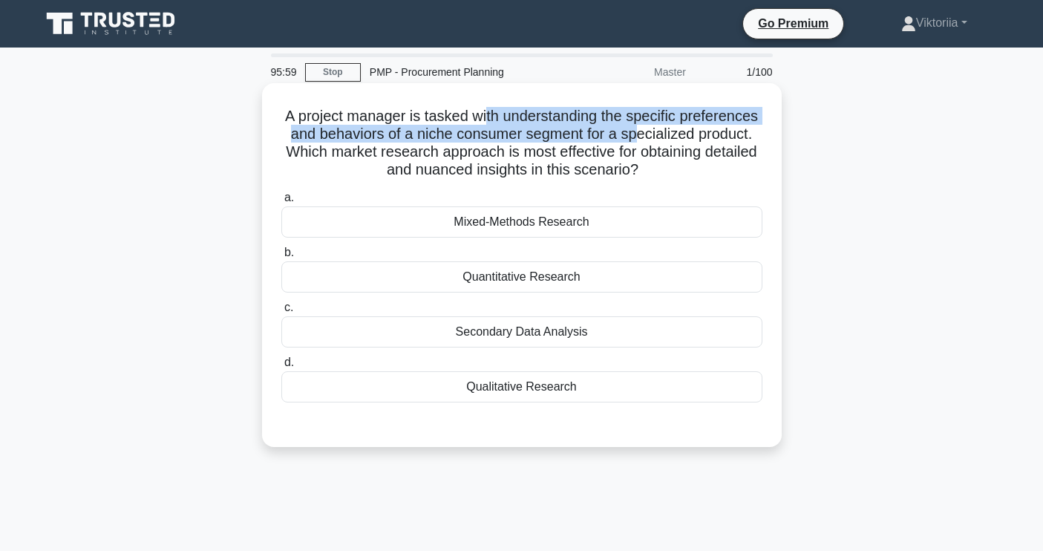
drag, startPoint x: 524, startPoint y: 117, endPoint x: 639, endPoint y: 128, distance: 116.3
click at [639, 128] on h5 "A project manager is tasked with understanding the specific preferences and beh…" at bounding box center [522, 143] width 484 height 73
drag, startPoint x: 528, startPoint y: 141, endPoint x: 415, endPoint y: 128, distance: 113.7
click at [527, 142] on h5 "A project manager is tasked with understanding the specific preferences and beh…" at bounding box center [522, 143] width 484 height 73
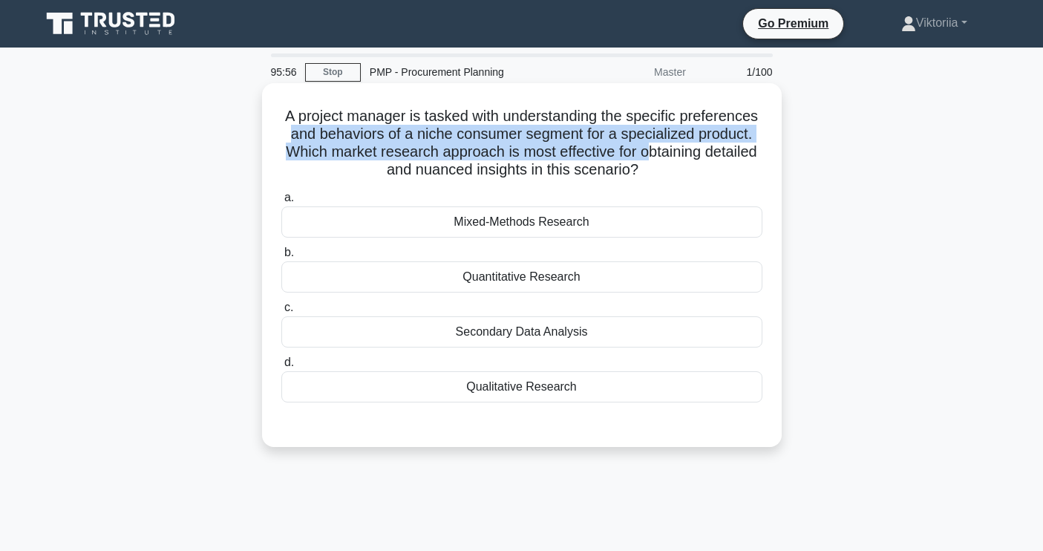
drag, startPoint x: 289, startPoint y: 134, endPoint x: 639, endPoint y: 150, distance: 350.1
click at [640, 150] on h5 "A project manager is tasked with understanding the specific preferences and beh…" at bounding box center [522, 143] width 484 height 73
click at [556, 146] on h5 "A project manager is tasked with understanding the specific preferences and beh…" at bounding box center [522, 143] width 484 height 73
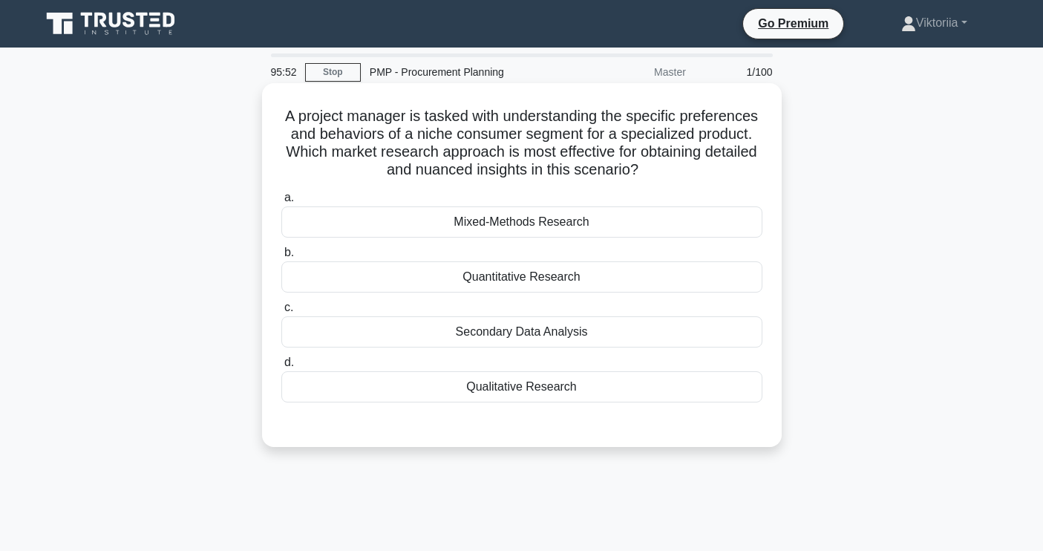
drag, startPoint x: 338, startPoint y: 160, endPoint x: 656, endPoint y: 180, distance: 319.2
click at [656, 180] on h5 "A project manager is tasked with understanding the specific preferences and beh…" at bounding box center [522, 143] width 484 height 73
click at [571, 223] on div "Mixed-Methods Research" at bounding box center [521, 221] width 481 height 31
click at [281, 203] on input "a. Mixed-Methods Research" at bounding box center [281, 198] width 0 height 10
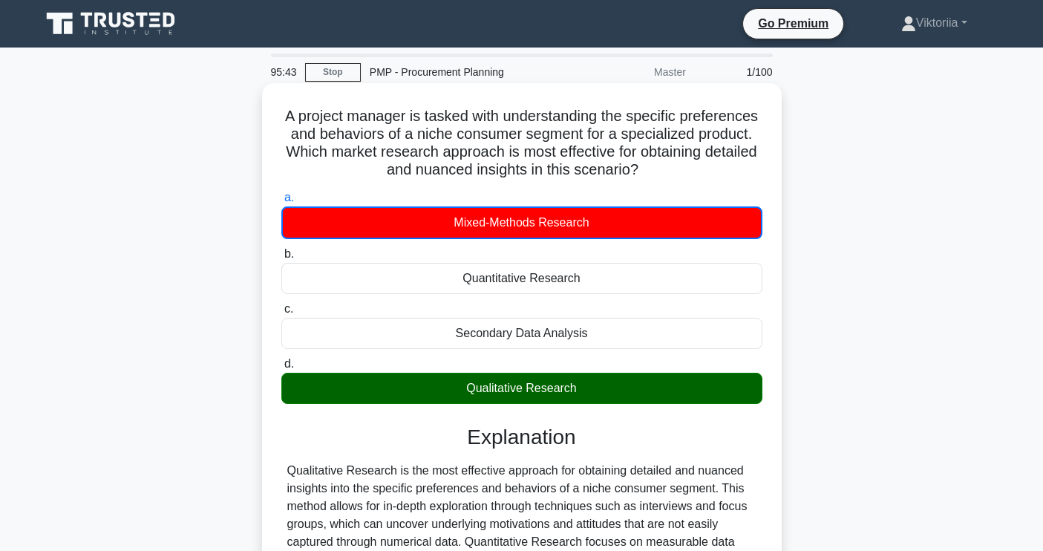
scroll to position [251, 0]
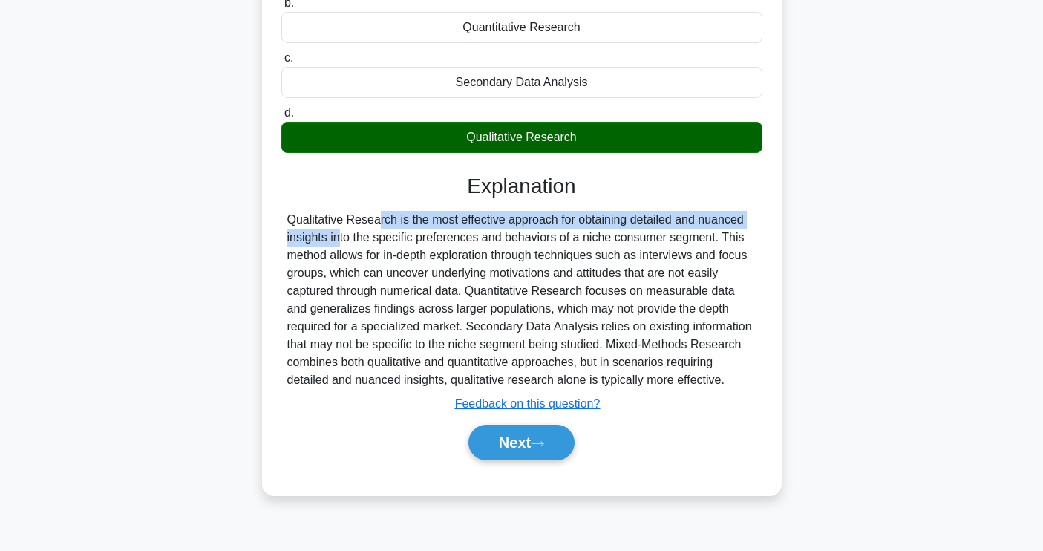
drag, startPoint x: 286, startPoint y: 222, endPoint x: 710, endPoint y: 221, distance: 424.0
click at [710, 221] on div "Qualitative Research is the most effective approach for obtaining detailed and …" at bounding box center [521, 300] width 481 height 178
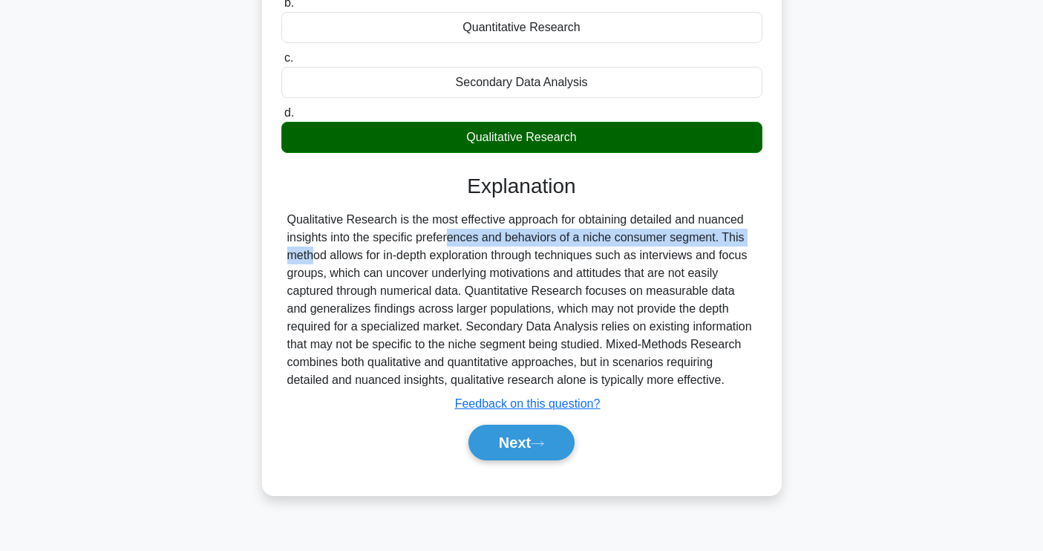
drag, startPoint x: 390, startPoint y: 241, endPoint x: 674, endPoint y: 244, distance: 284.4
click at [676, 244] on div "Qualitative Research is the most effective approach for obtaining detailed and …" at bounding box center [521, 300] width 469 height 178
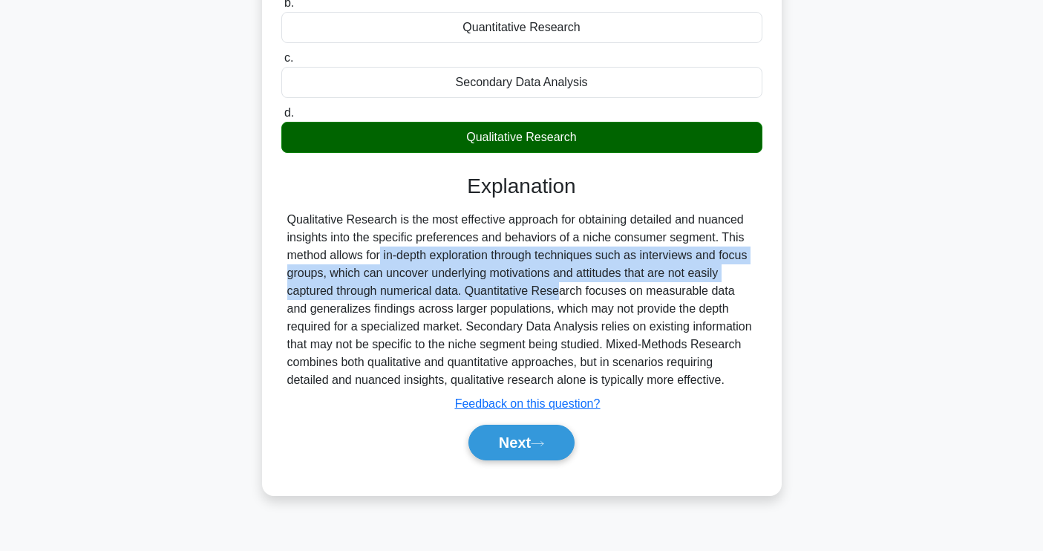
drag, startPoint x: 333, startPoint y: 260, endPoint x: 469, endPoint y: 287, distance: 137.9
click at [466, 286] on div "Qualitative Research is the most effective approach for obtaining detailed and …" at bounding box center [521, 300] width 469 height 178
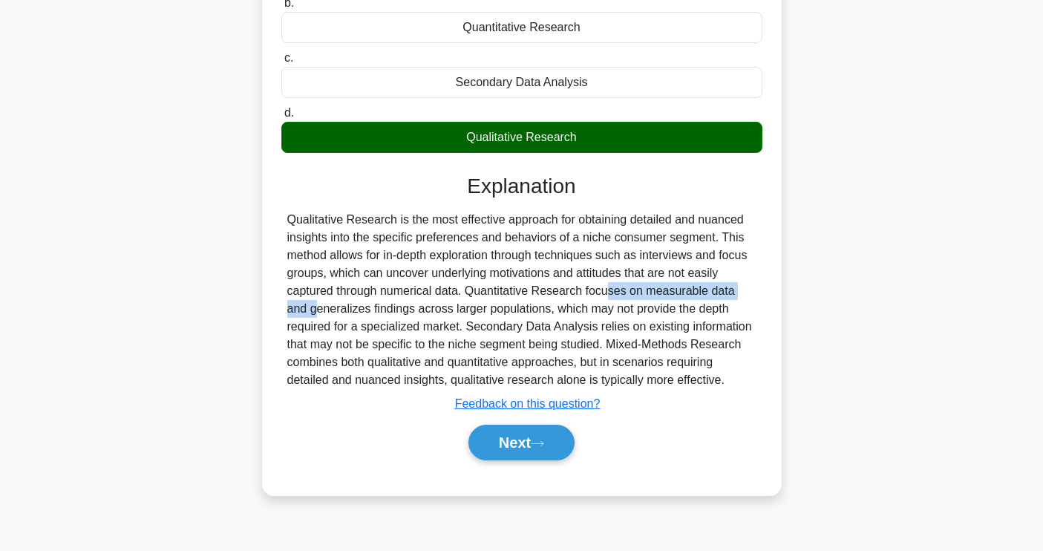
drag, startPoint x: 514, startPoint y: 292, endPoint x: 674, endPoint y: 296, distance: 159.7
click at [674, 296] on div "Qualitative Research is the most effective approach for obtaining detailed and …" at bounding box center [521, 300] width 469 height 178
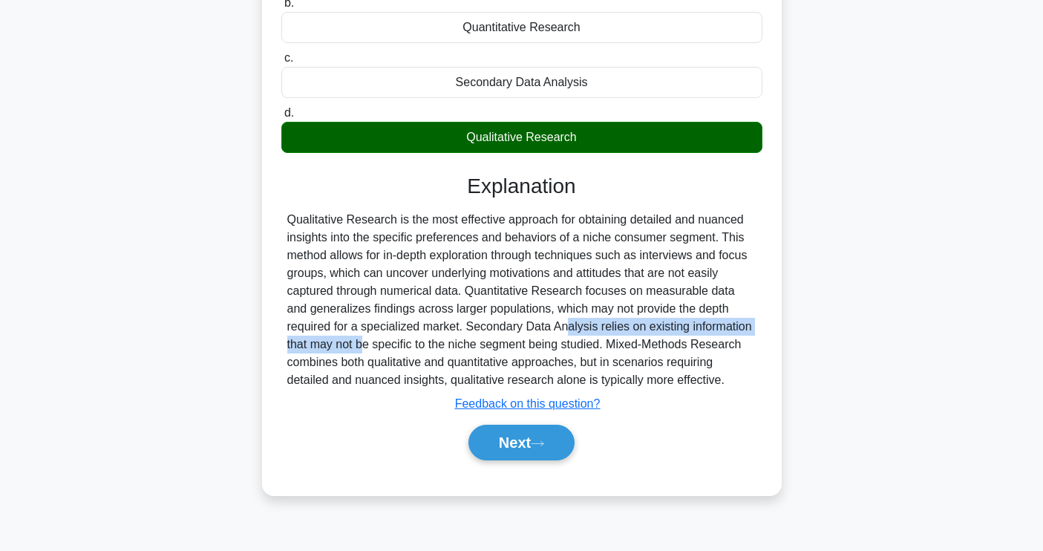
drag, startPoint x: 417, startPoint y: 327, endPoint x: 689, endPoint y: 330, distance: 271.8
click at [689, 330] on div "Qualitative Research is the most effective approach for obtaining detailed and …" at bounding box center [521, 300] width 469 height 178
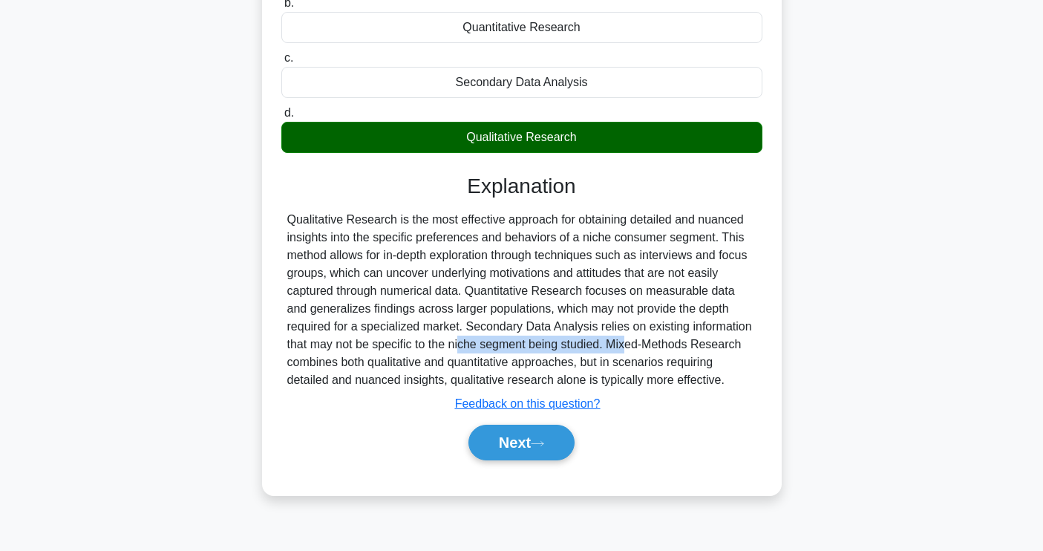
drag, startPoint x: 342, startPoint y: 350, endPoint x: 509, endPoint y: 338, distance: 167.5
click at [493, 349] on div "Qualitative Research is the most effective approach for obtaining detailed and …" at bounding box center [521, 300] width 469 height 178
click at [516, 439] on button "Next" at bounding box center [522, 443] width 106 height 36
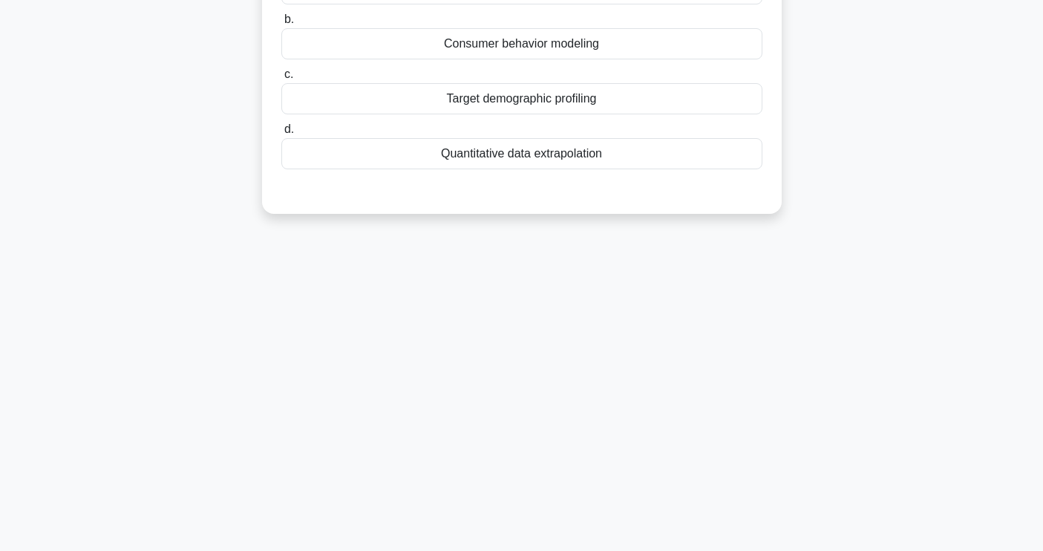
scroll to position [0, 0]
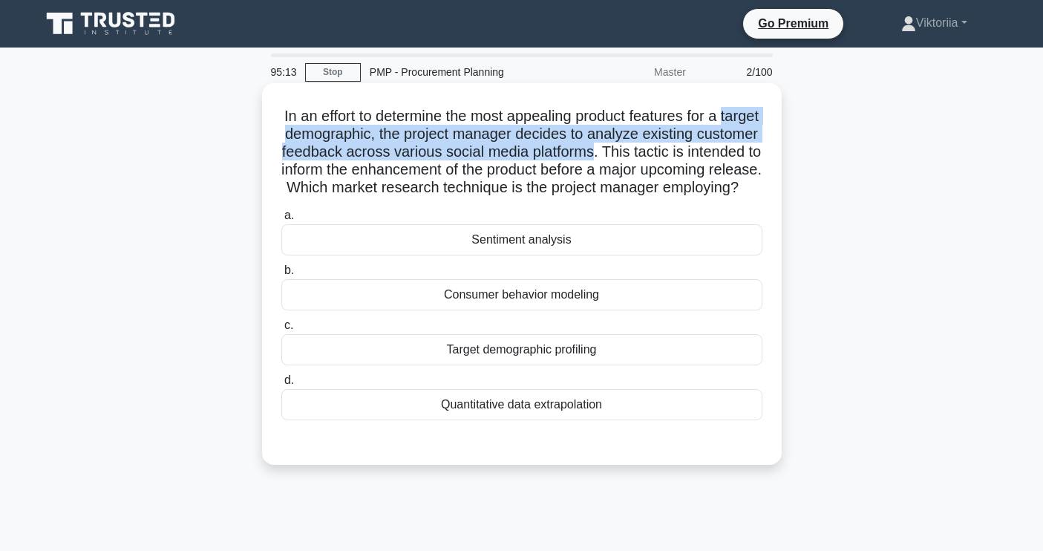
drag, startPoint x: 333, startPoint y: 140, endPoint x: 676, endPoint y: 163, distance: 343.8
click at [662, 157] on h5 "In an effort to determine the most appealing product features for a target demo…" at bounding box center [522, 152] width 484 height 91
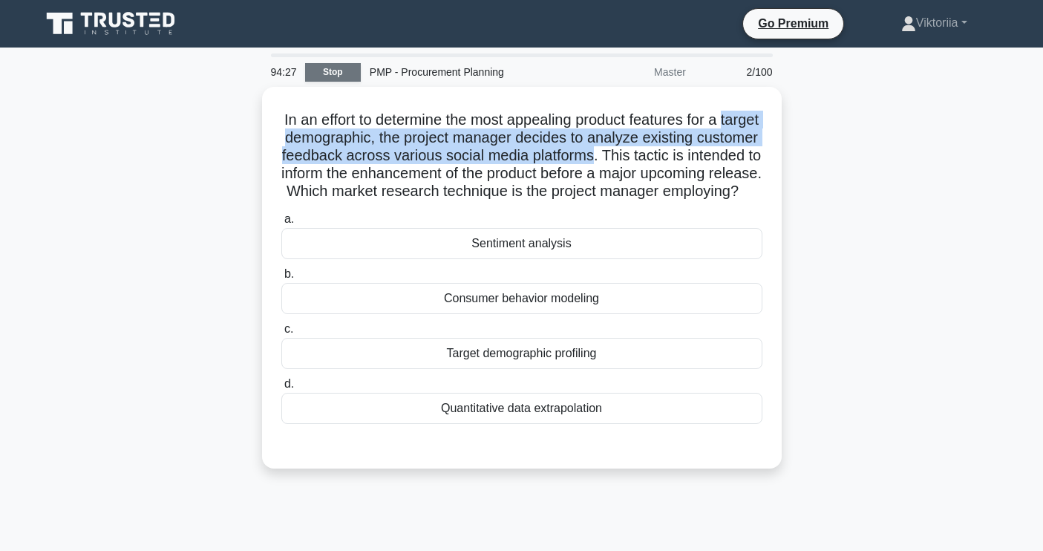
click at [342, 66] on link "Stop" at bounding box center [333, 72] width 56 height 19
